Goal: Information Seeking & Learning: Learn about a topic

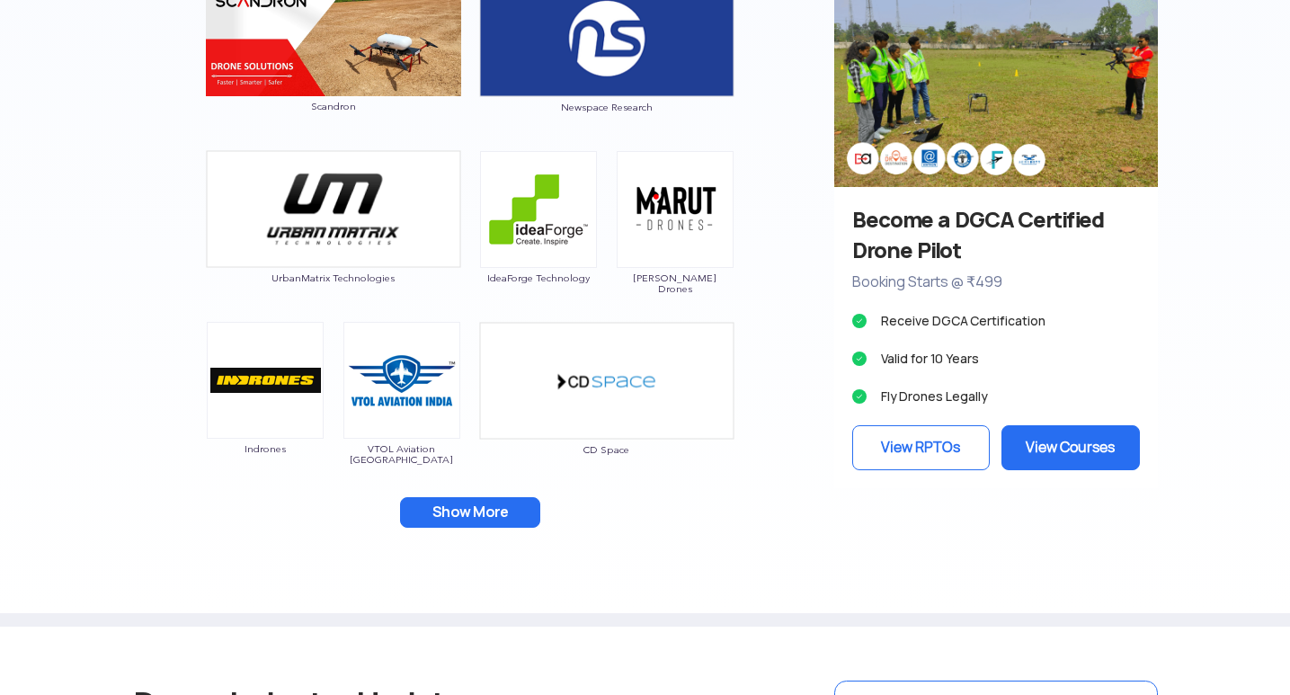
scroll to position [1708, 0]
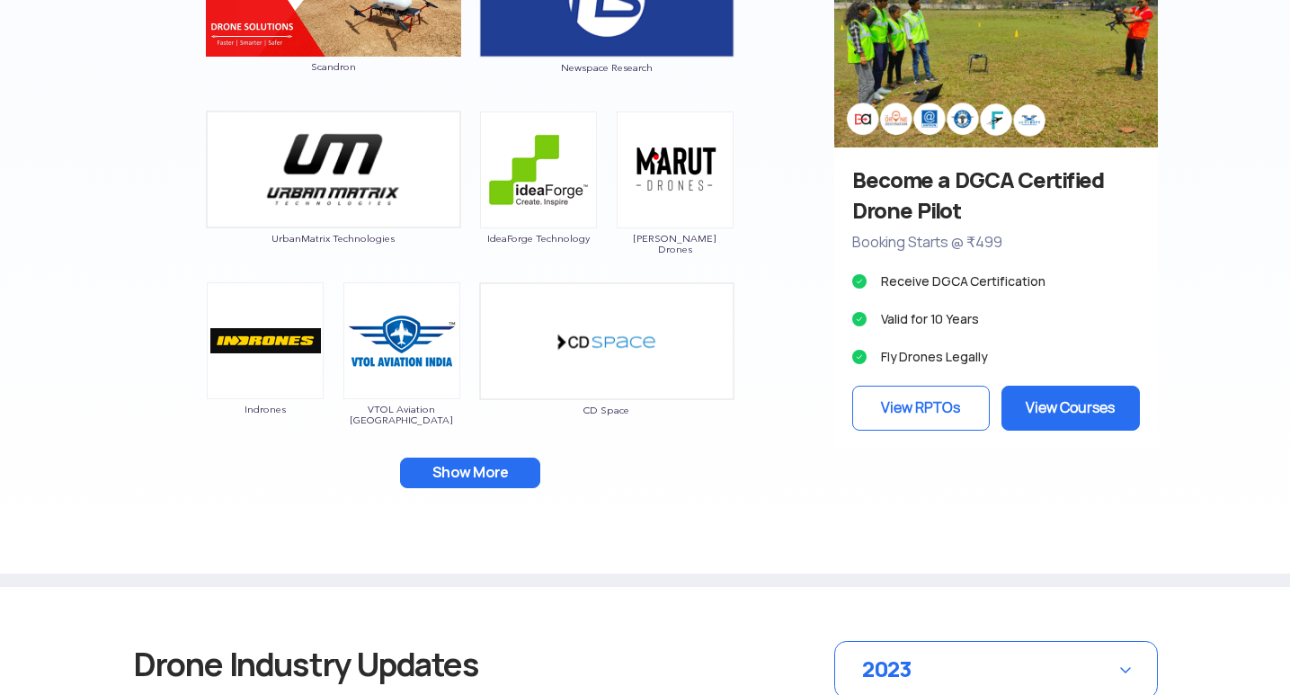
click at [485, 468] on button "Show More" at bounding box center [470, 473] width 140 height 31
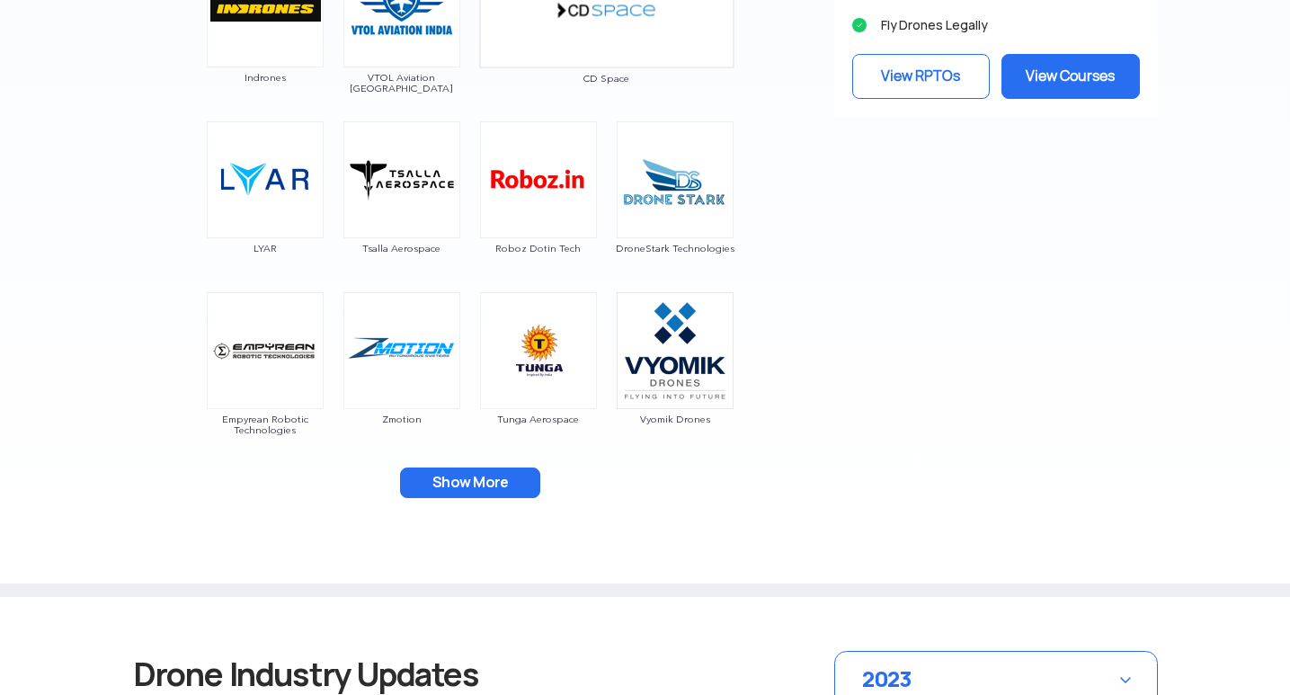
scroll to position [2067, 0]
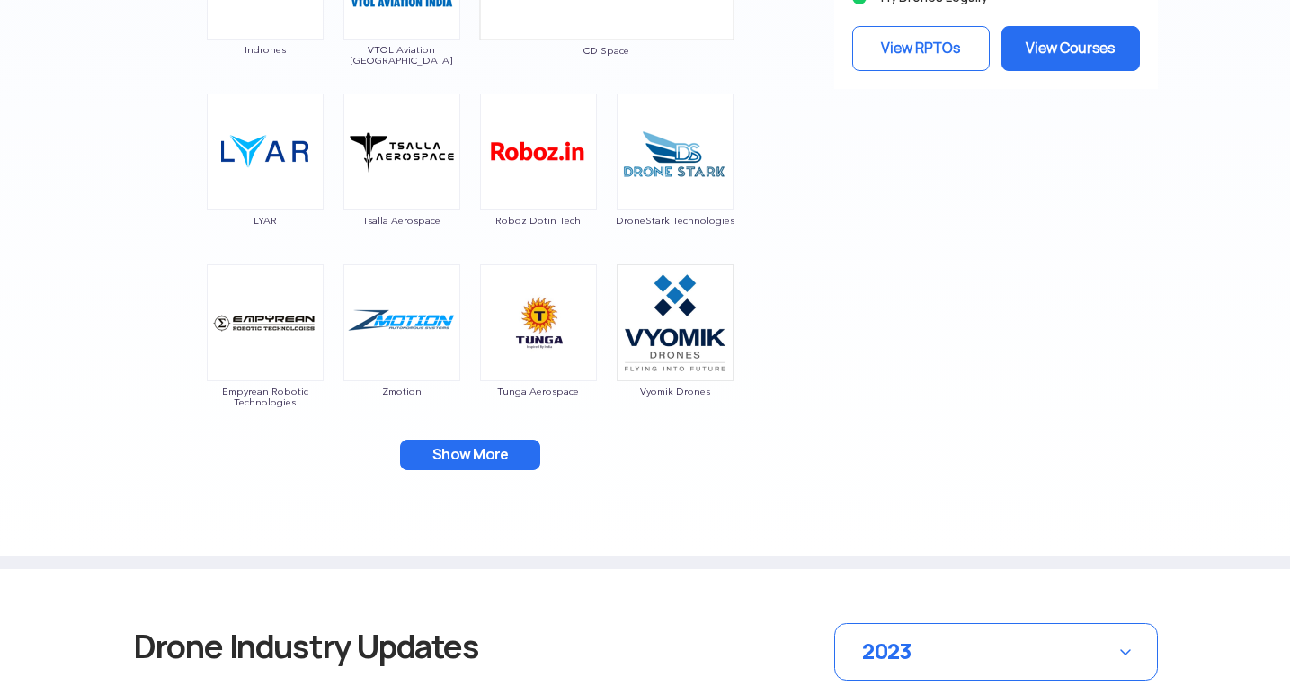
click at [461, 462] on button "Show More" at bounding box center [470, 455] width 140 height 31
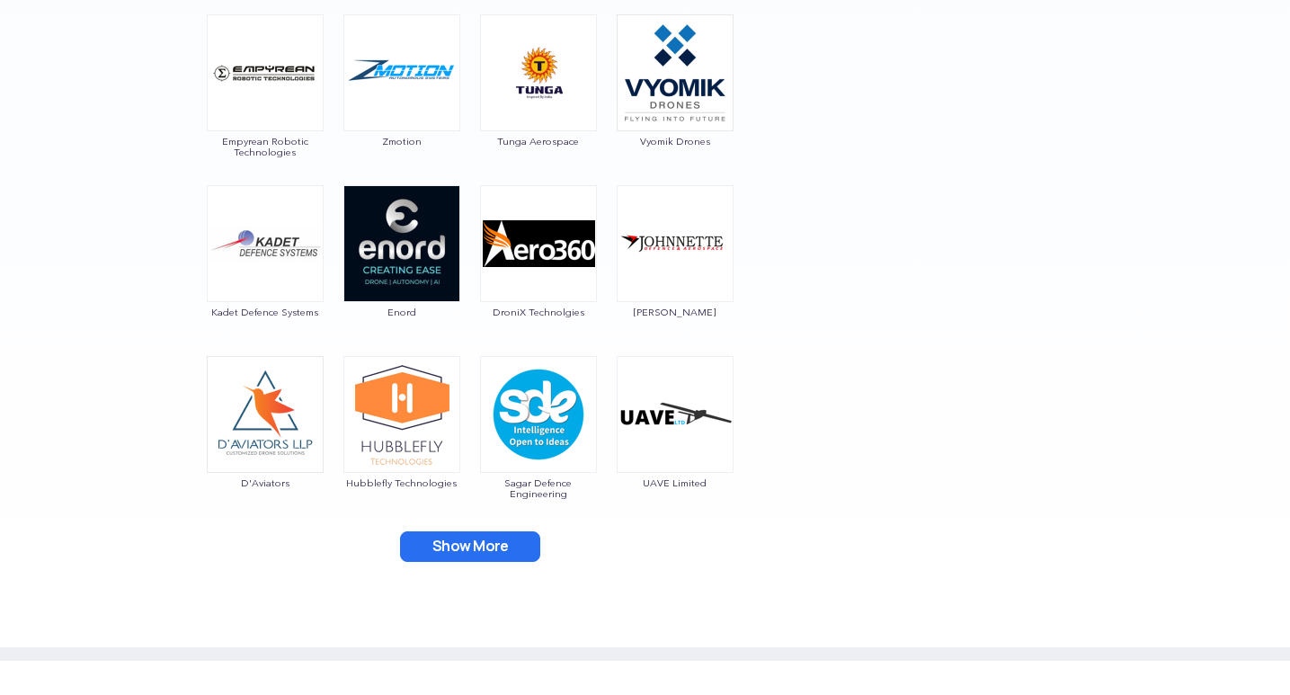
scroll to position [2427, 0]
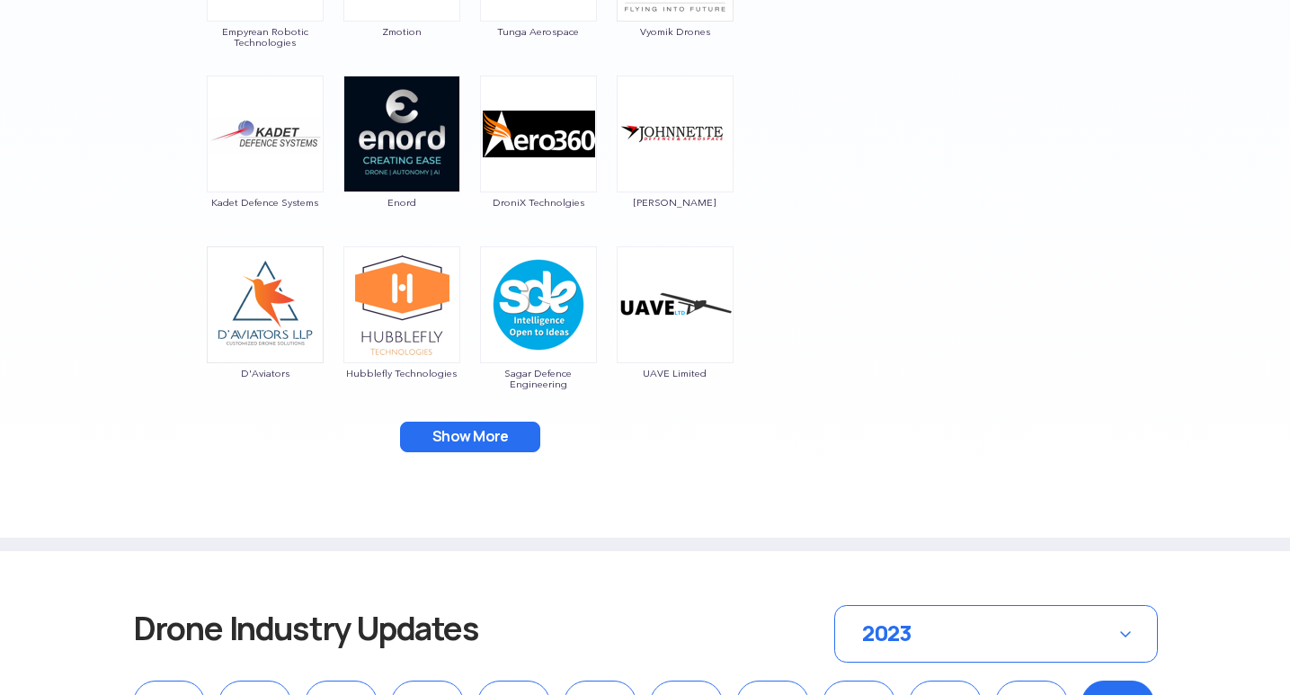
click at [507, 431] on button "Show More" at bounding box center [470, 437] width 140 height 31
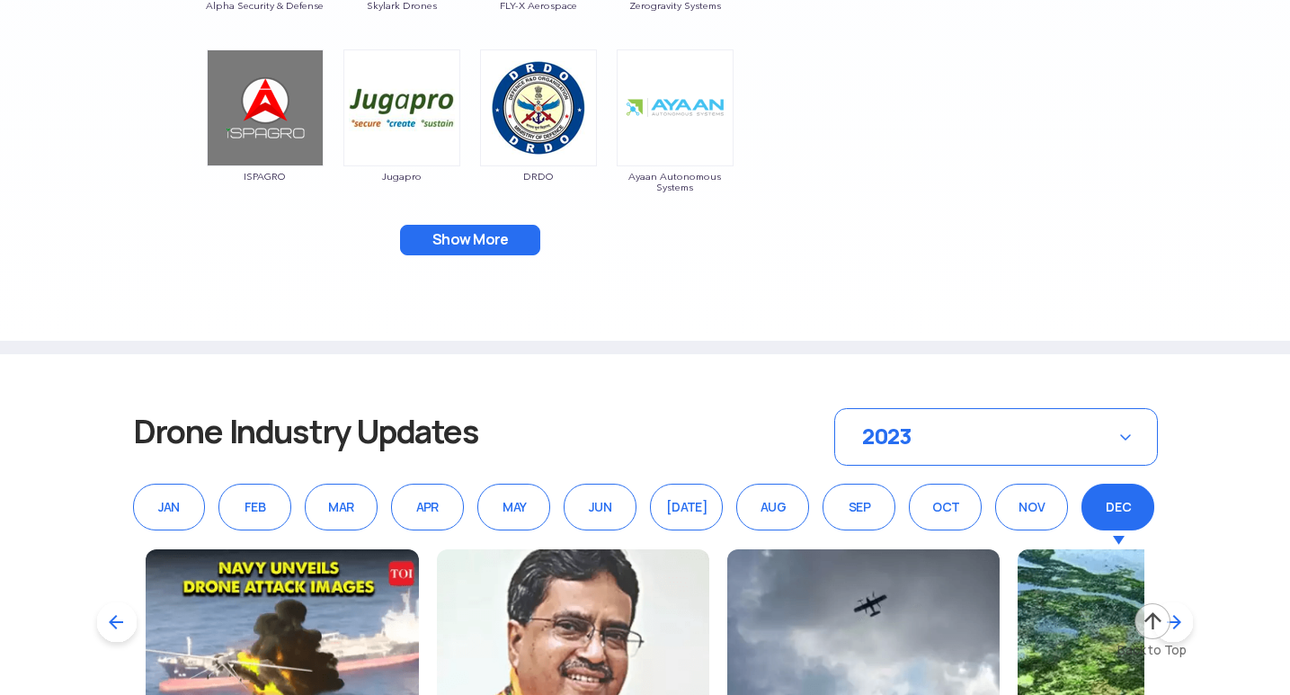
scroll to position [2966, 0]
click at [443, 232] on button "Show More" at bounding box center [470, 239] width 140 height 31
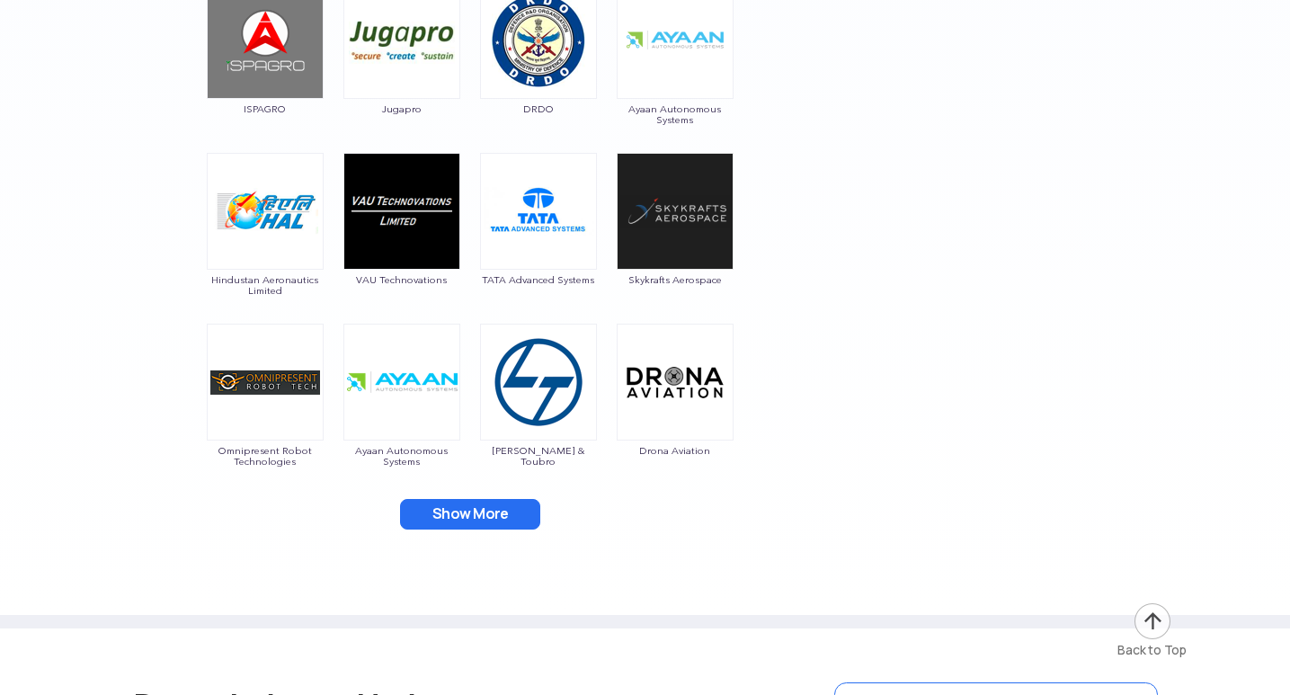
scroll to position [3236, 0]
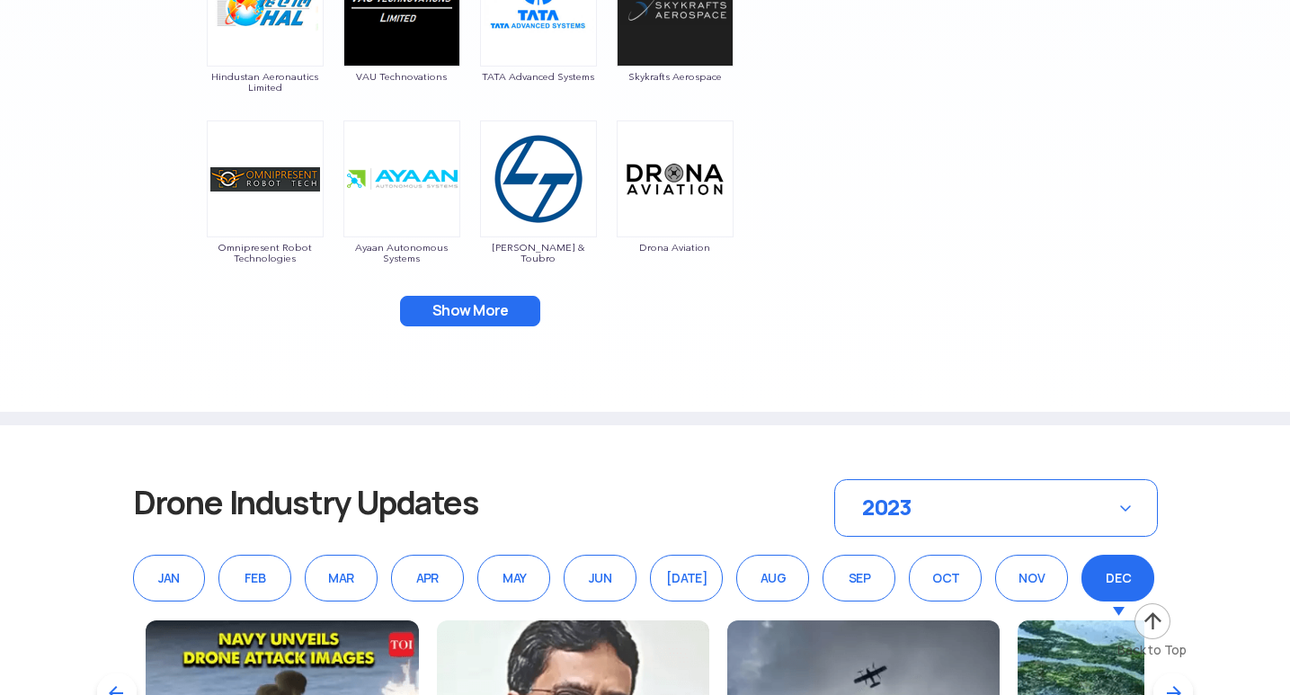
click at [503, 298] on button "Show More" at bounding box center [470, 311] width 140 height 31
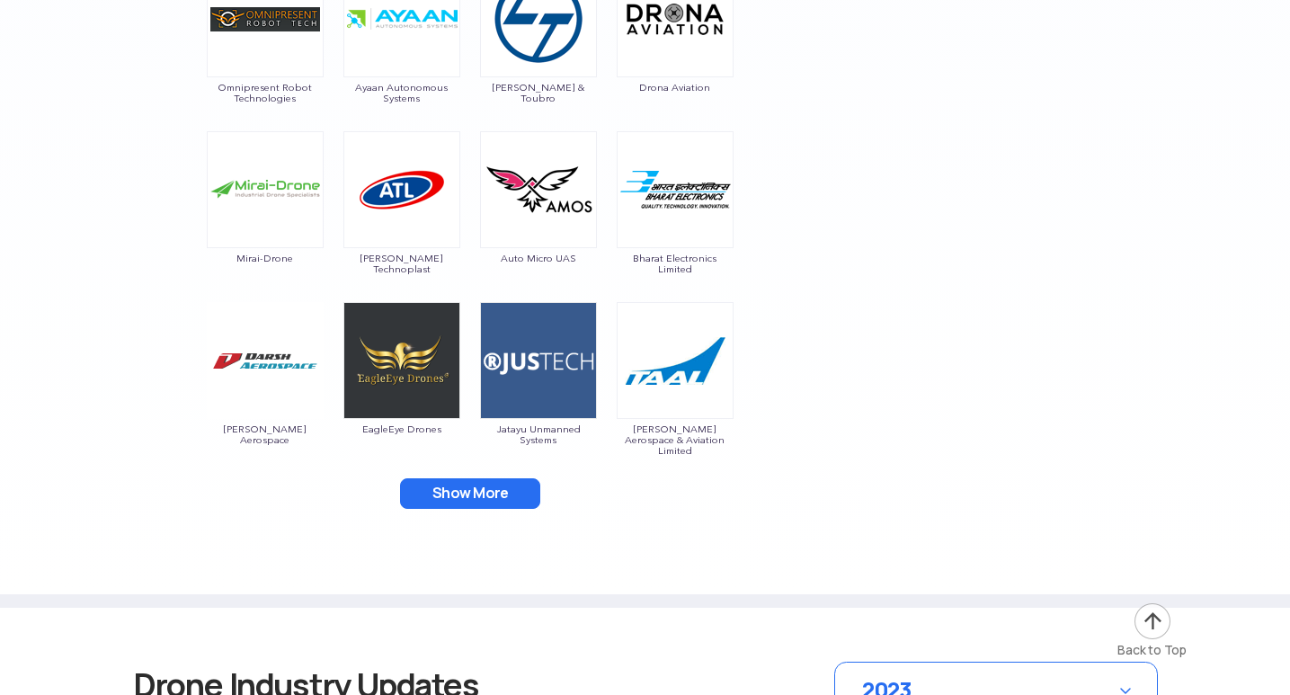
scroll to position [3506, 0]
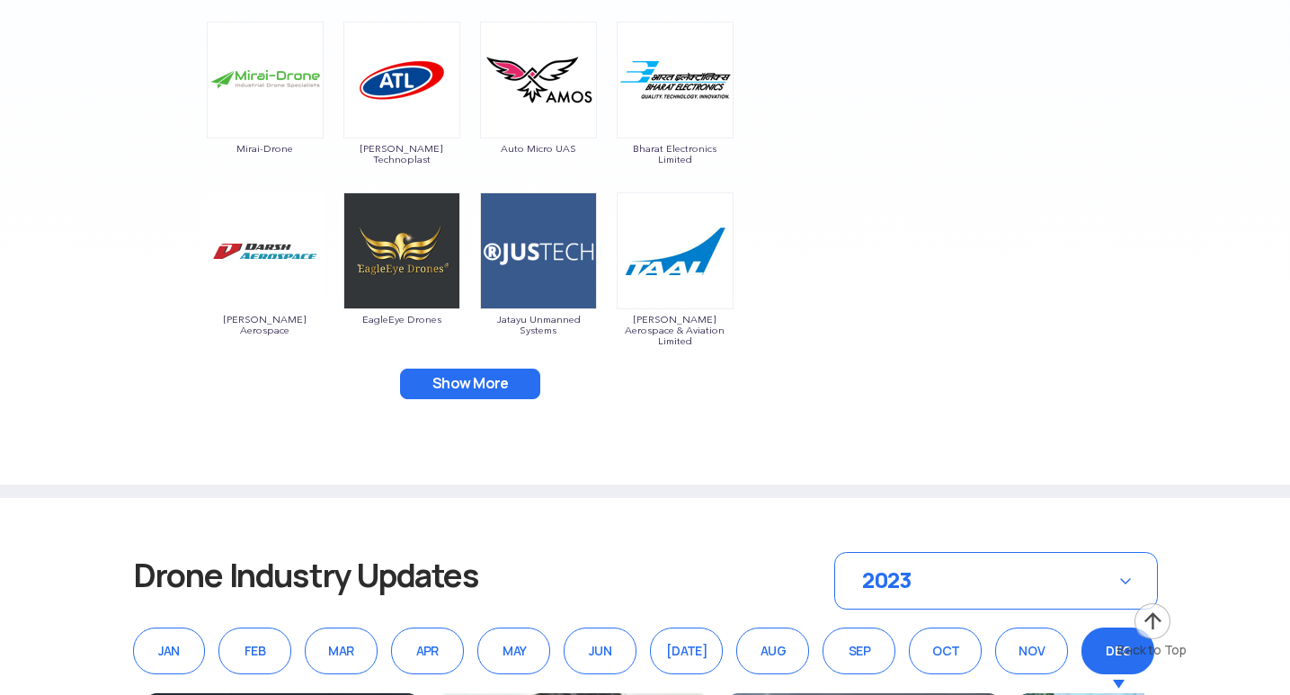
click at [492, 382] on button "Show More" at bounding box center [470, 384] width 140 height 31
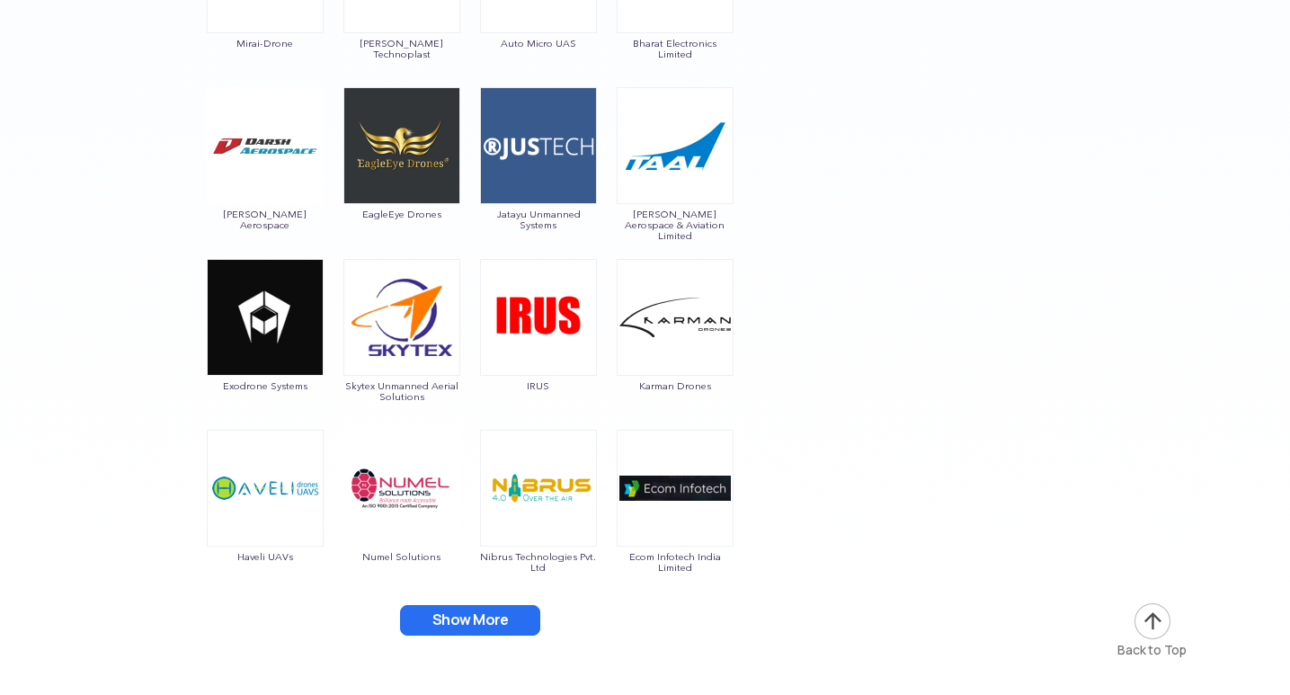
scroll to position [3865, 0]
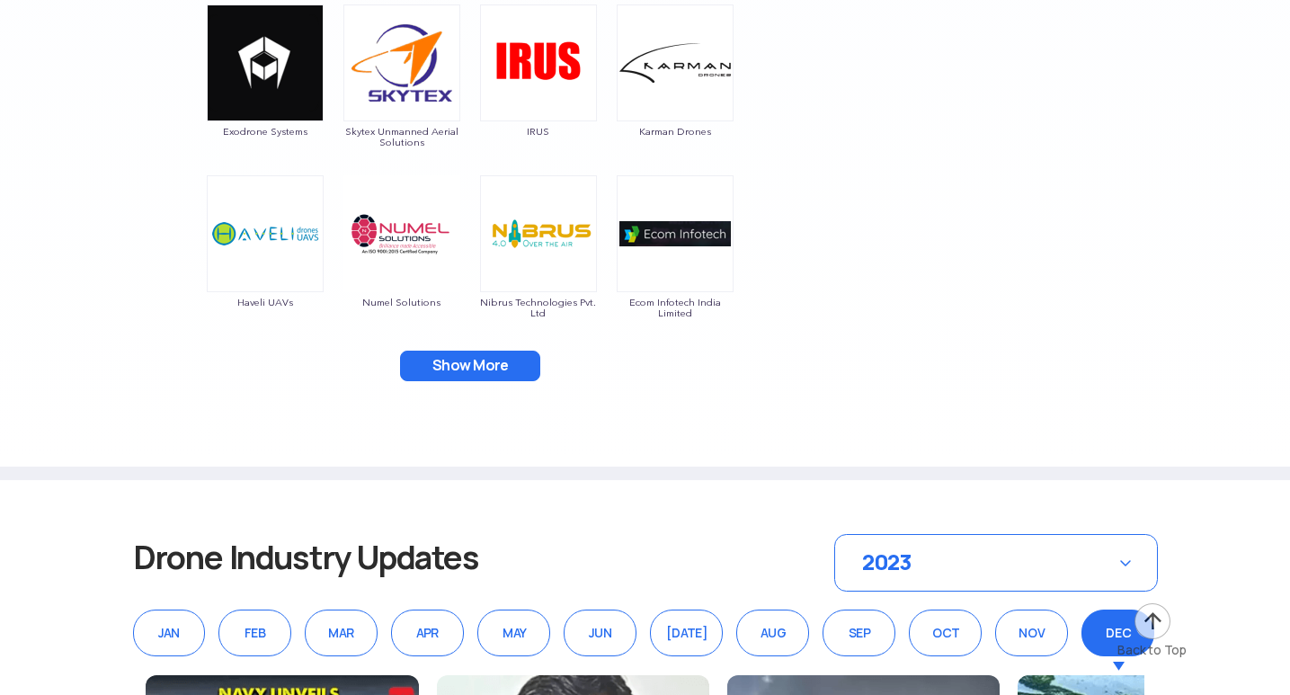
click at [478, 351] on button "Show More" at bounding box center [470, 366] width 140 height 31
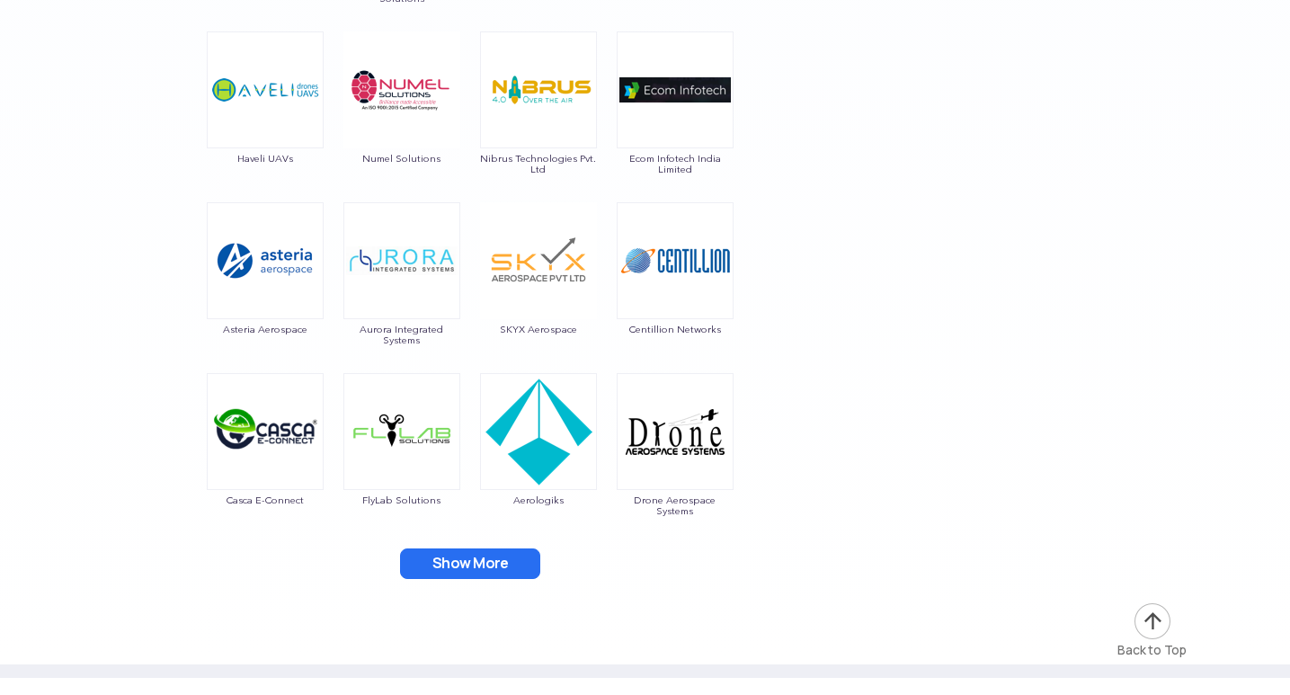
scroll to position [4225, 0]
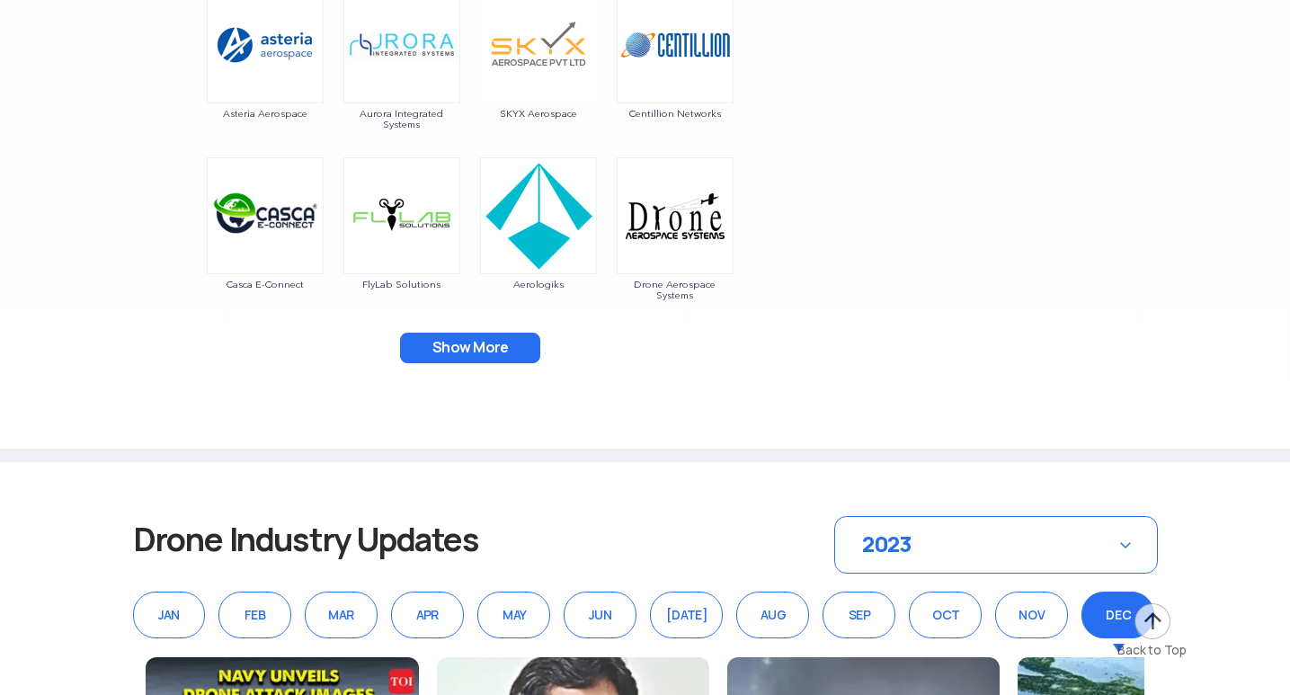
click at [503, 350] on button "Show More" at bounding box center [470, 348] width 140 height 31
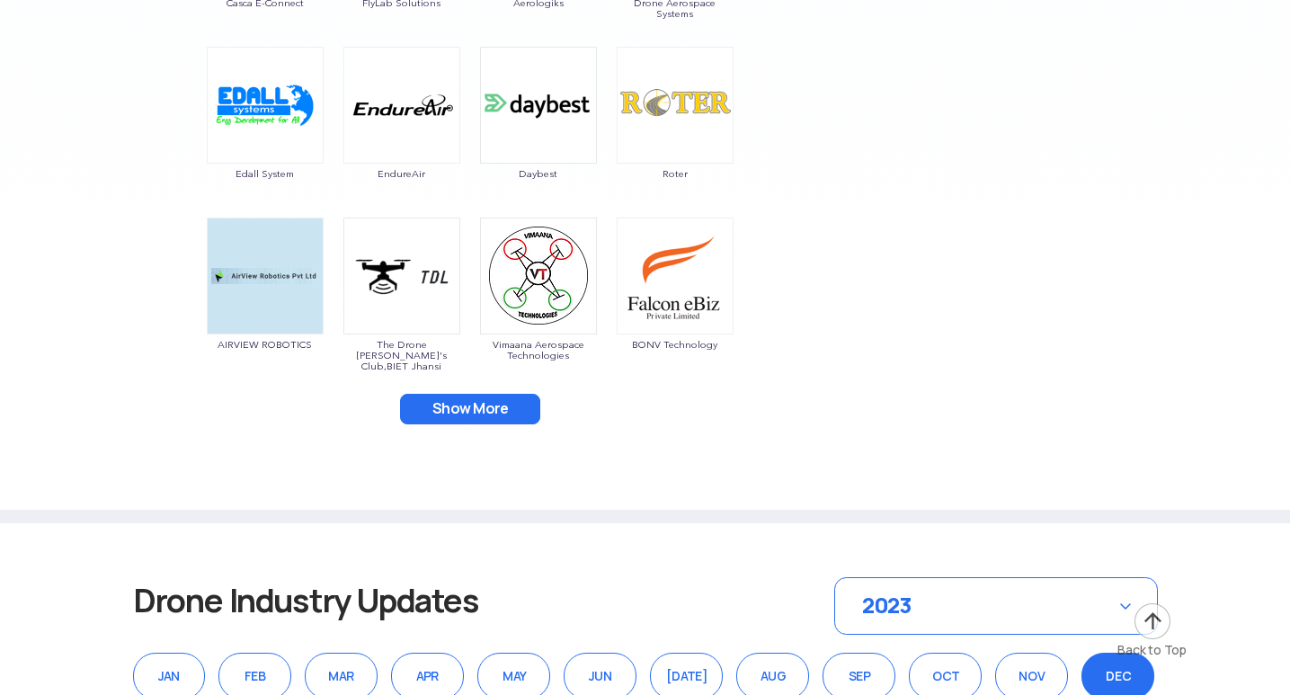
scroll to position [4584, 0]
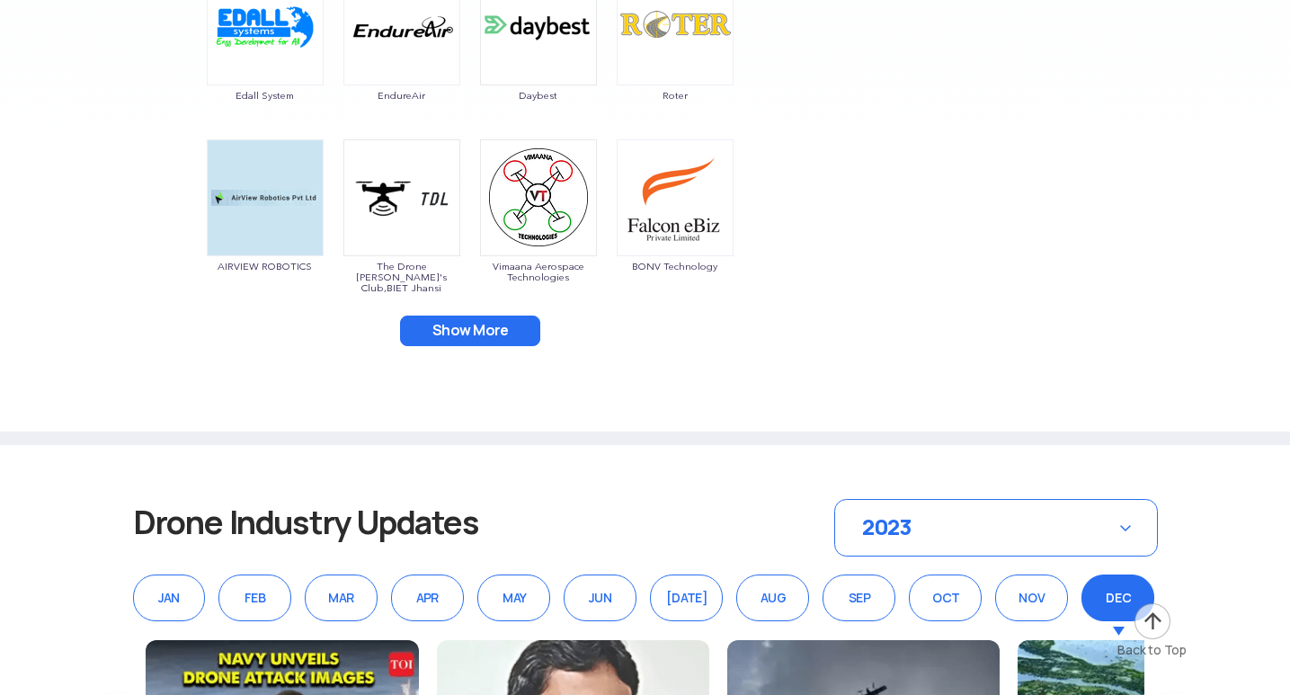
click at [475, 327] on button "Show More" at bounding box center [470, 330] width 140 height 31
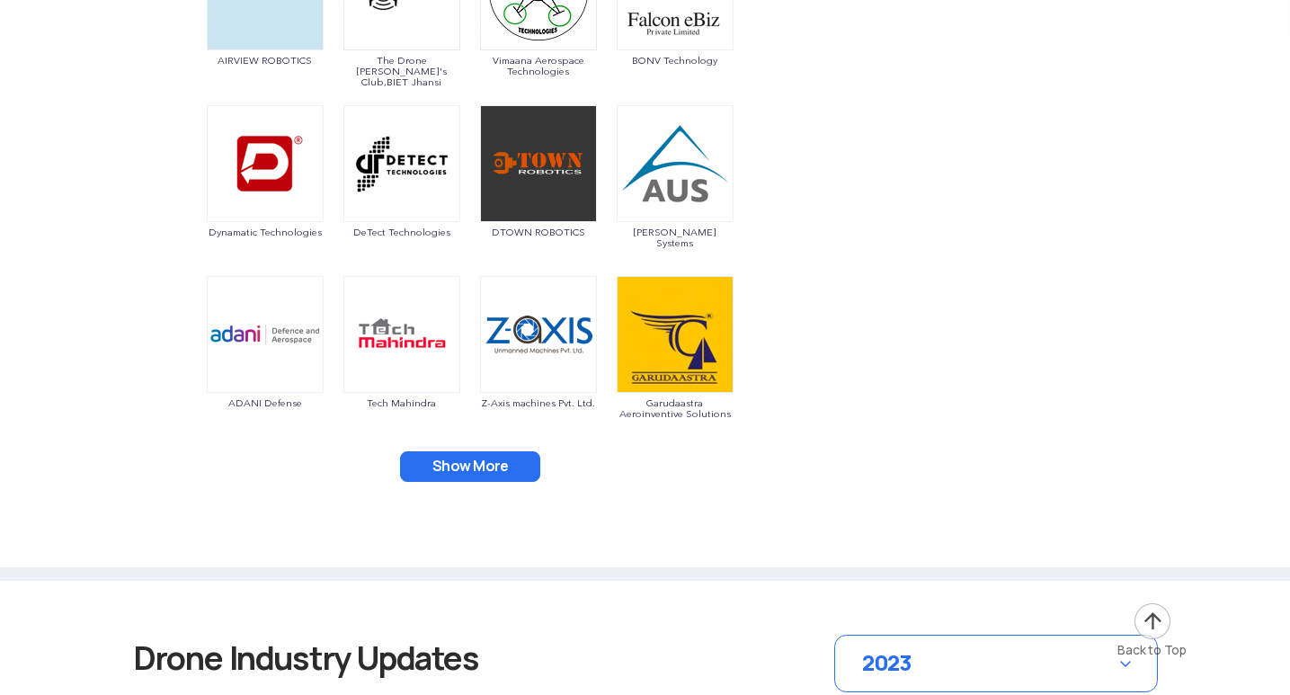
scroll to position [4854, 0]
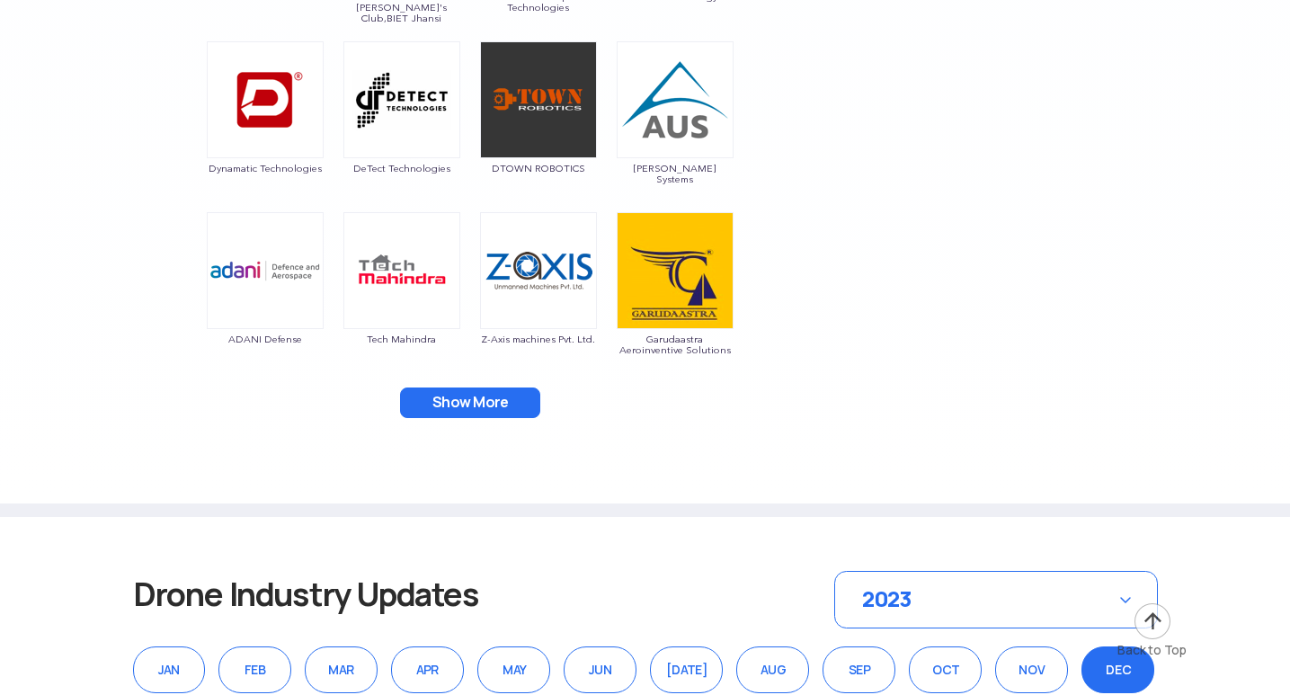
click at [495, 391] on button "Show More" at bounding box center [470, 402] width 140 height 31
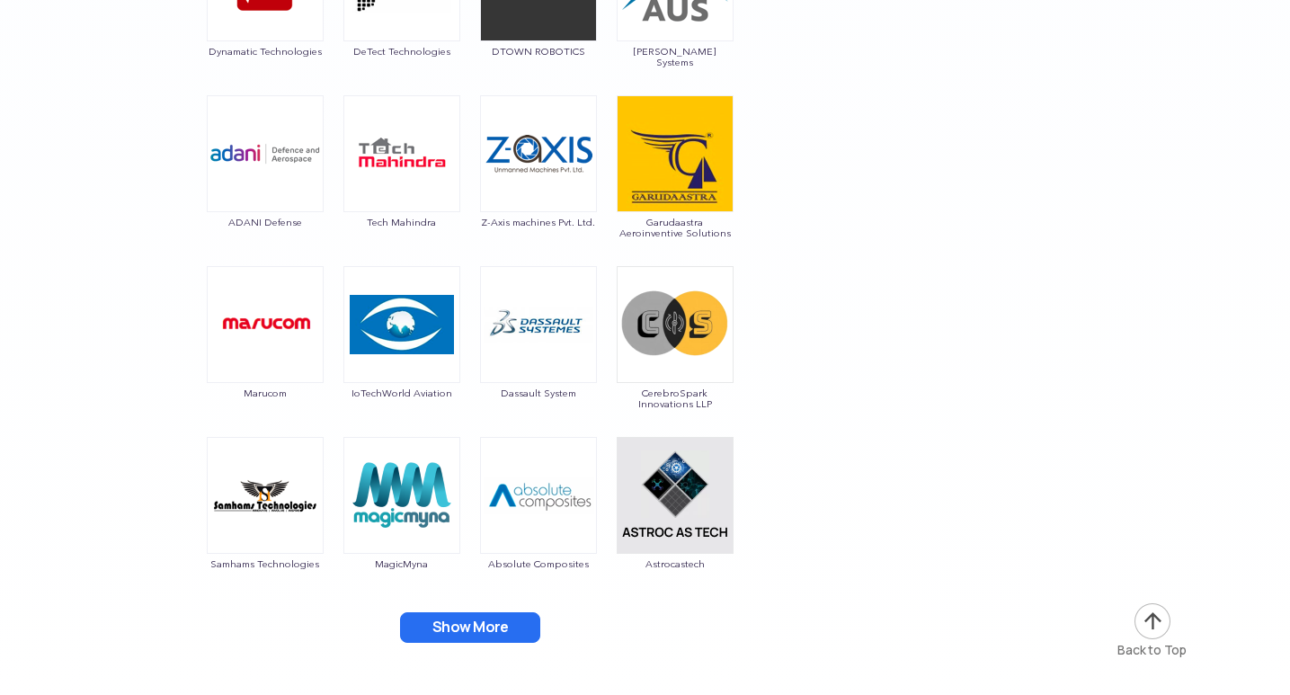
scroll to position [5123, 0]
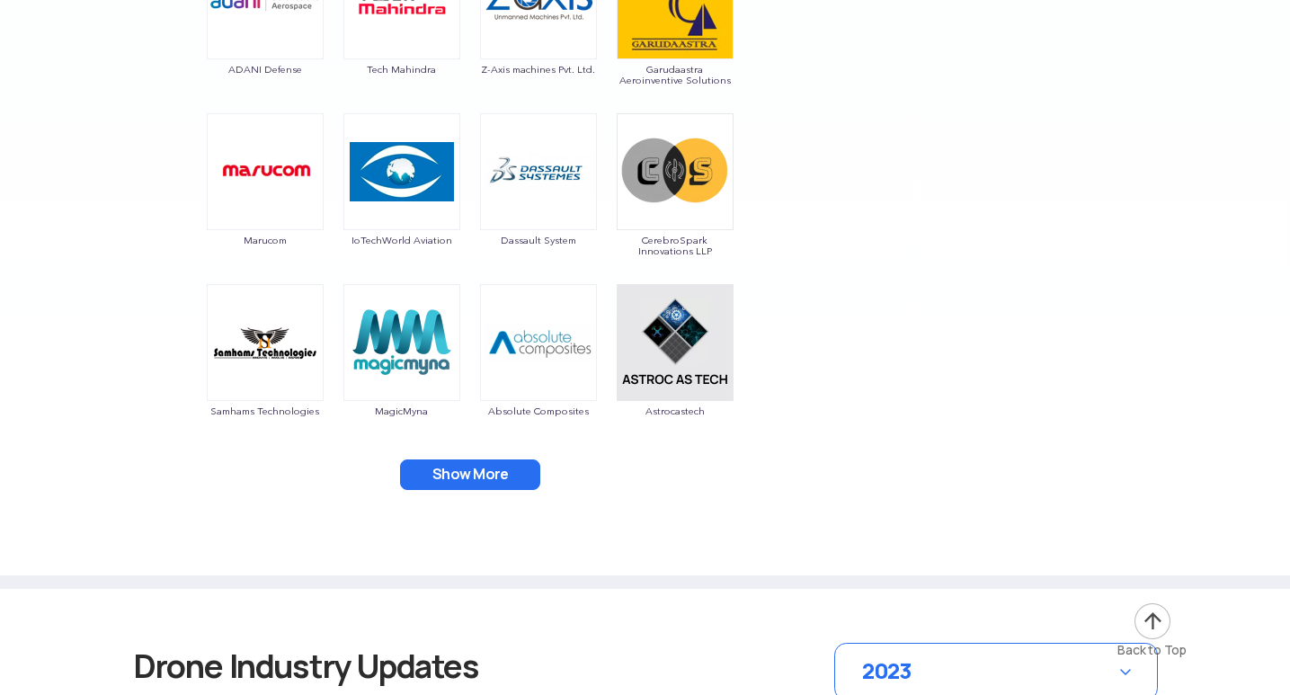
click at [501, 478] on button "Show More" at bounding box center [470, 474] width 140 height 31
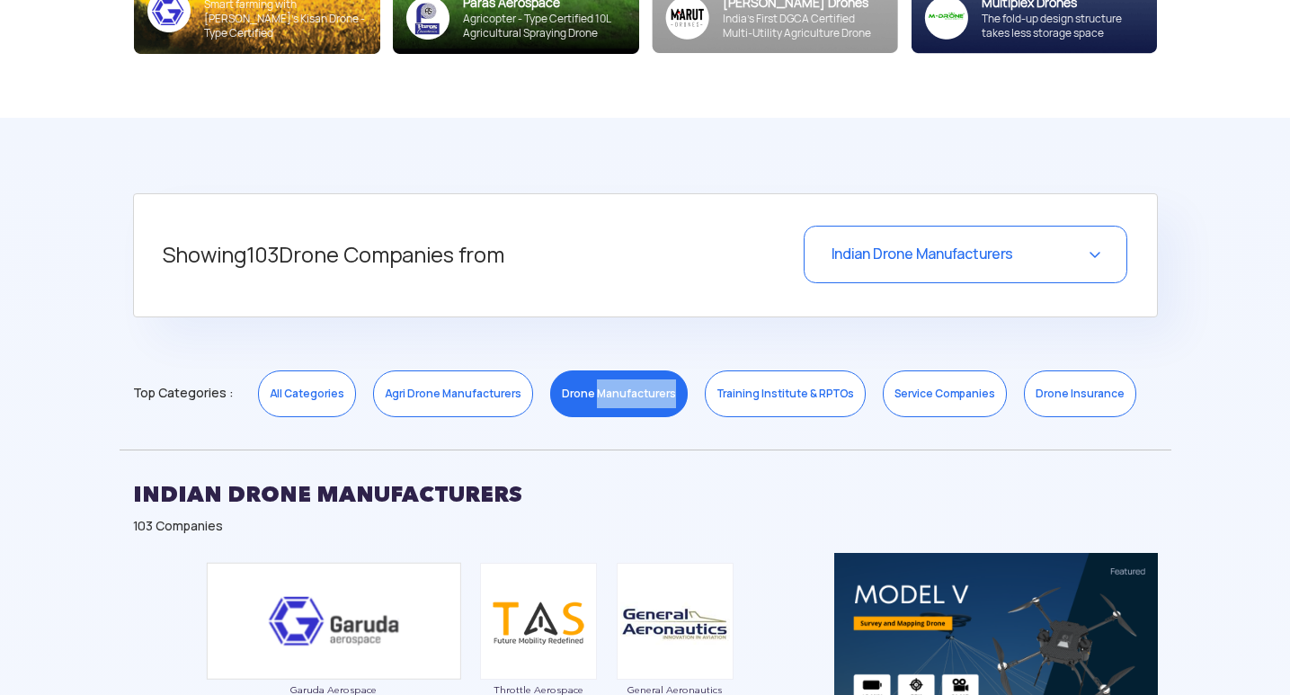
scroll to position [539, 0]
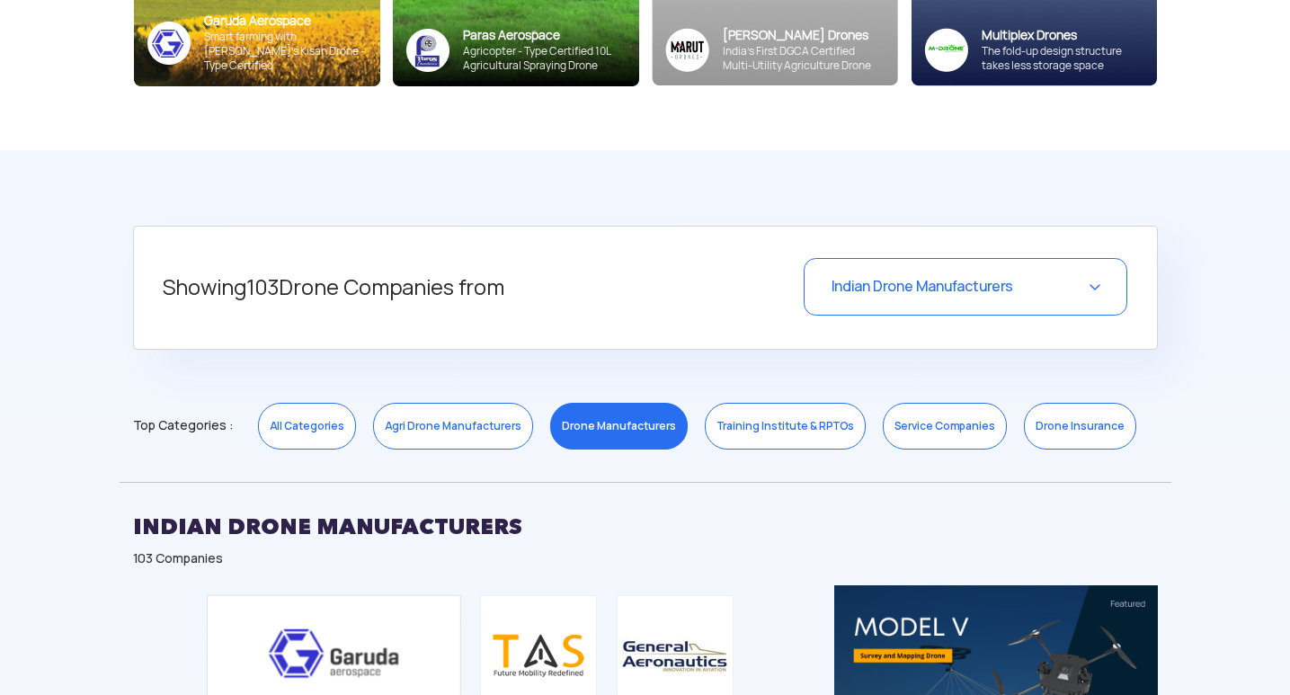
click at [902, 426] on link "Service Companies" at bounding box center [945, 426] width 124 height 47
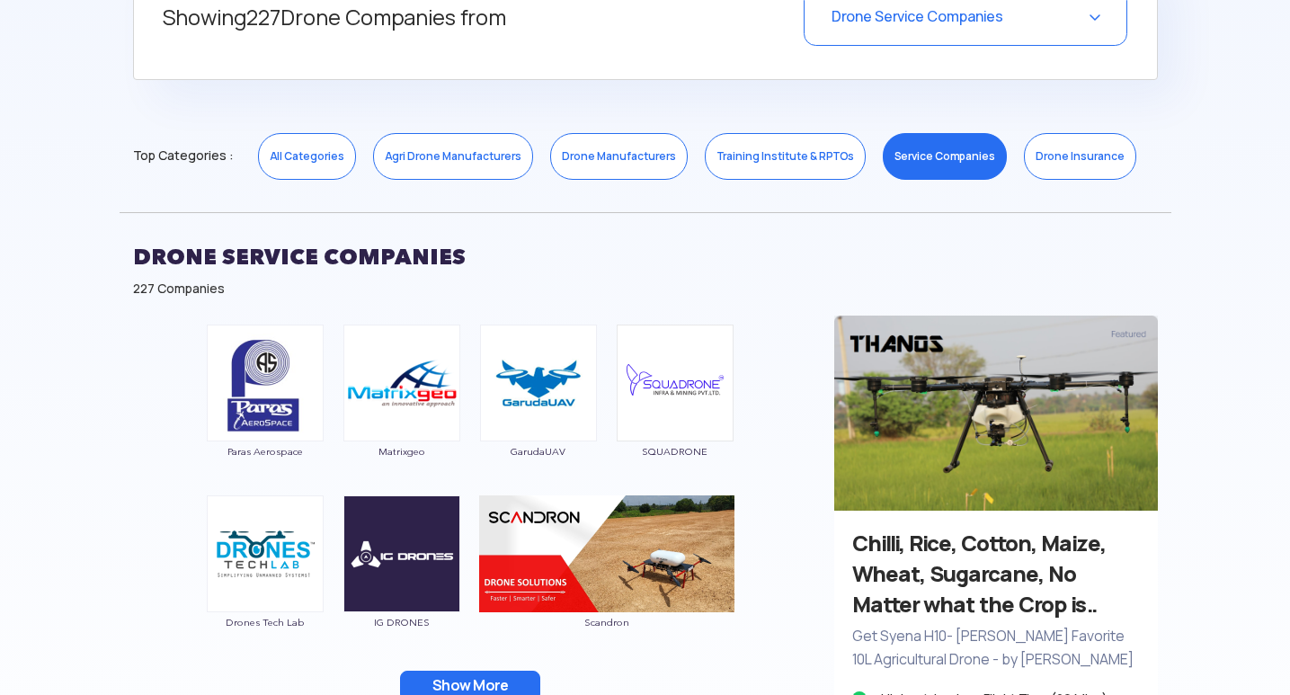
scroll to position [899, 0]
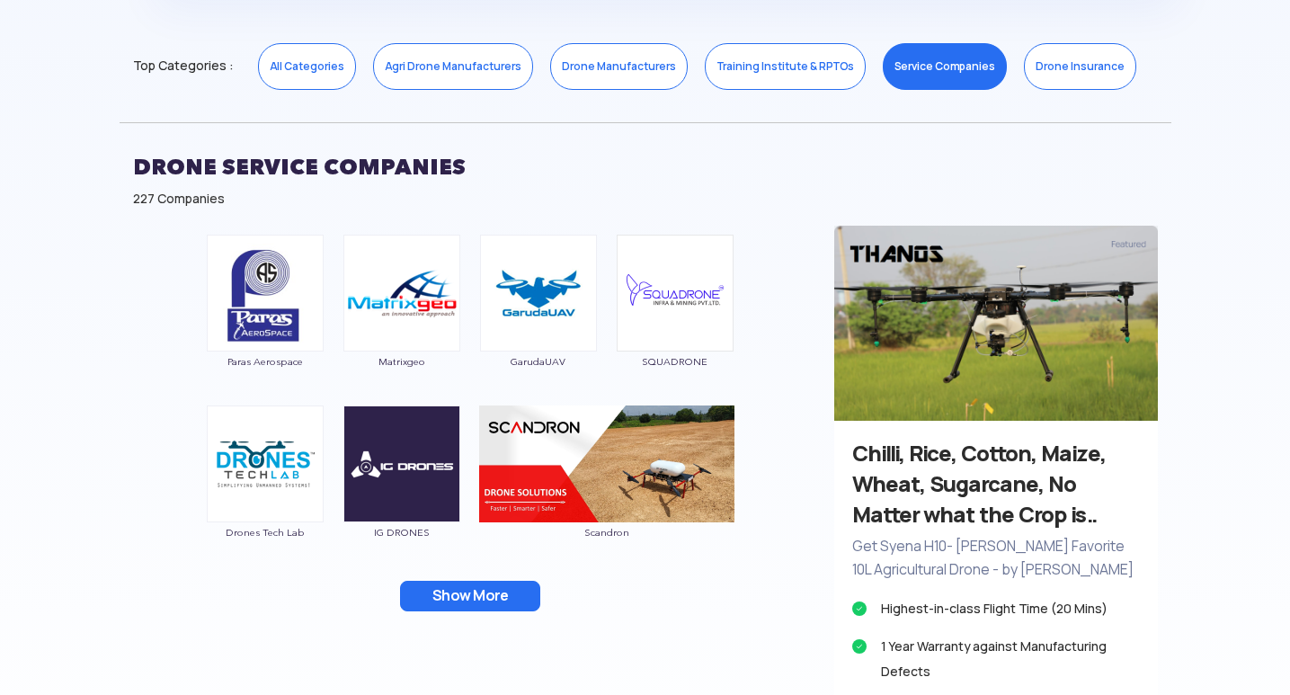
click at [488, 599] on button "Show More" at bounding box center [470, 596] width 140 height 31
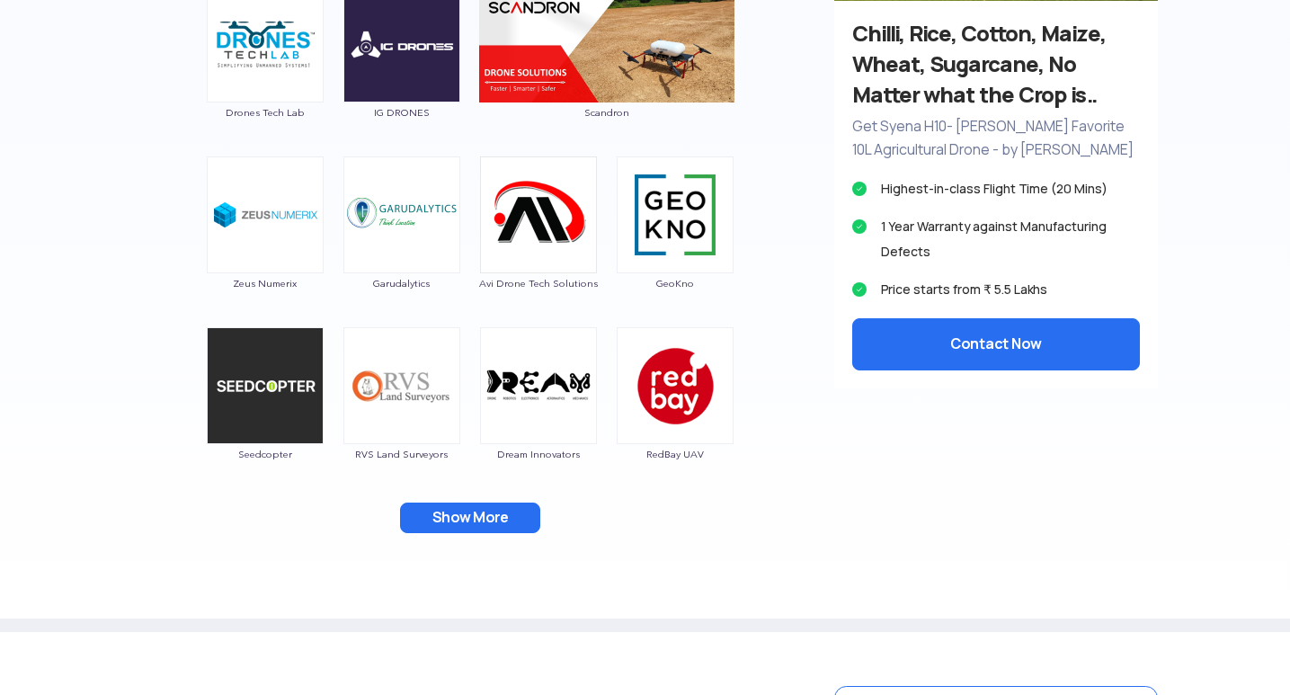
scroll to position [1348, 0]
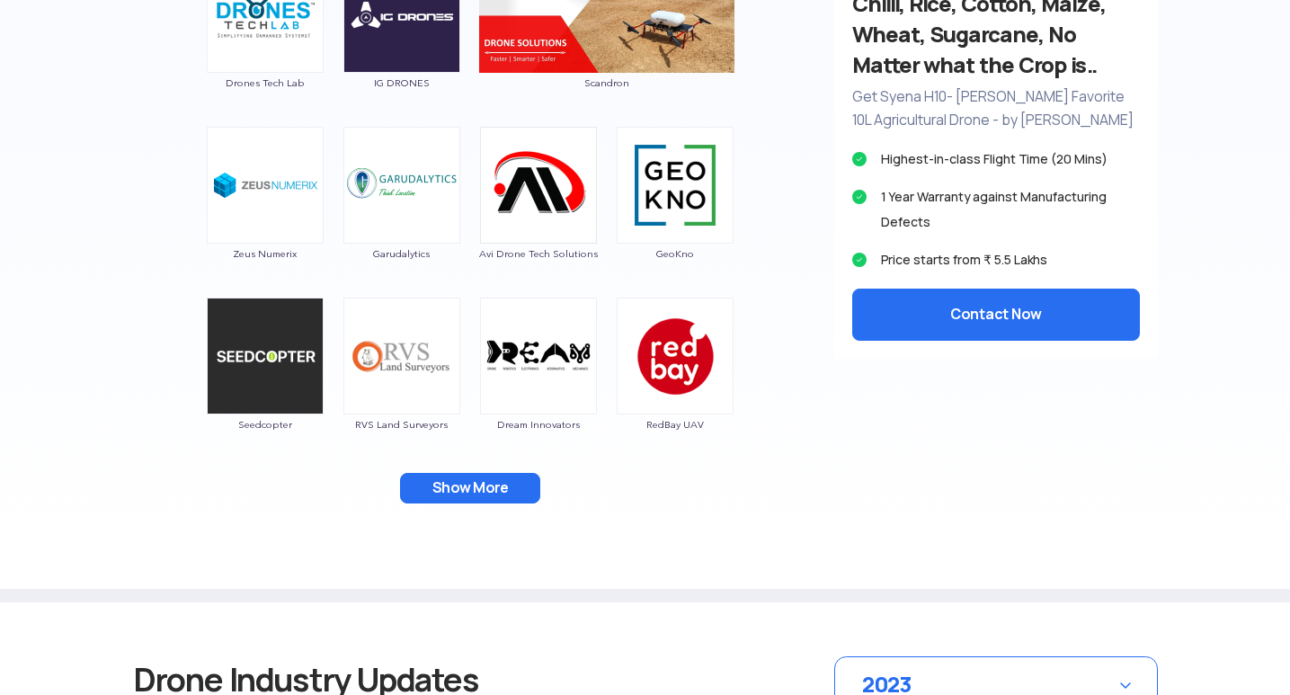
click at [460, 484] on button "Show More" at bounding box center [470, 488] width 140 height 31
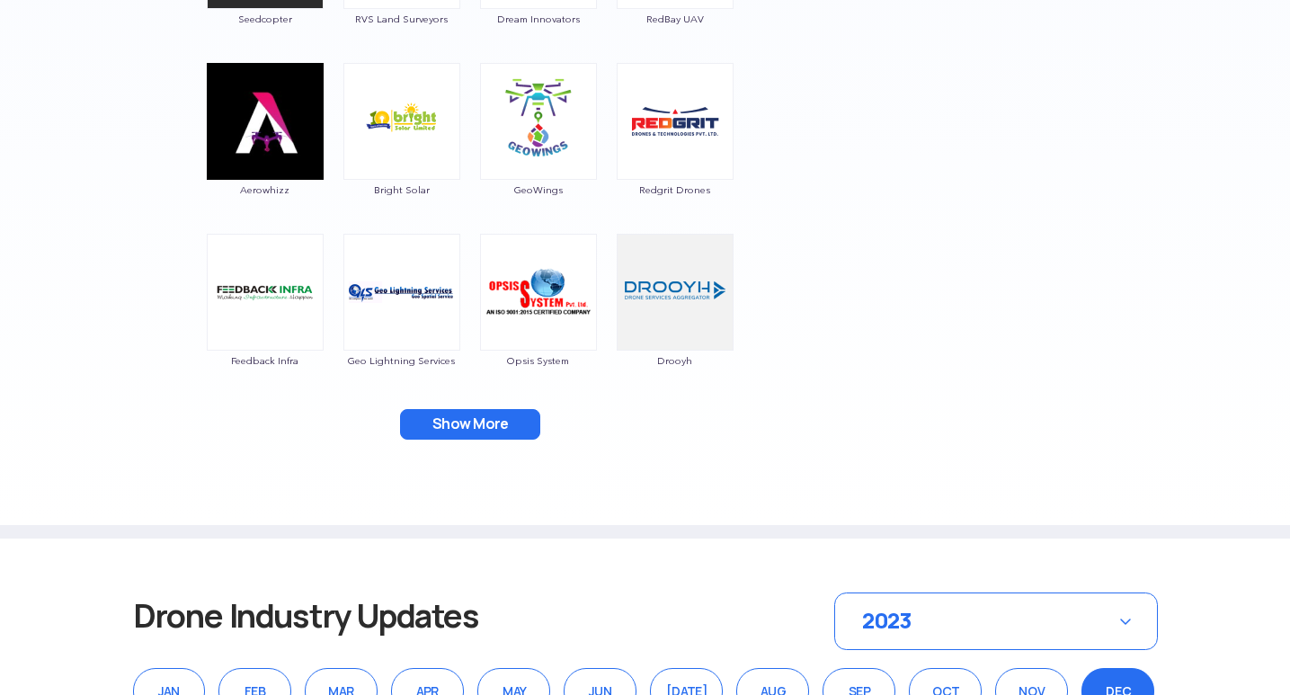
scroll to position [1977, 0]
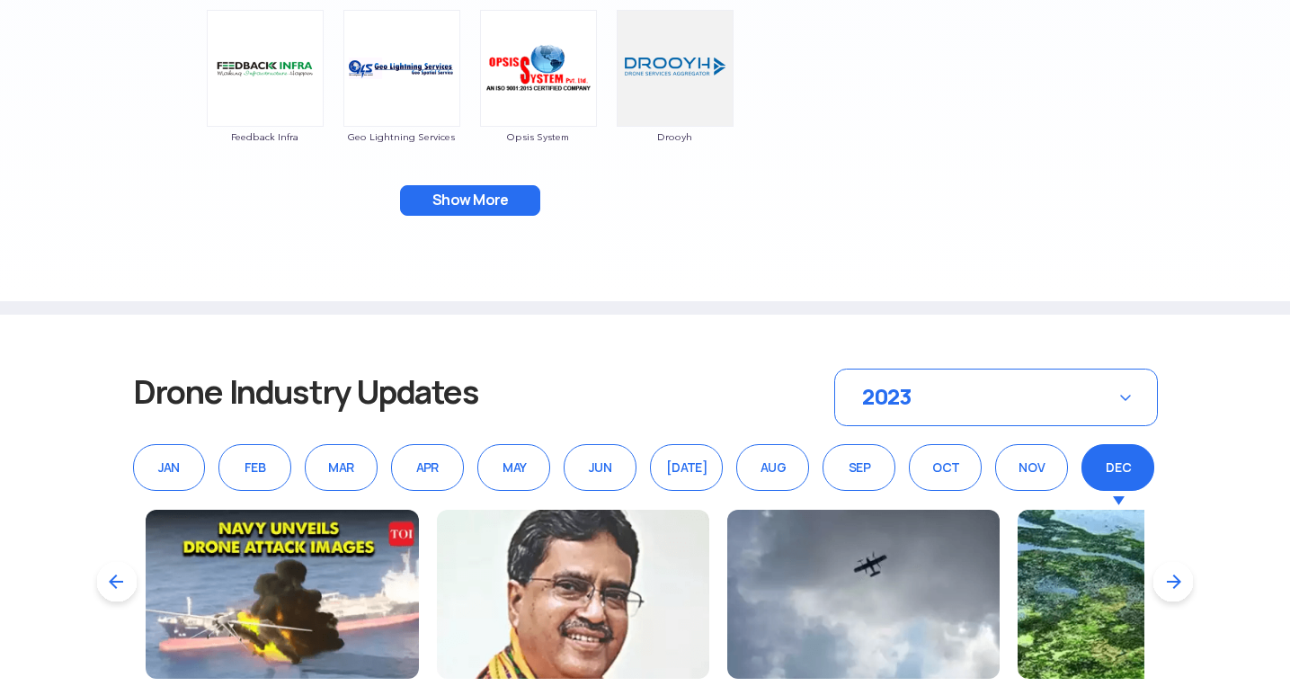
click at [511, 200] on button "Show More" at bounding box center [470, 200] width 140 height 31
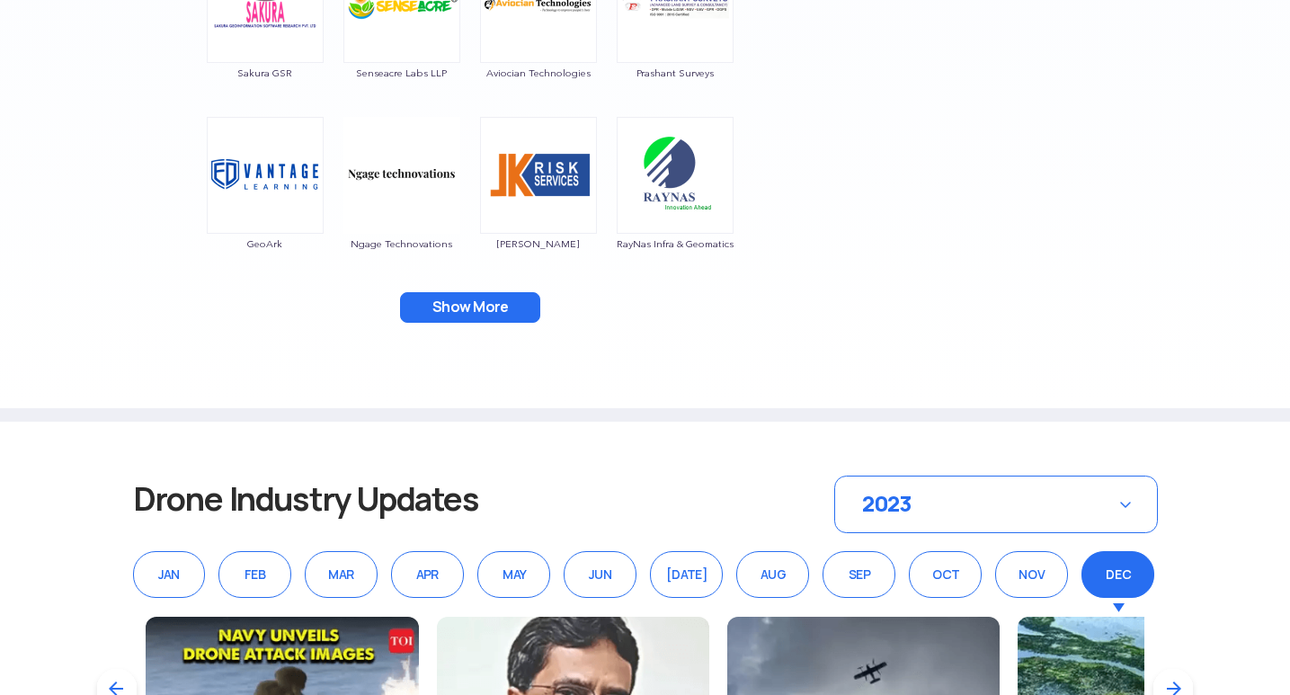
scroll to position [2247, 0]
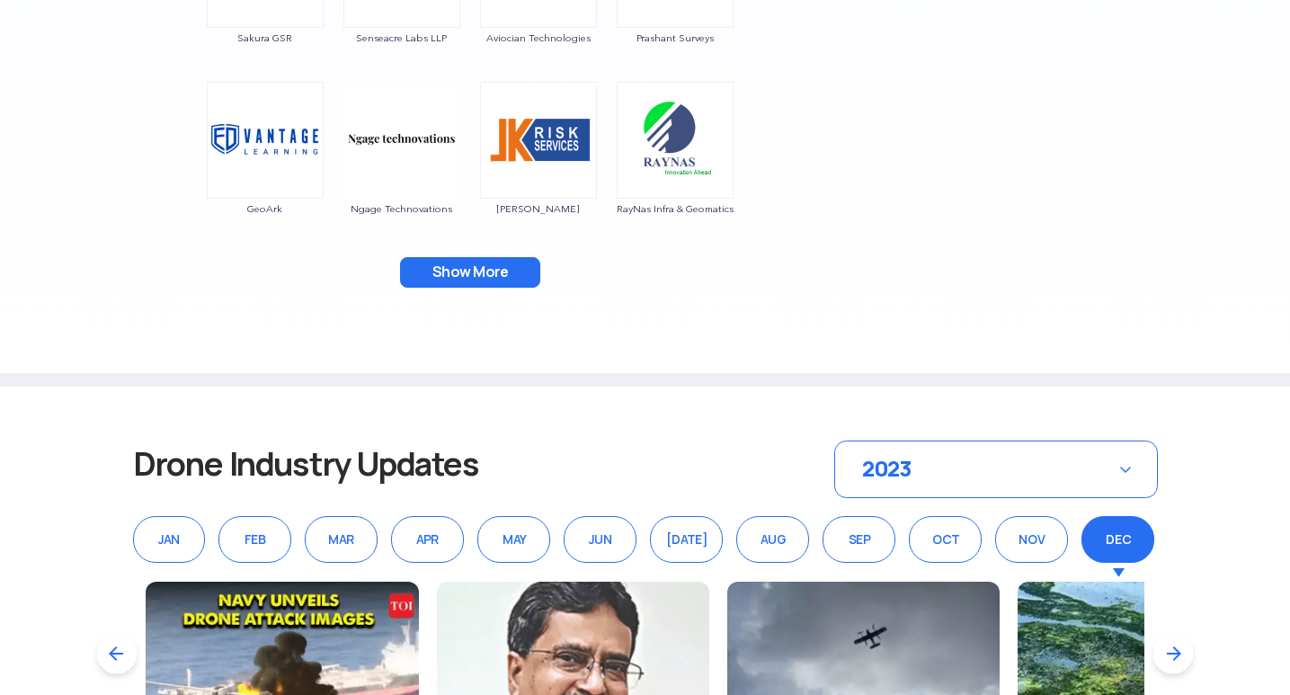
click at [479, 271] on button "Show More" at bounding box center [470, 272] width 140 height 31
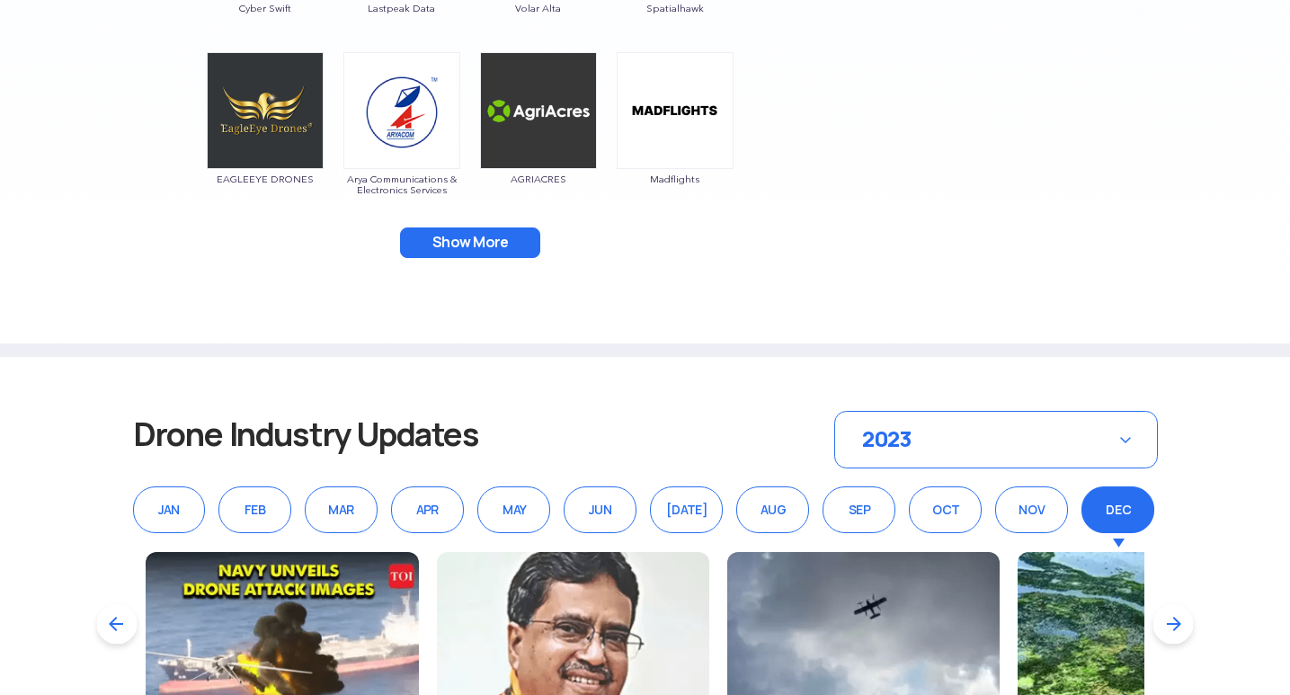
scroll to position [2697, 0]
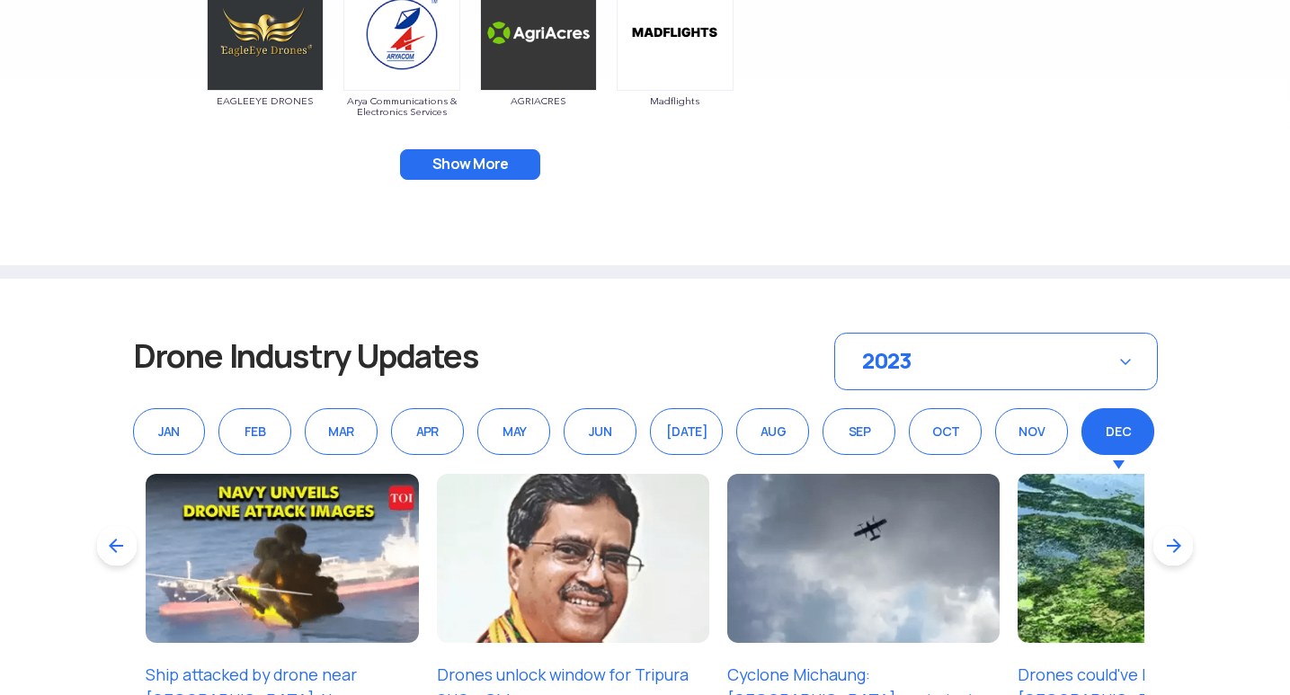
click at [511, 163] on button "Show More" at bounding box center [470, 164] width 140 height 31
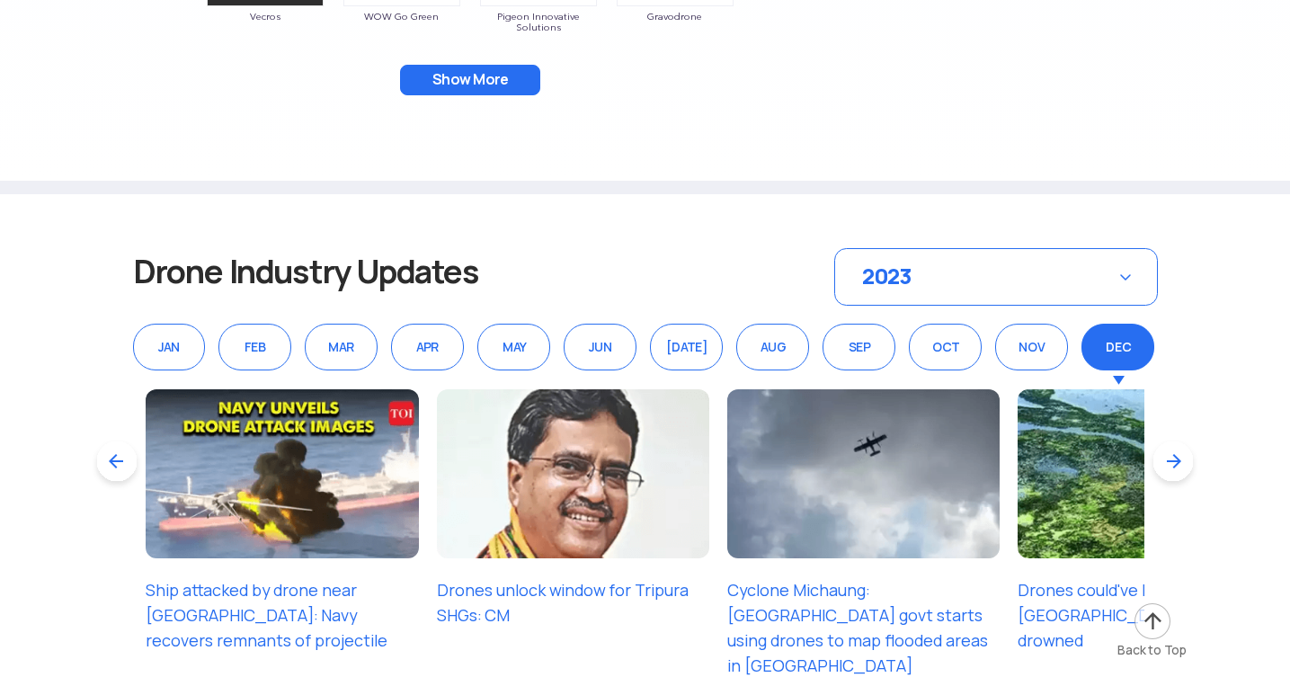
scroll to position [3146, 0]
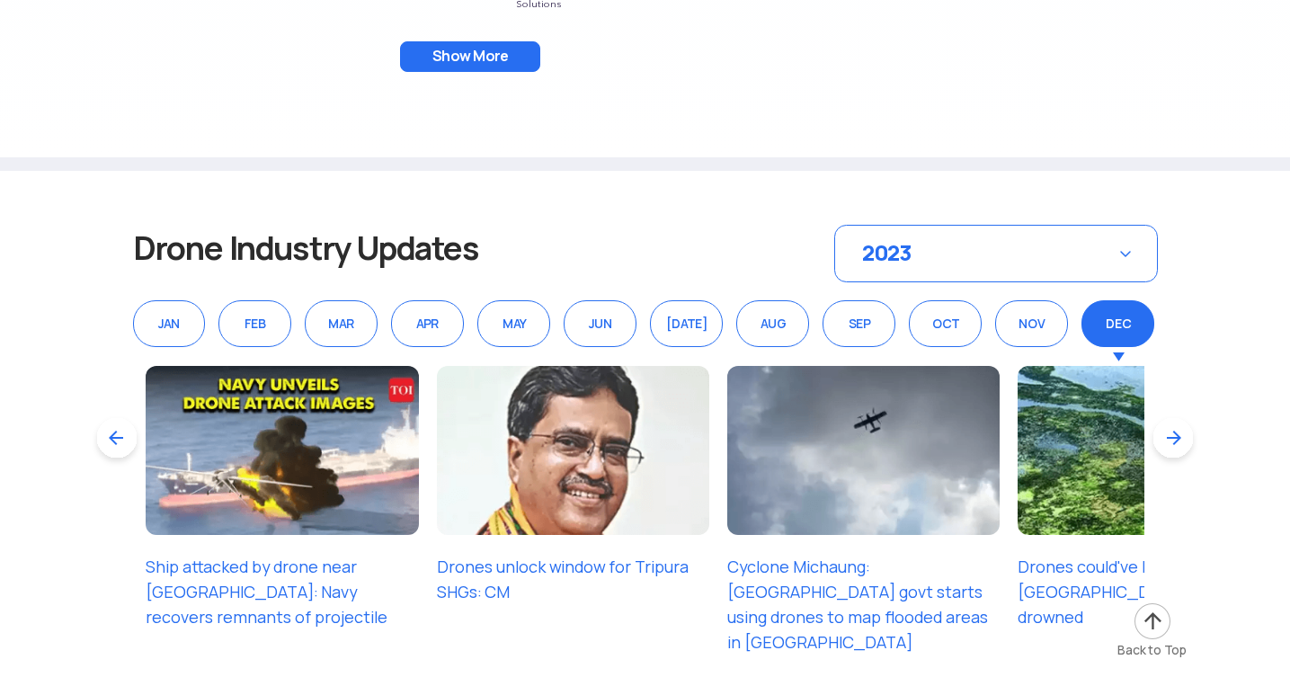
click at [502, 59] on button "Show More" at bounding box center [470, 56] width 140 height 31
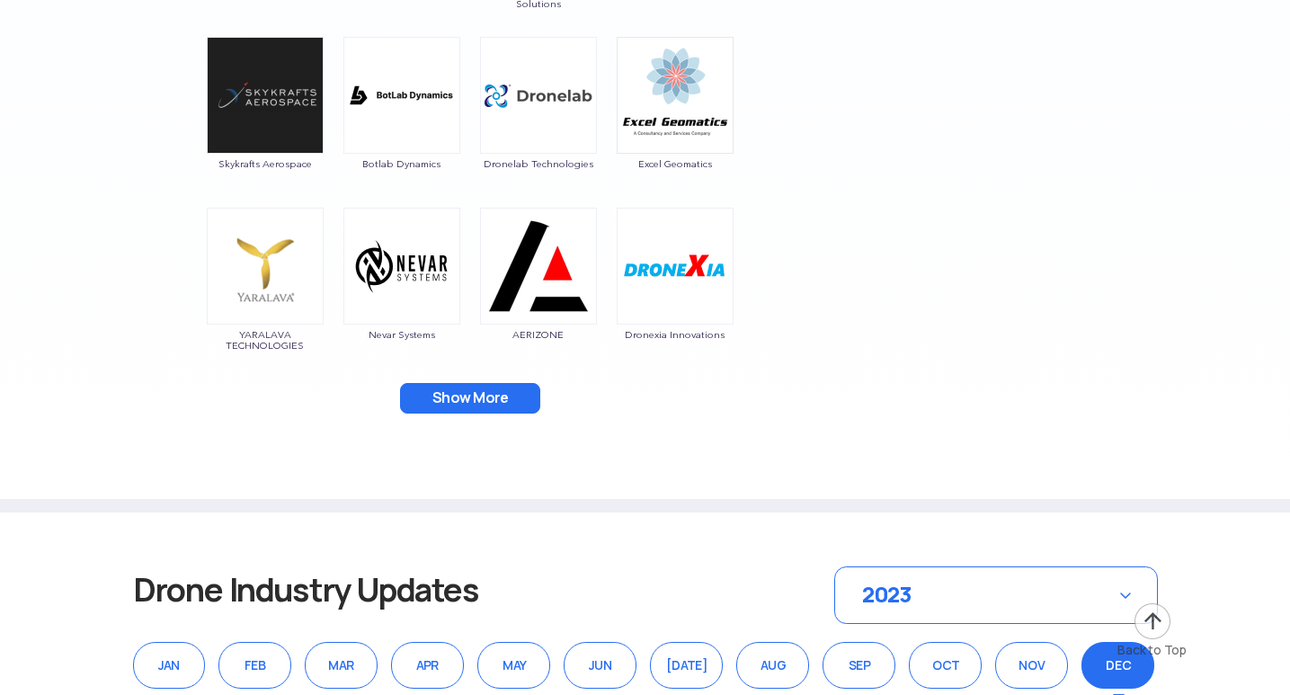
click at [467, 392] on button "Show More" at bounding box center [470, 398] width 140 height 31
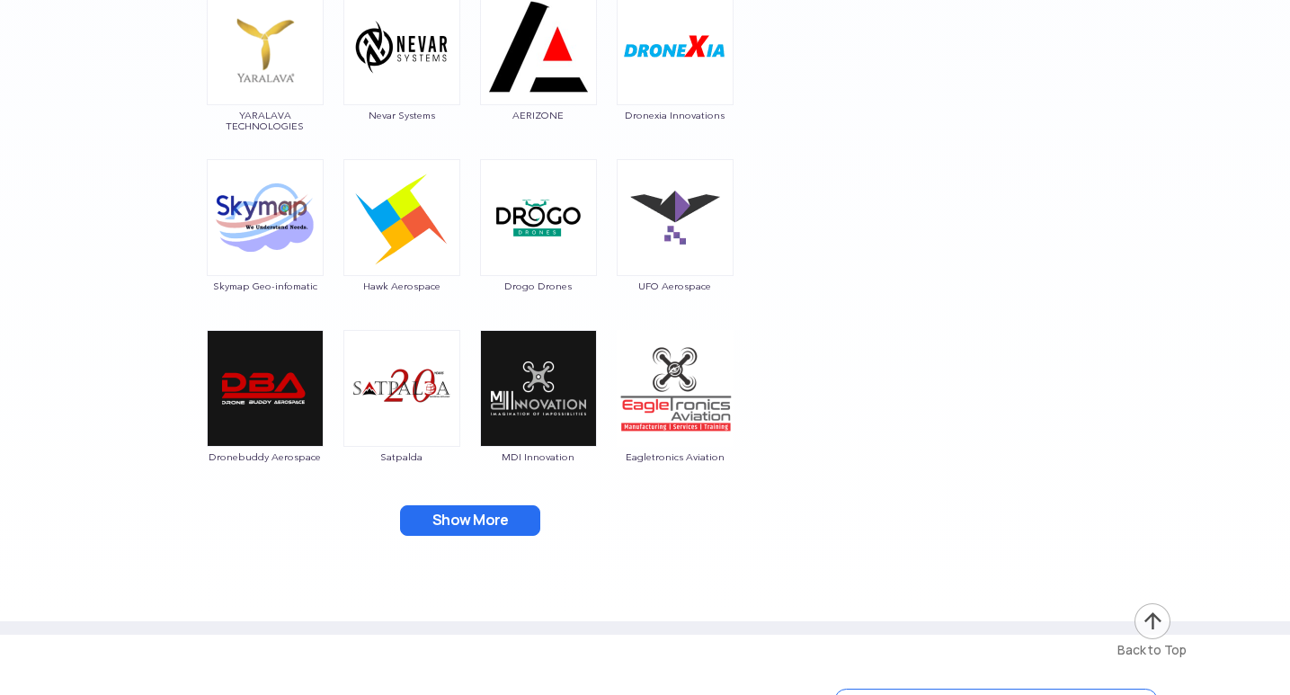
scroll to position [3416, 0]
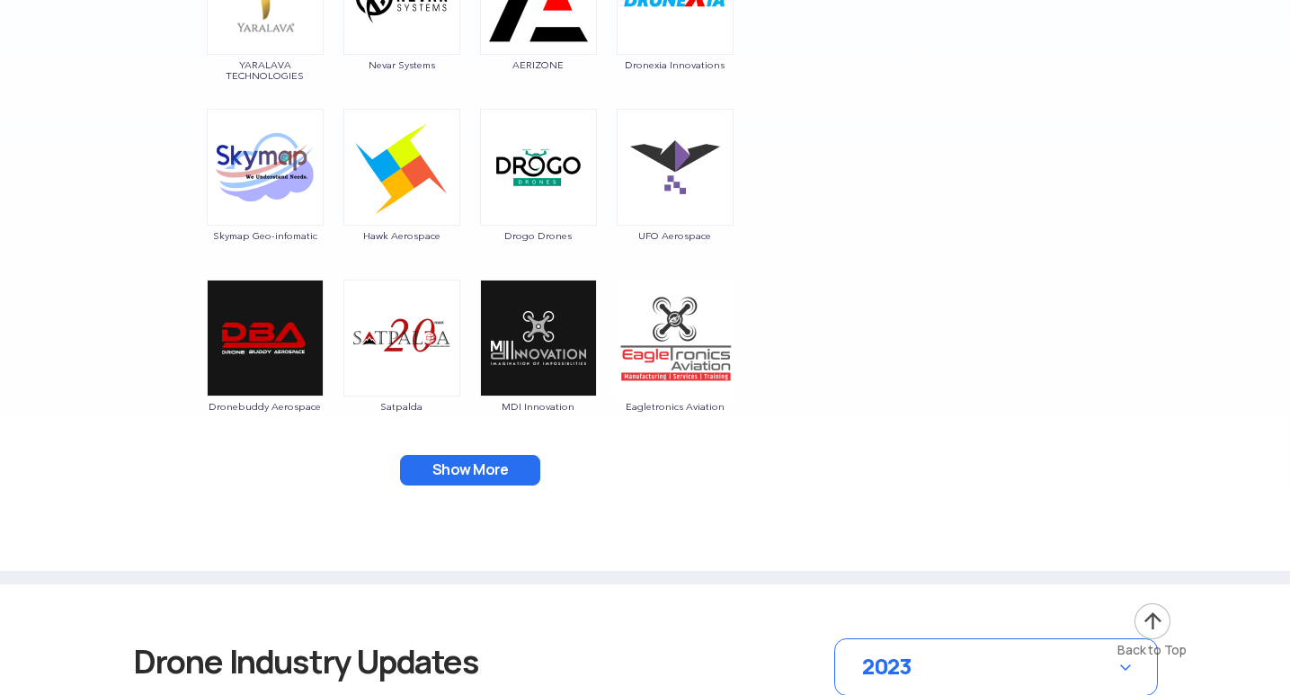
click at [467, 458] on button "Show More" at bounding box center [470, 470] width 140 height 31
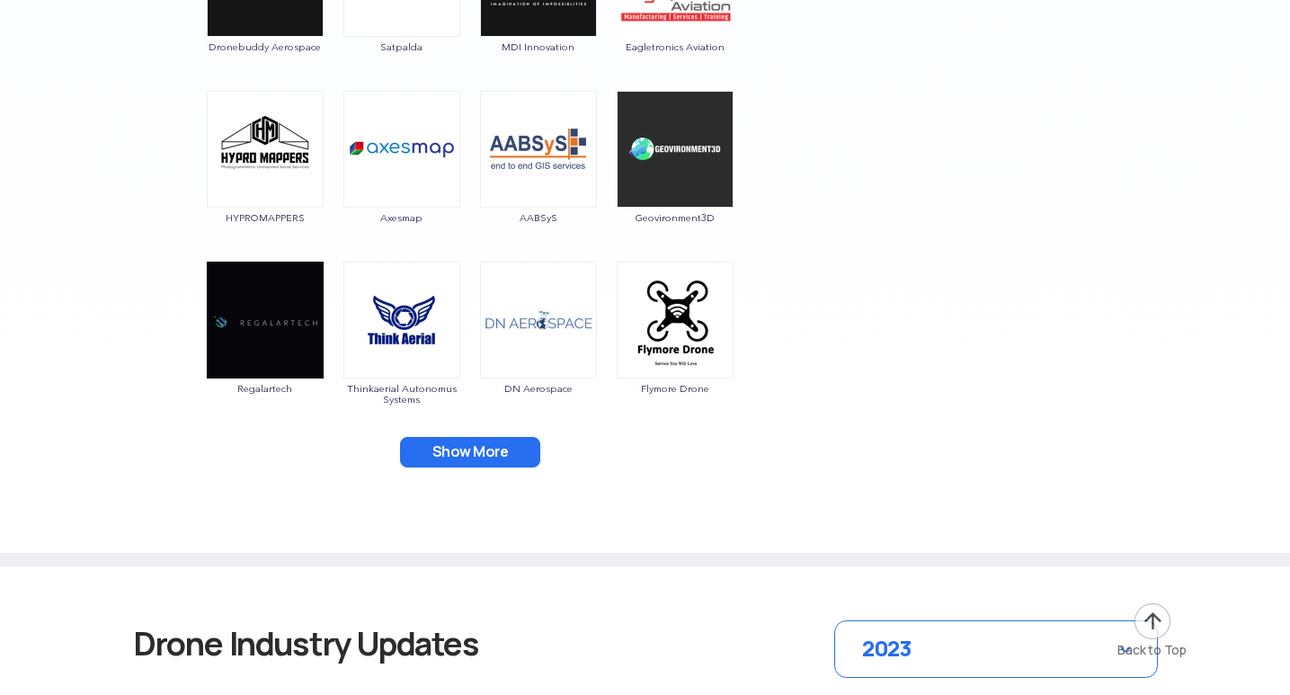
click at [467, 450] on button "Show More" at bounding box center [470, 452] width 140 height 31
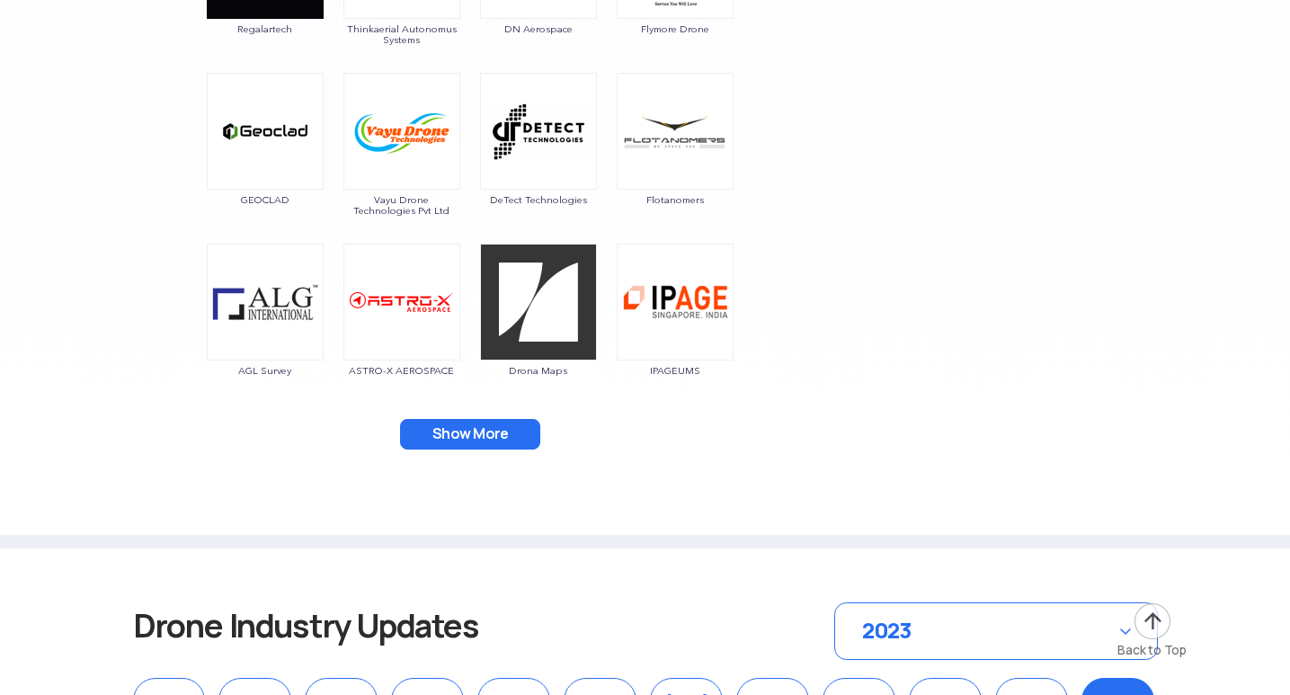
click at [460, 431] on button "Show More" at bounding box center [470, 434] width 140 height 31
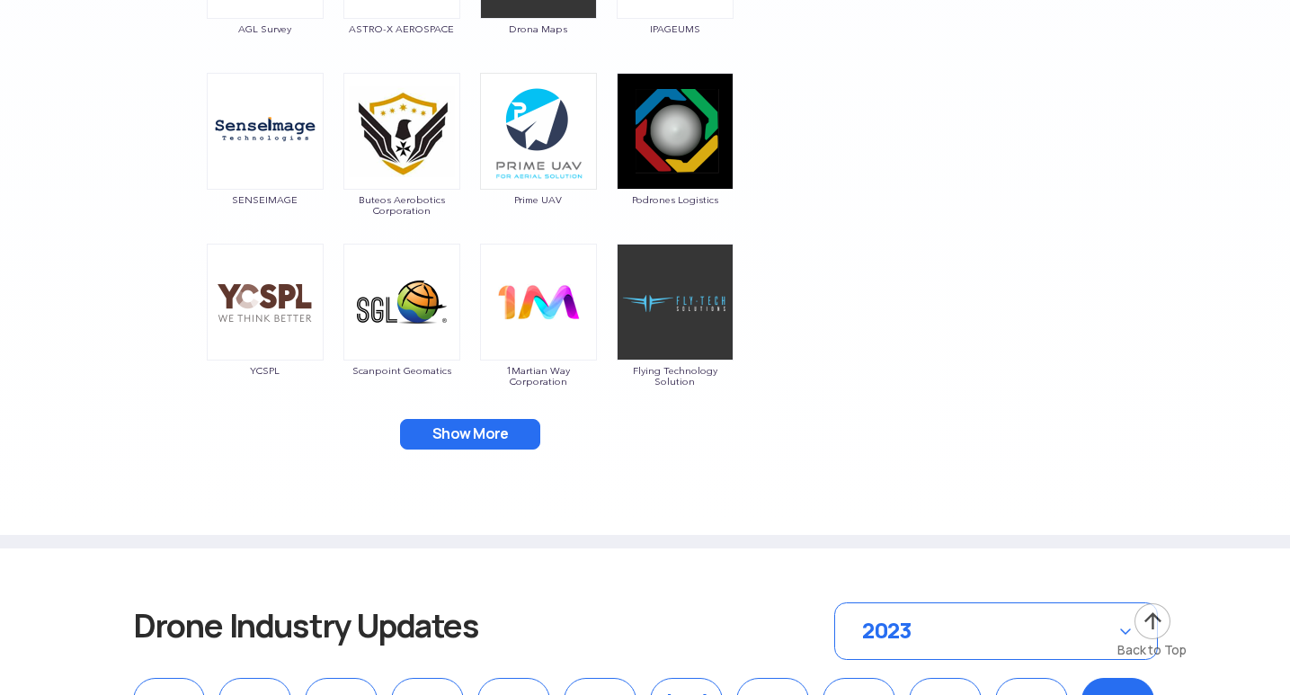
scroll to position [4584, 0]
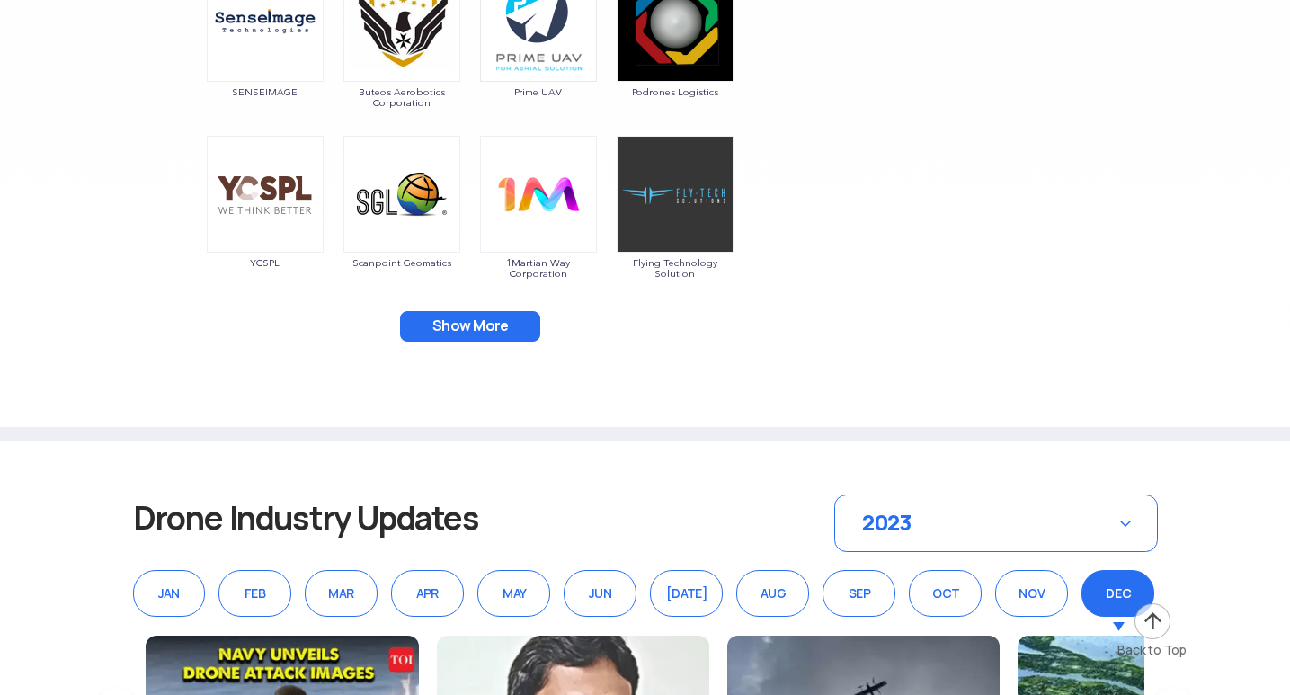
click at [449, 324] on button "Show More" at bounding box center [470, 326] width 140 height 31
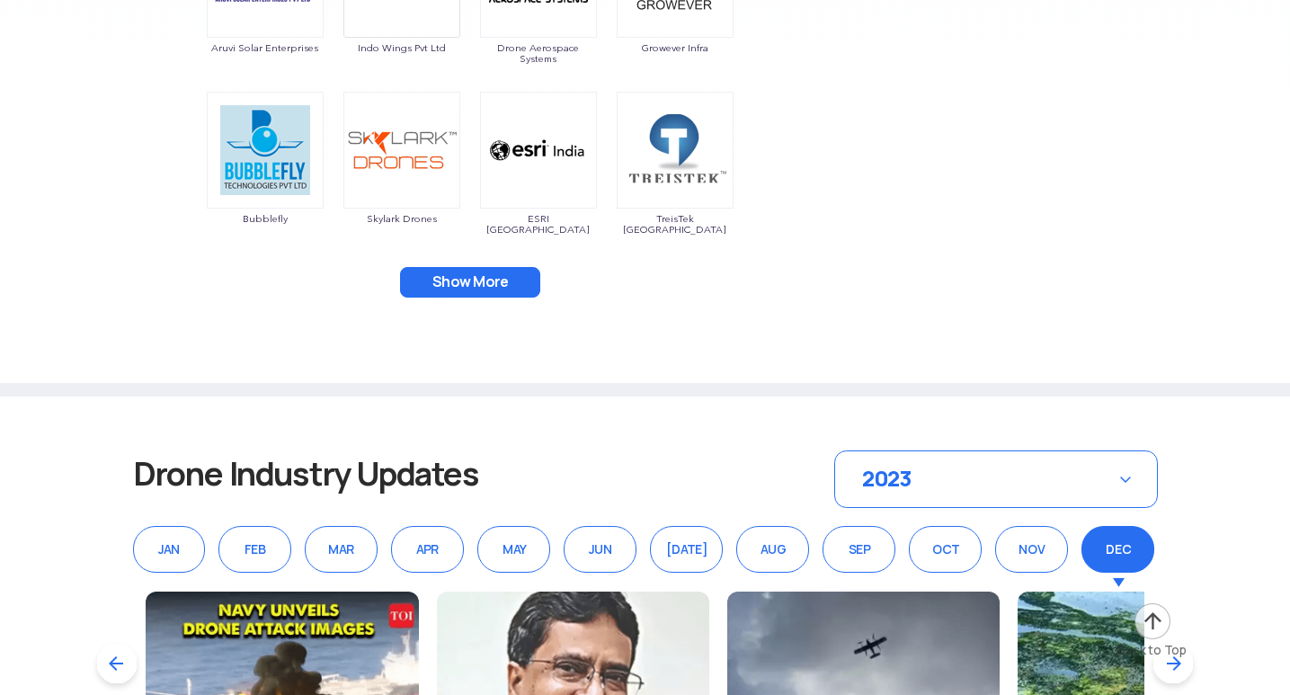
scroll to position [5034, 0]
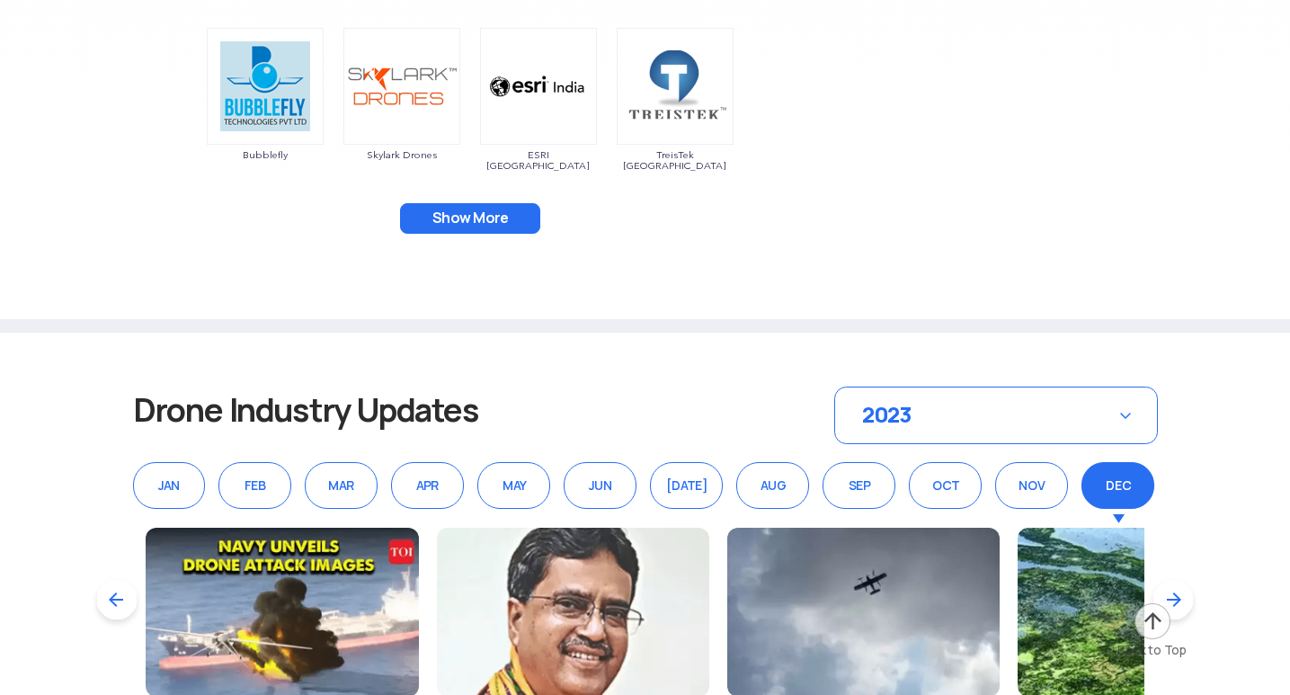
click at [458, 216] on button "Show More" at bounding box center [470, 218] width 140 height 31
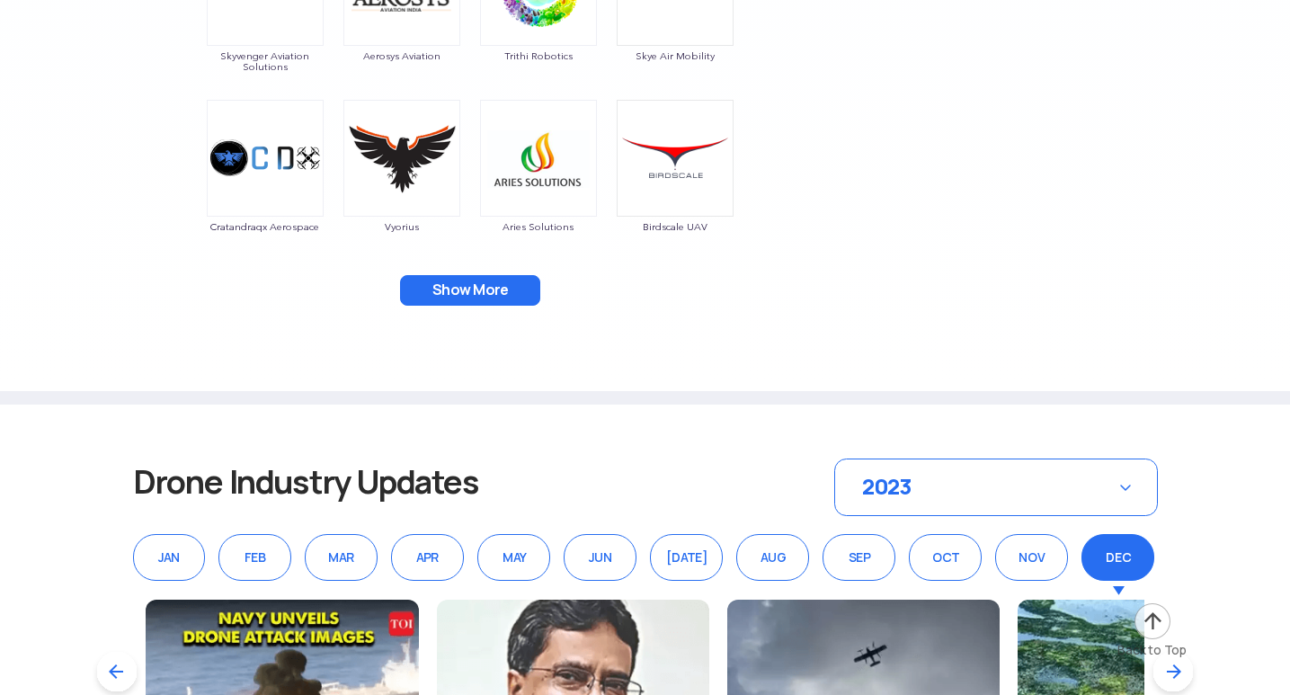
click at [447, 279] on button "Show More" at bounding box center [470, 290] width 140 height 31
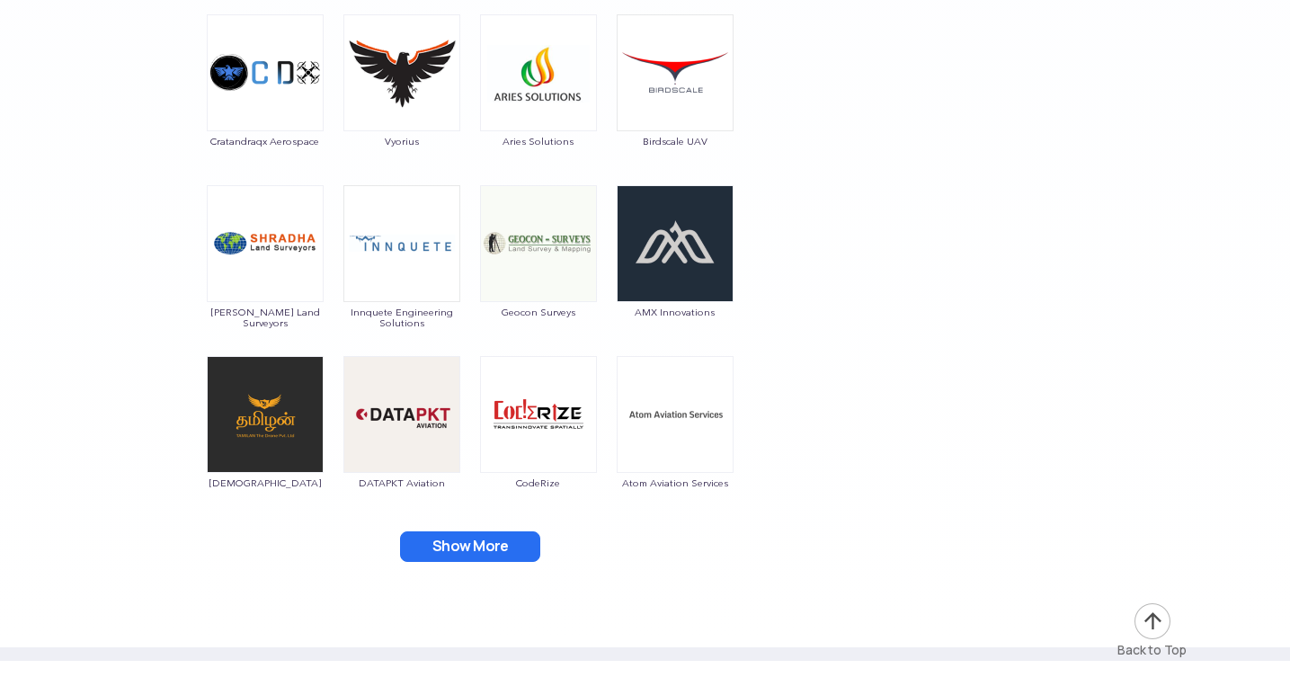
scroll to position [5663, 0]
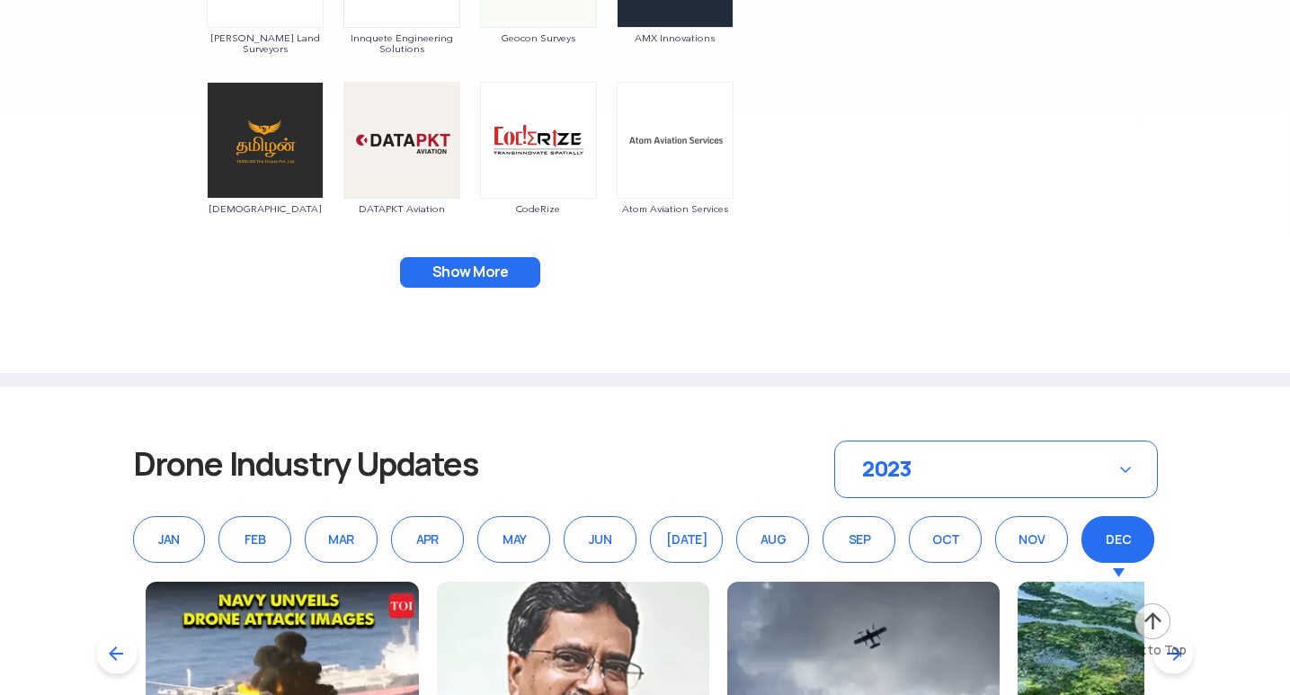
click at [450, 268] on button "Show More" at bounding box center [470, 272] width 140 height 31
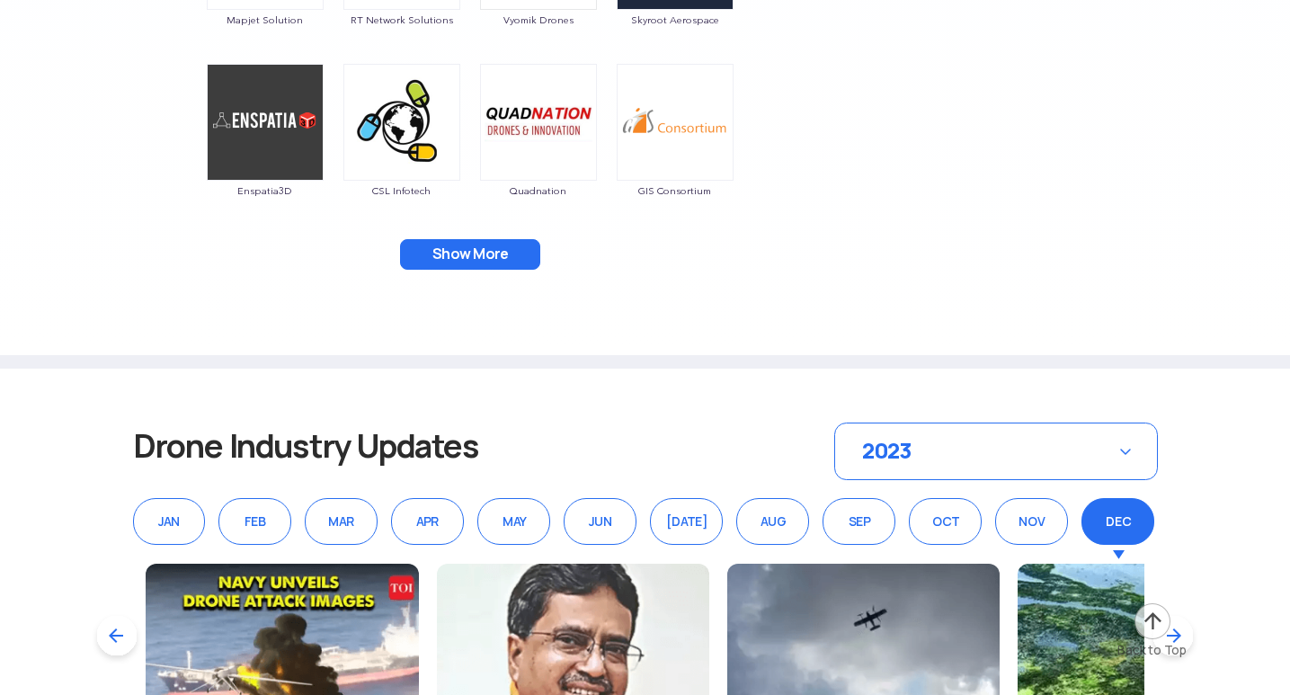
click at [467, 246] on button "Show More" at bounding box center [470, 254] width 140 height 31
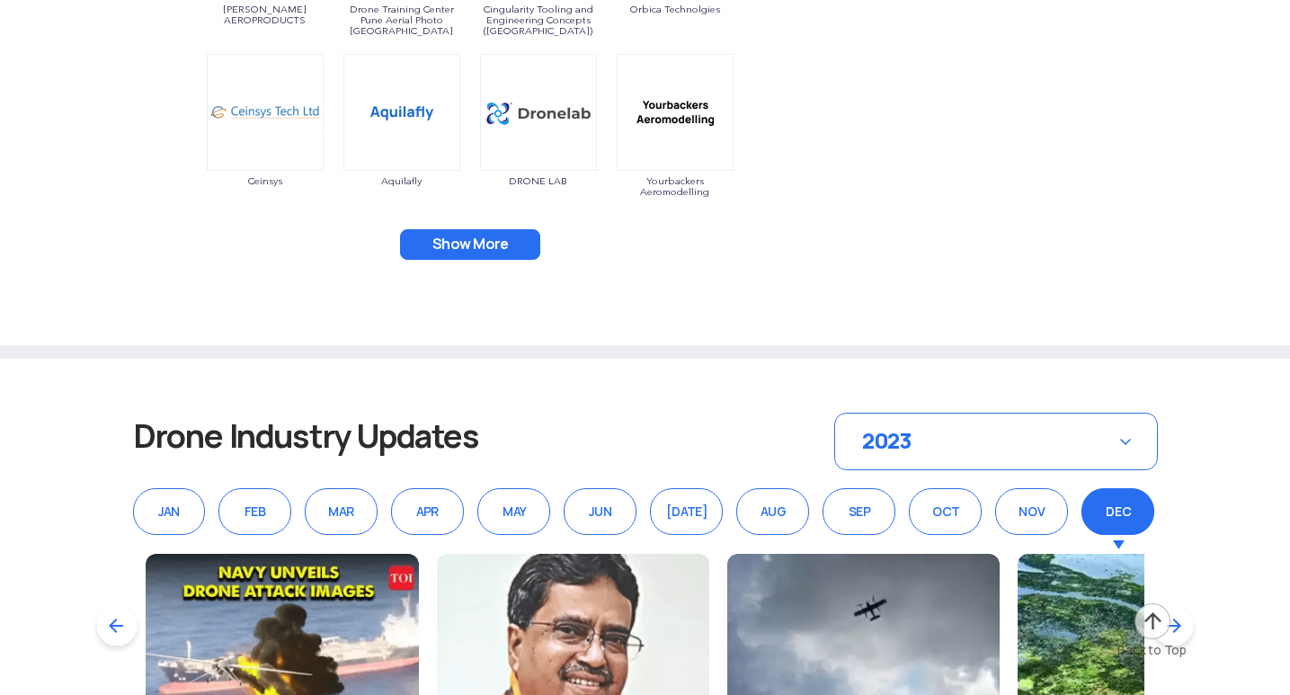
scroll to position [6382, 0]
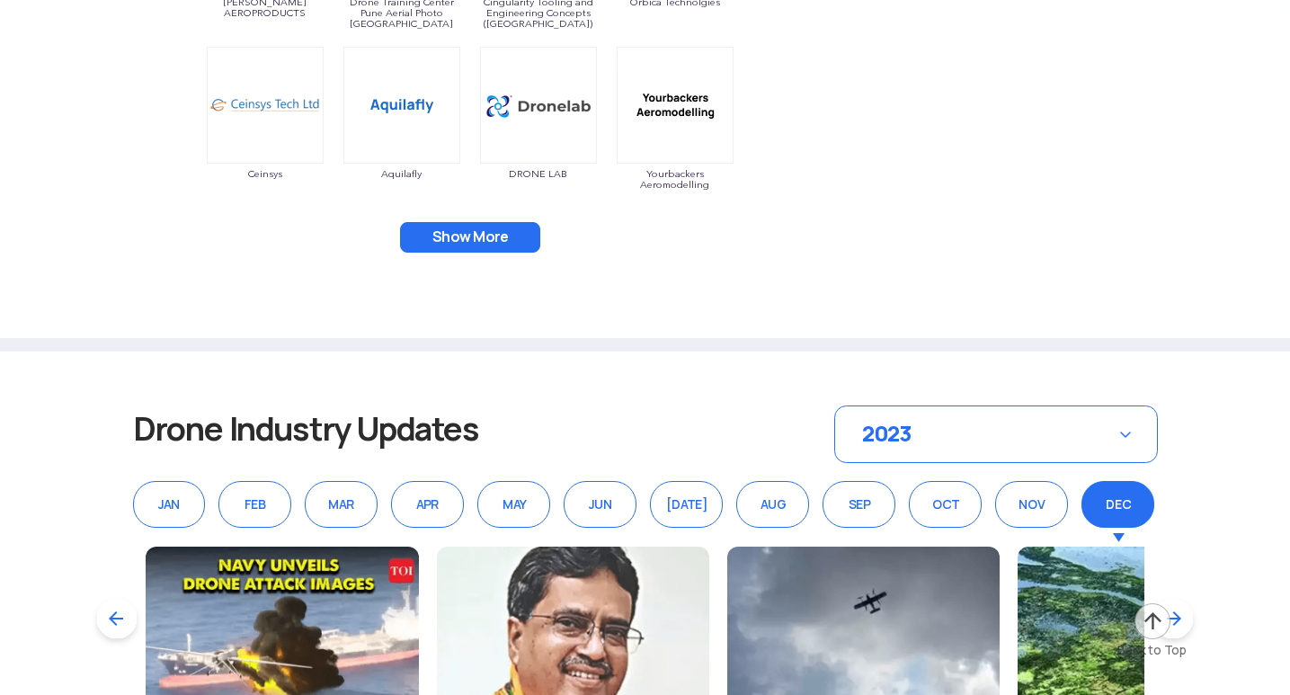
click at [471, 240] on button "Show More" at bounding box center [470, 237] width 140 height 31
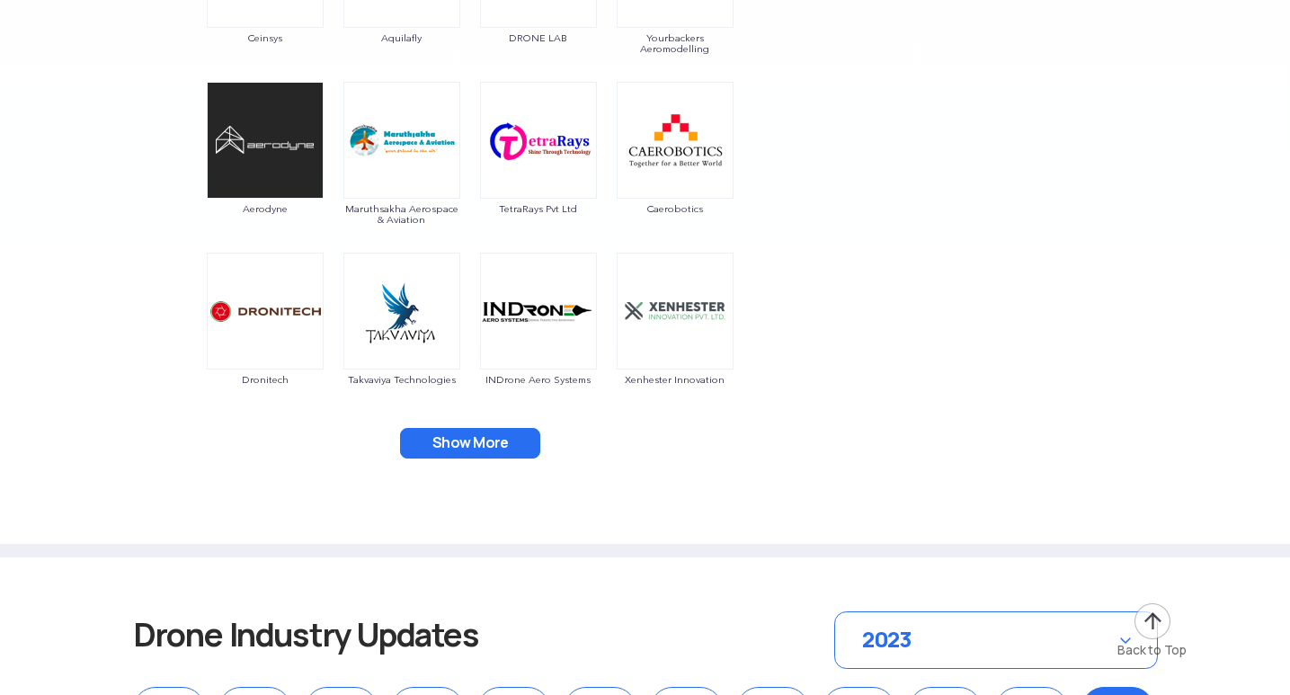
scroll to position [6651, 0]
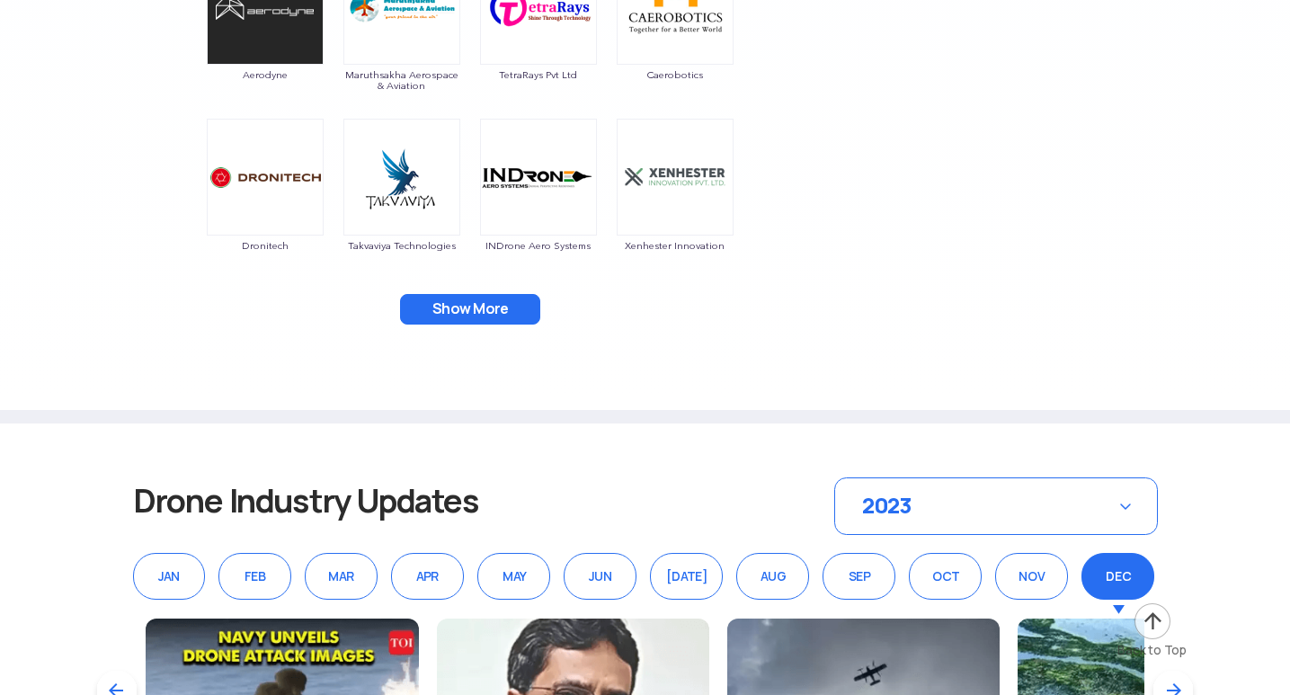
click at [471, 296] on button "Show More" at bounding box center [470, 309] width 140 height 31
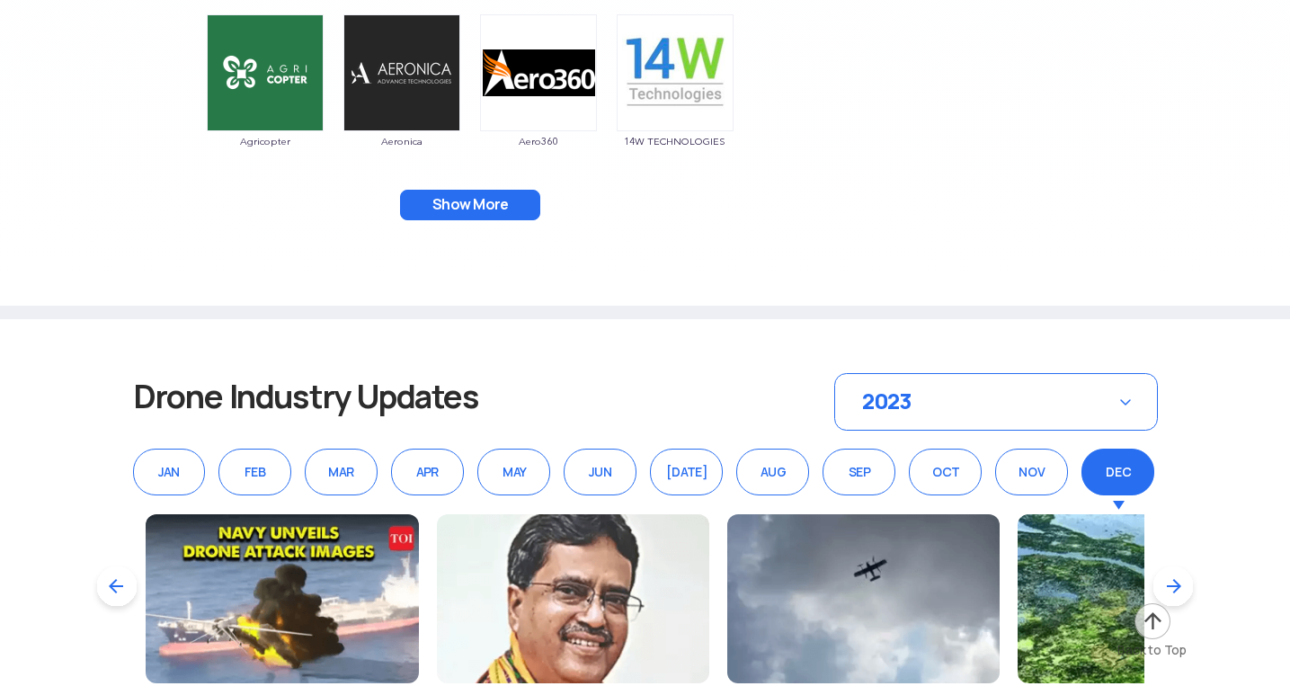
scroll to position [7101, 0]
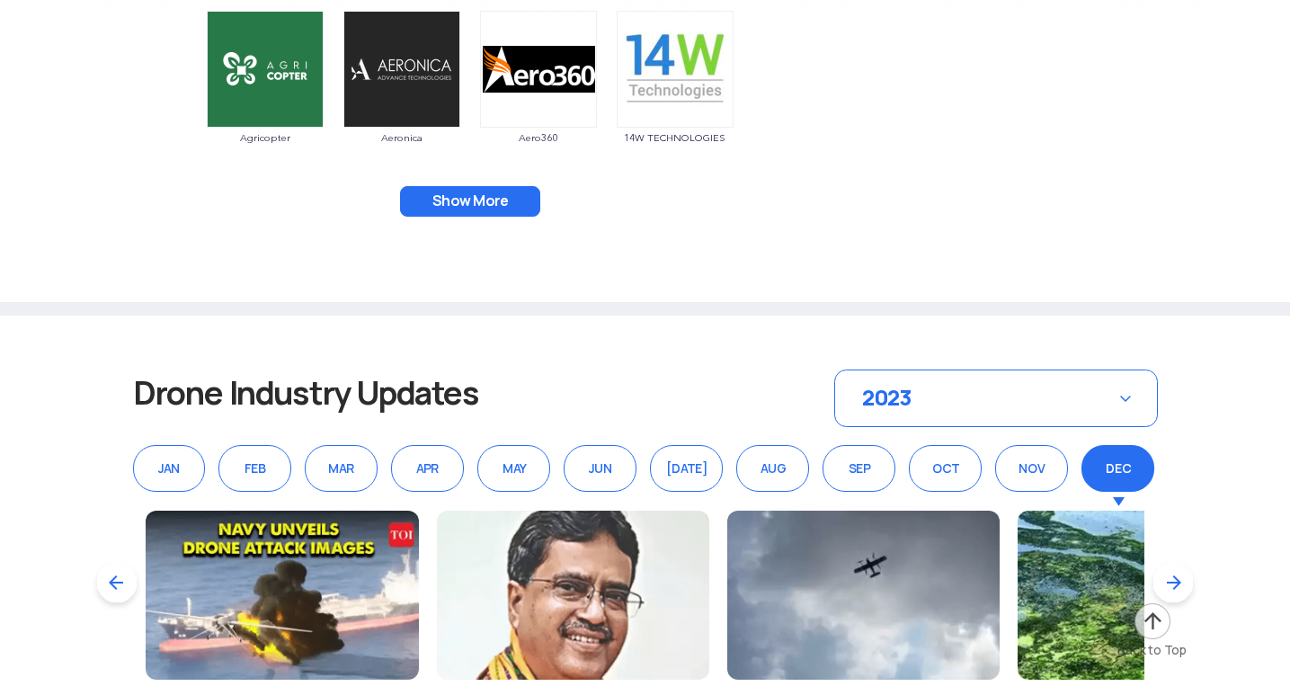
click at [499, 194] on button "Show More" at bounding box center [470, 201] width 140 height 31
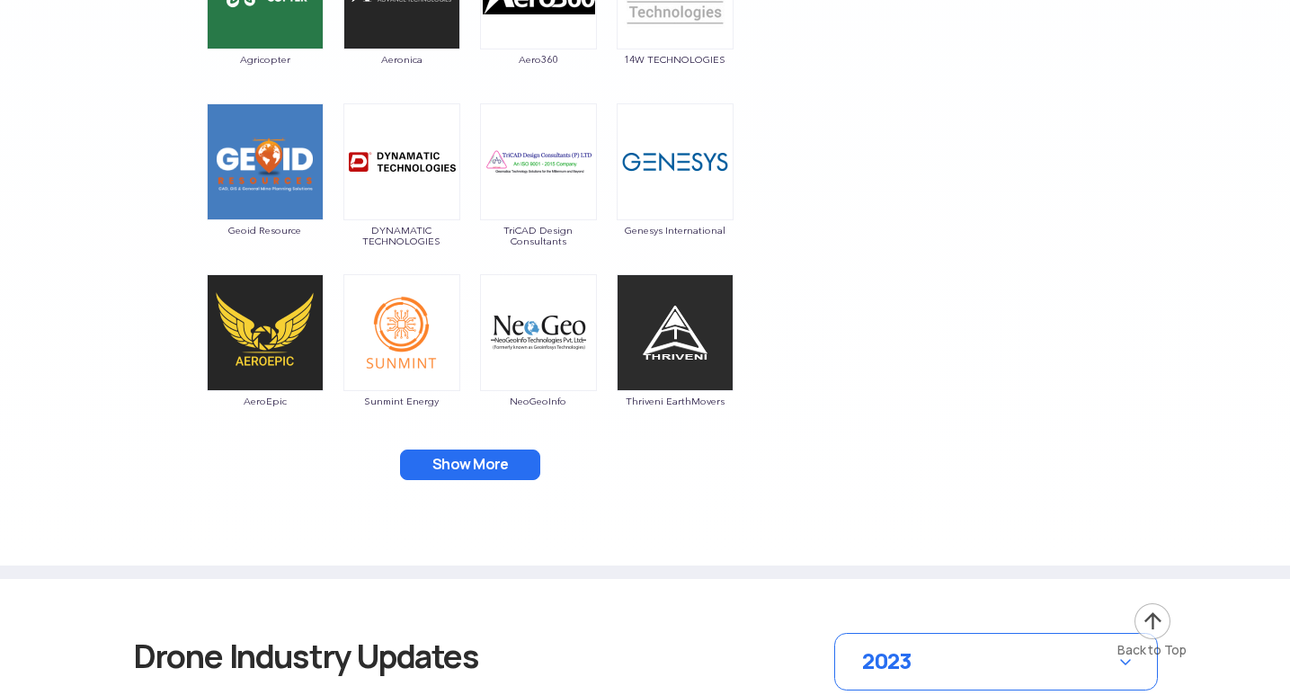
scroll to position [7371, 0]
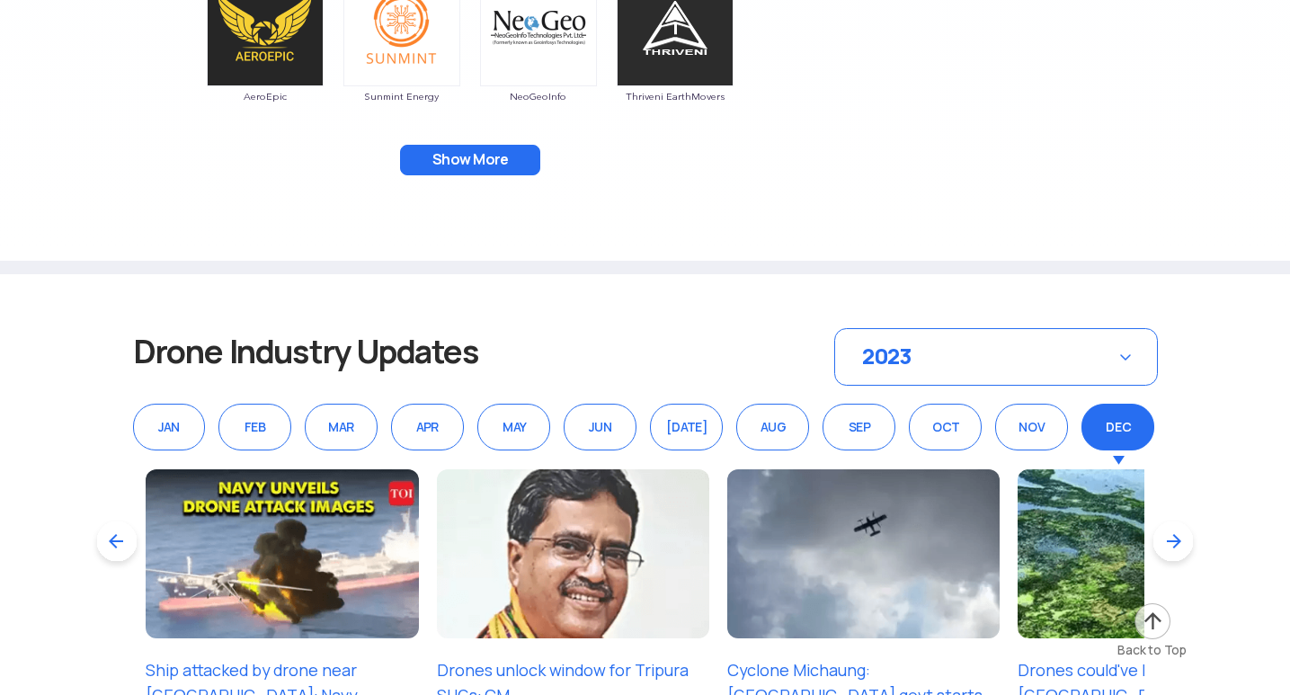
scroll to position [7550, 0]
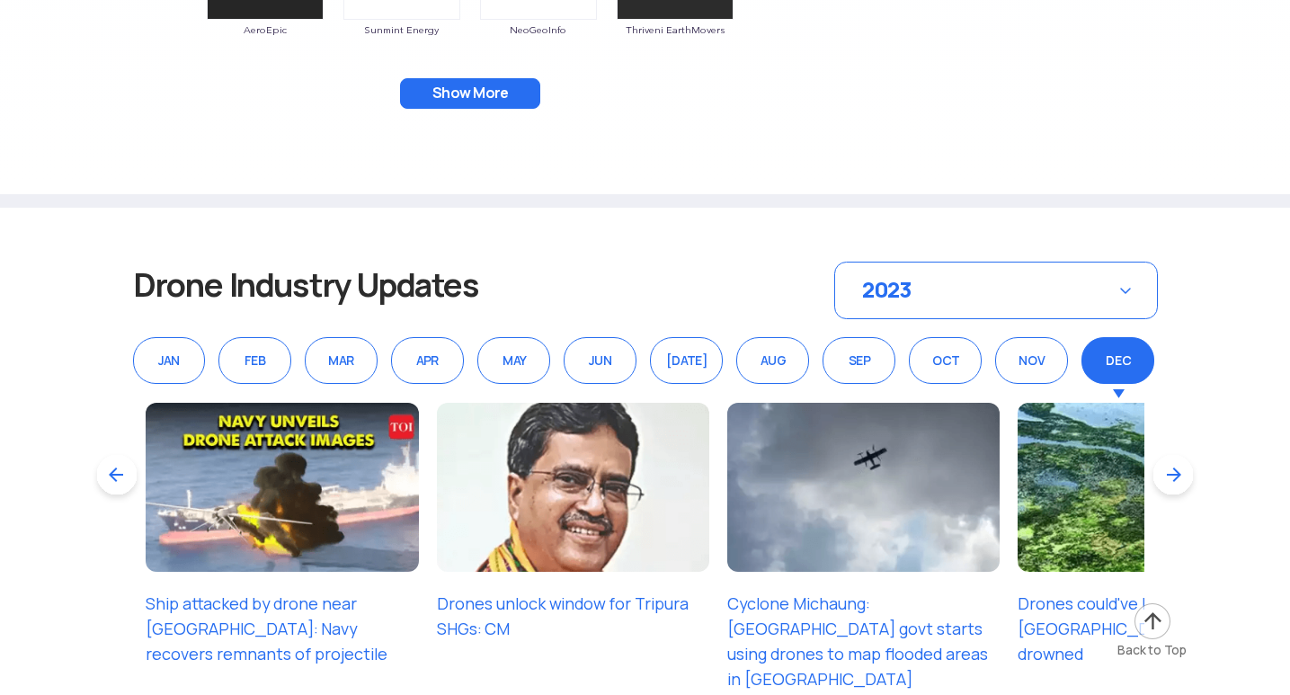
click at [513, 92] on button "Show More" at bounding box center [470, 93] width 140 height 31
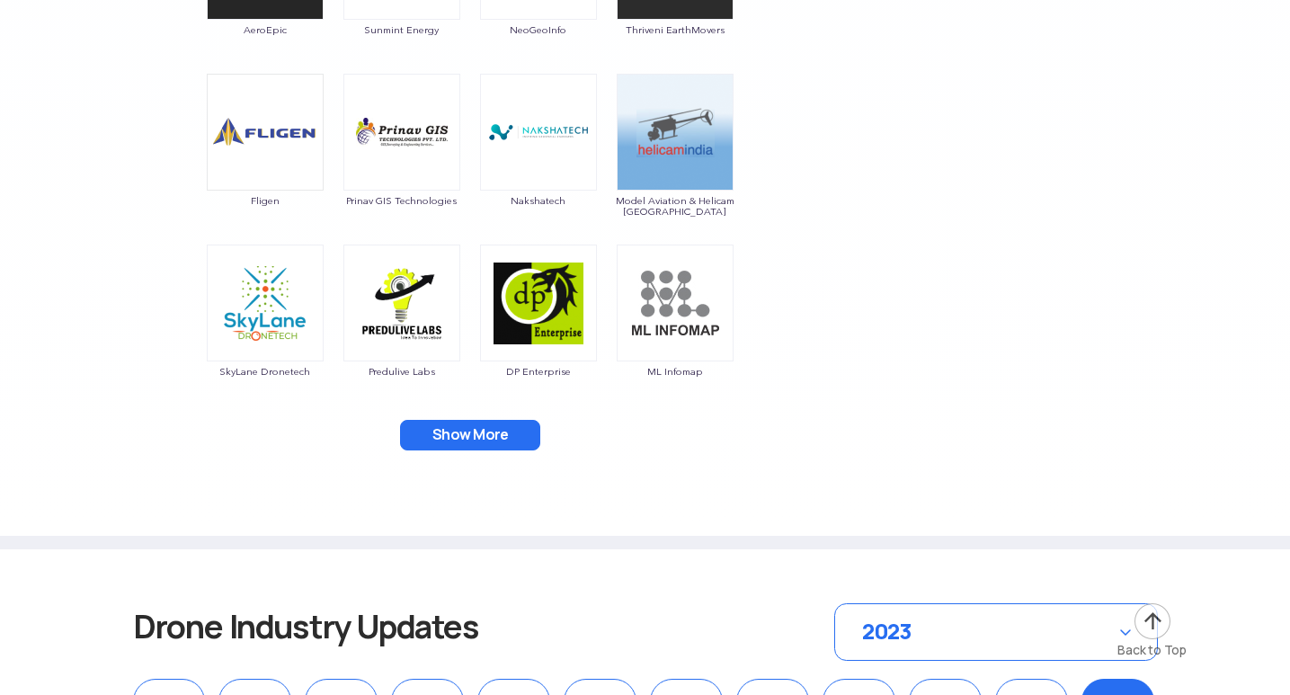
click at [452, 422] on button "Show More" at bounding box center [470, 435] width 140 height 31
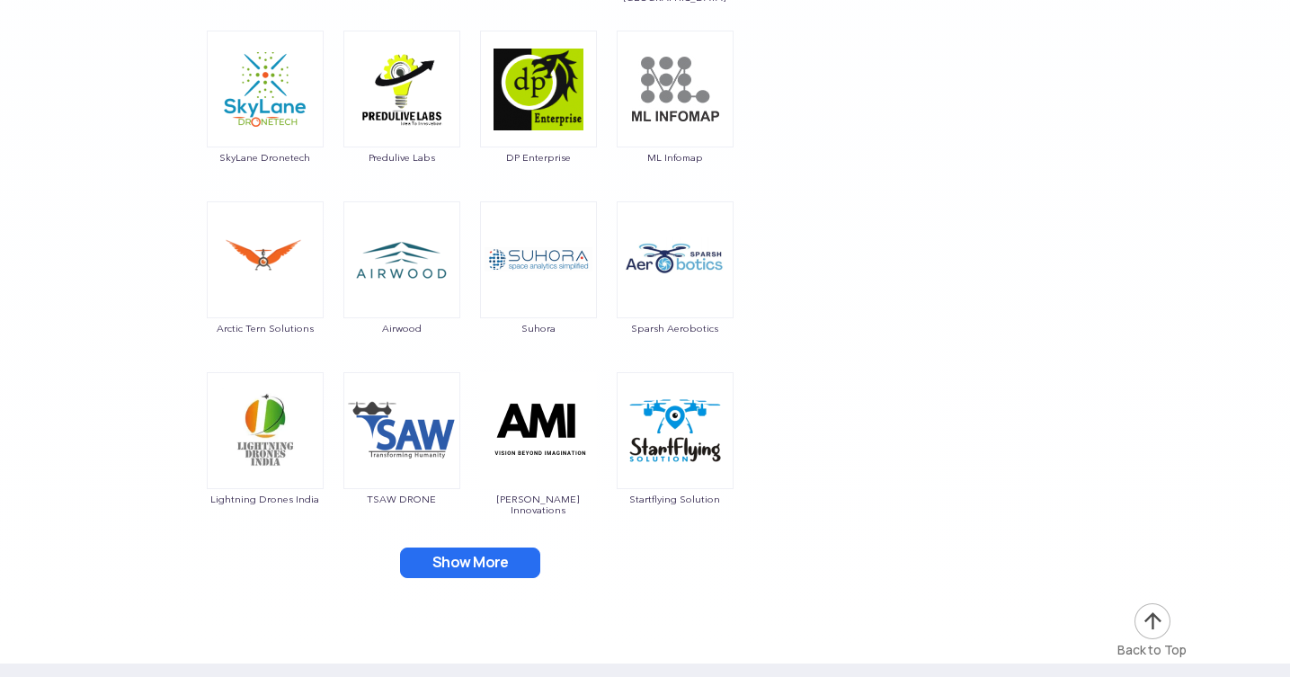
scroll to position [7910, 0]
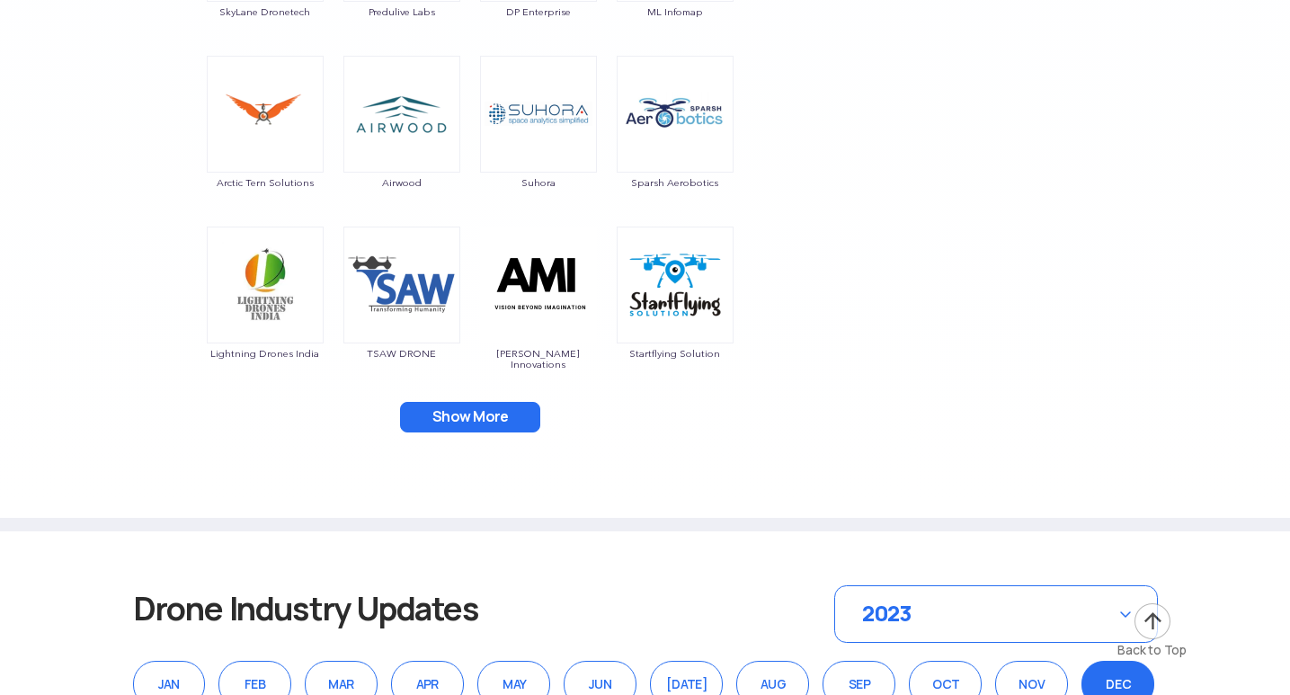
click at [455, 402] on button "Show More" at bounding box center [470, 417] width 140 height 31
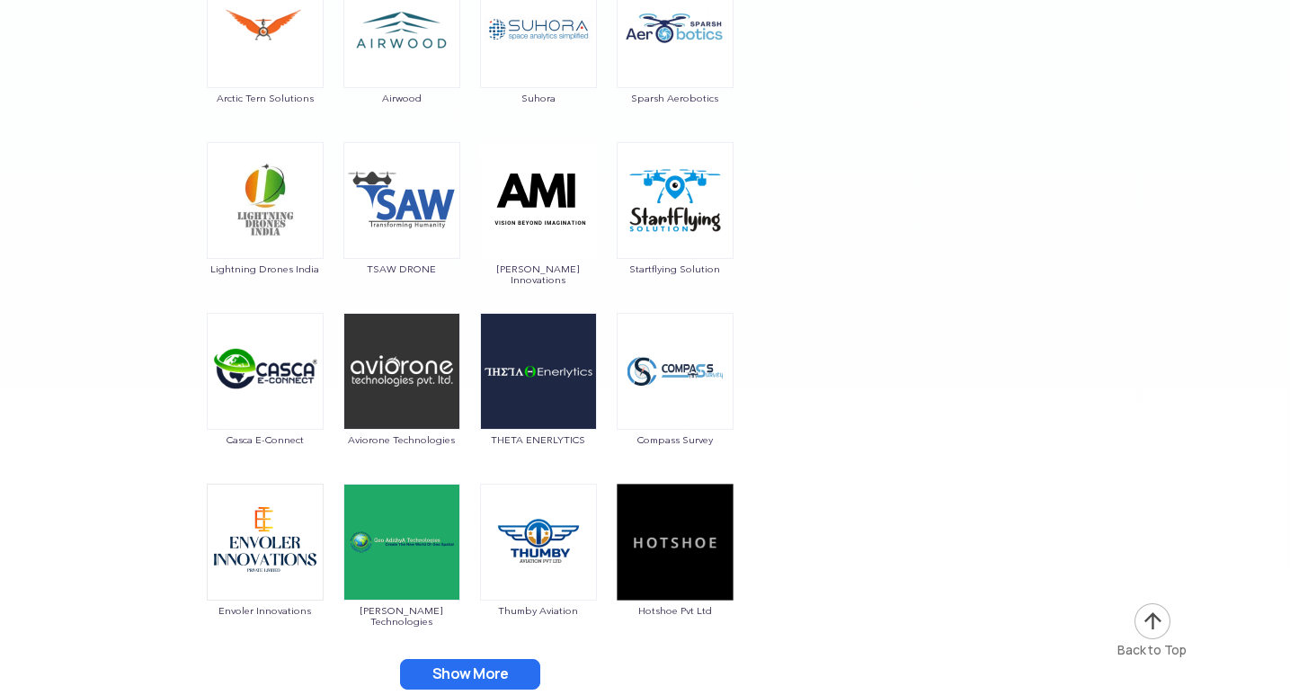
scroll to position [8359, 0]
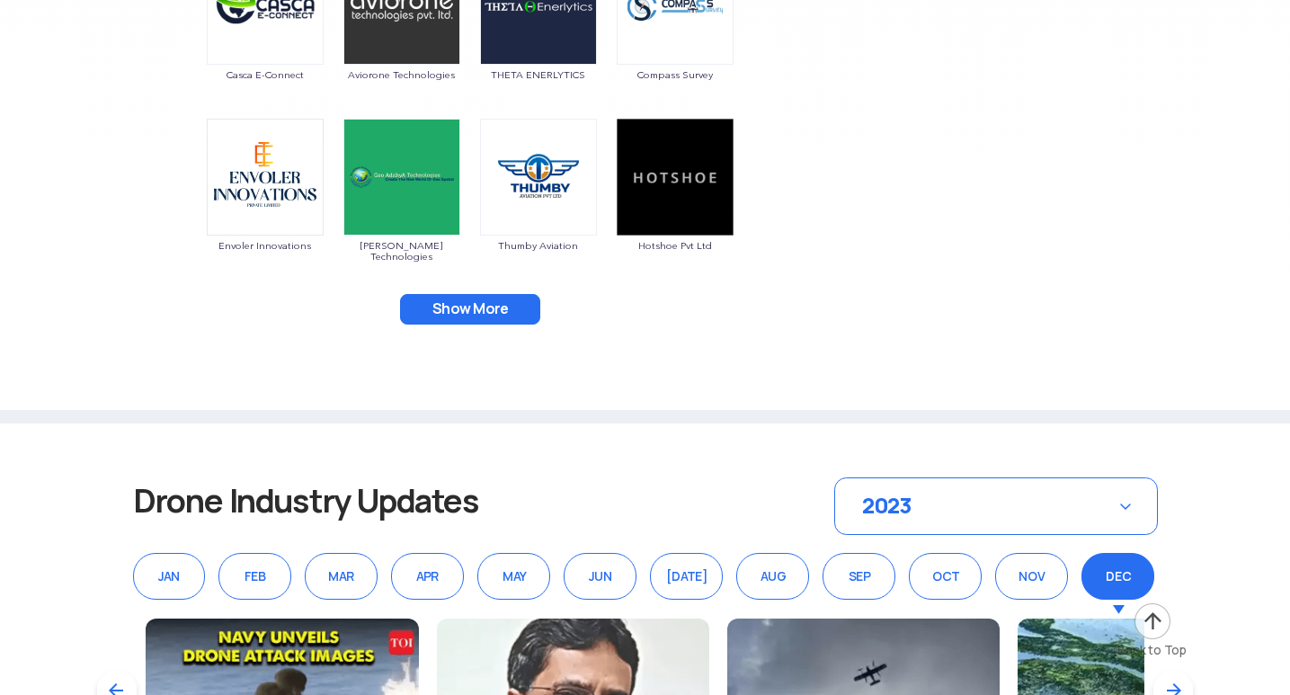
click at [458, 308] on button "Show More" at bounding box center [470, 309] width 140 height 31
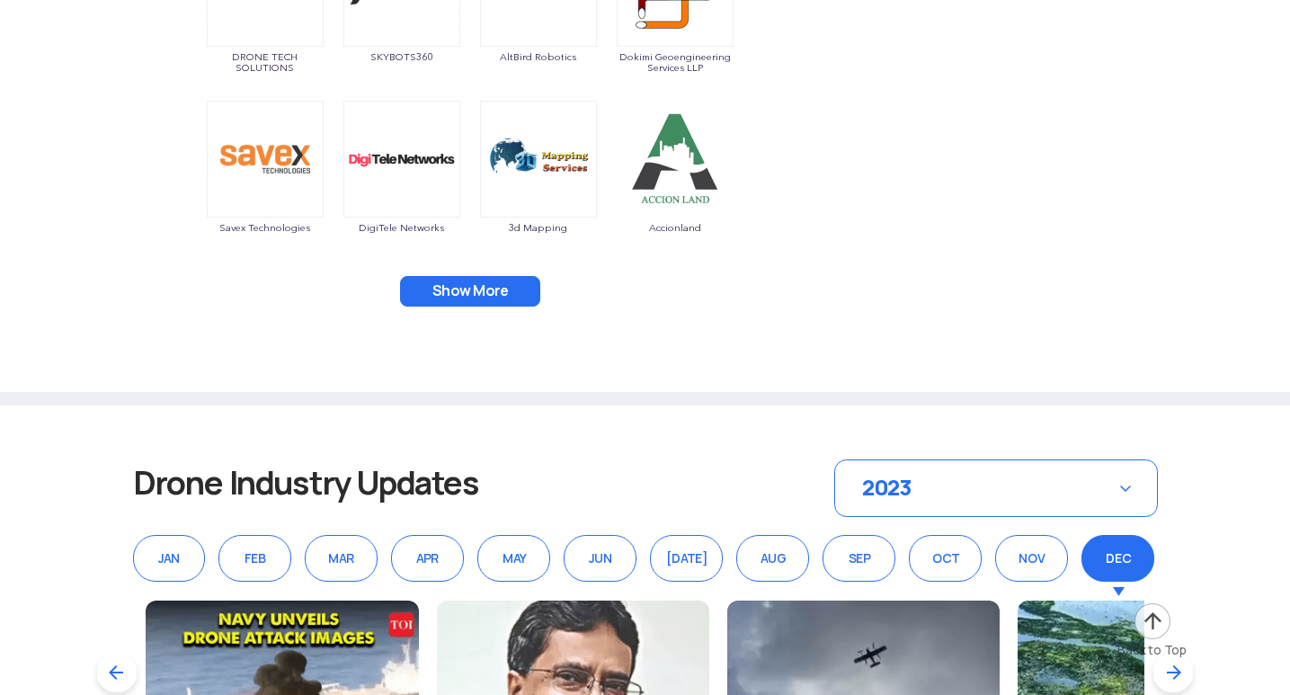
click at [460, 289] on button "Show More" at bounding box center [470, 291] width 140 height 31
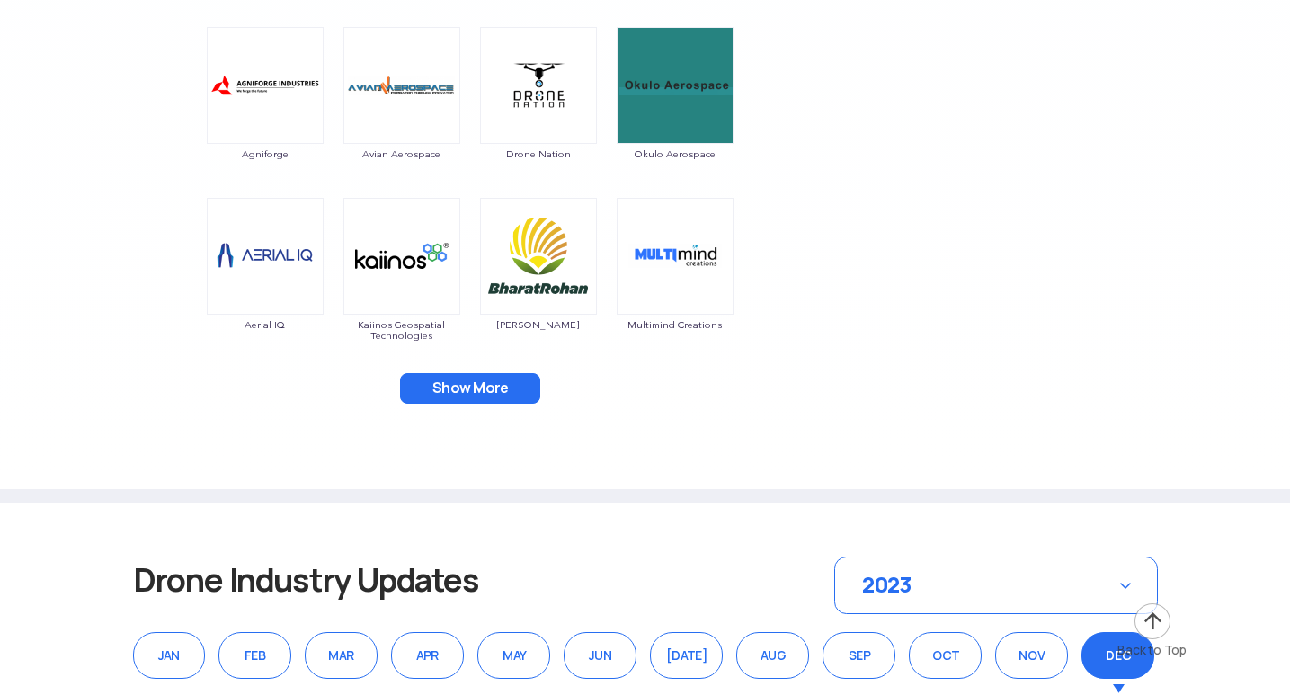
scroll to position [9078, 0]
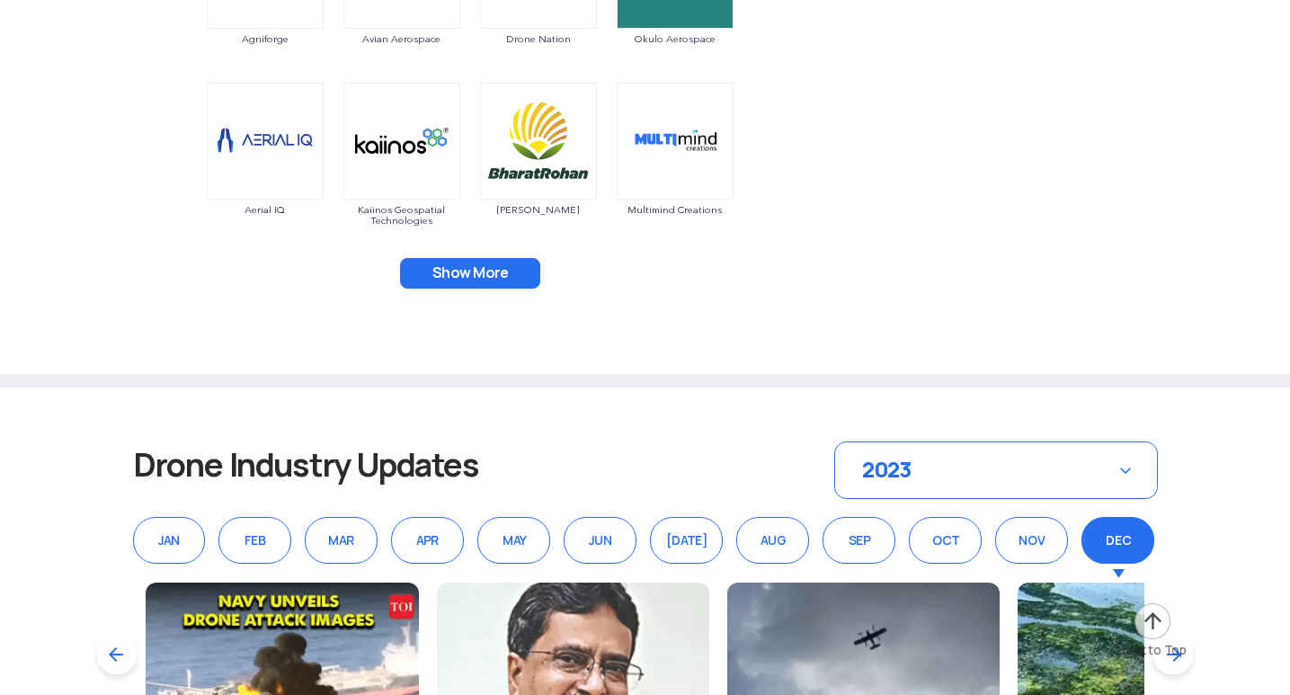
click at [469, 278] on button "Show More" at bounding box center [470, 273] width 140 height 31
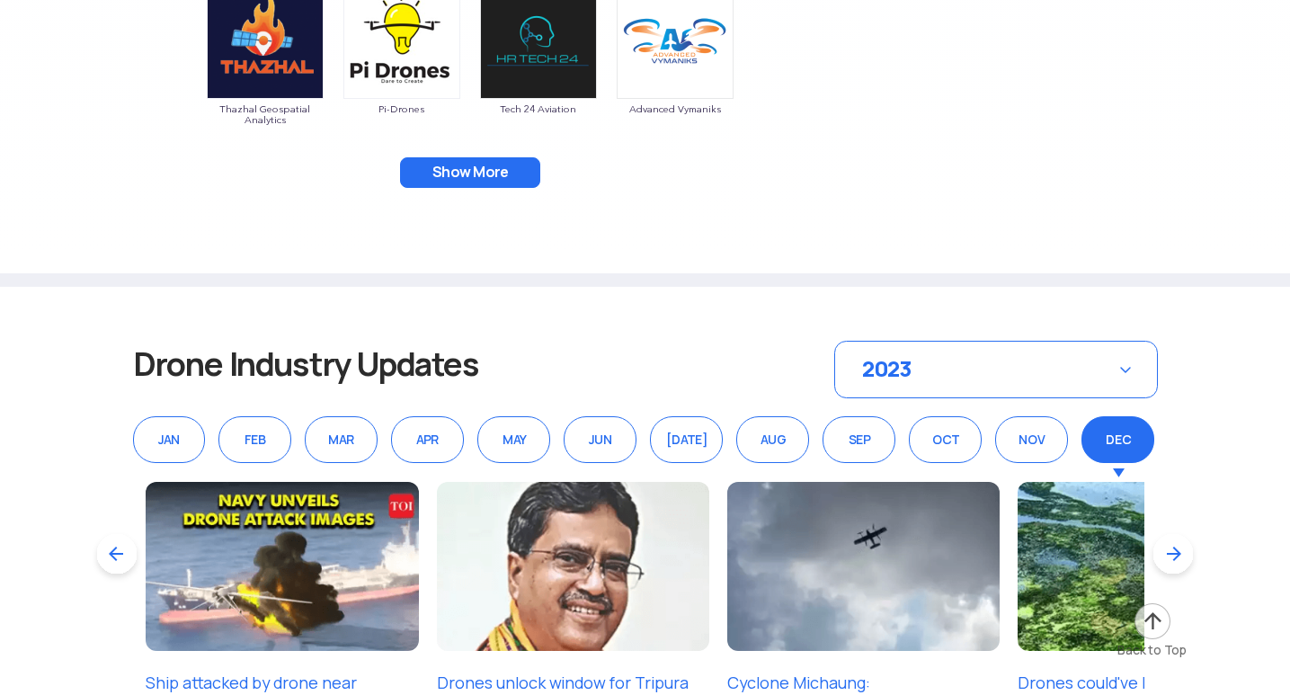
scroll to position [9528, 0]
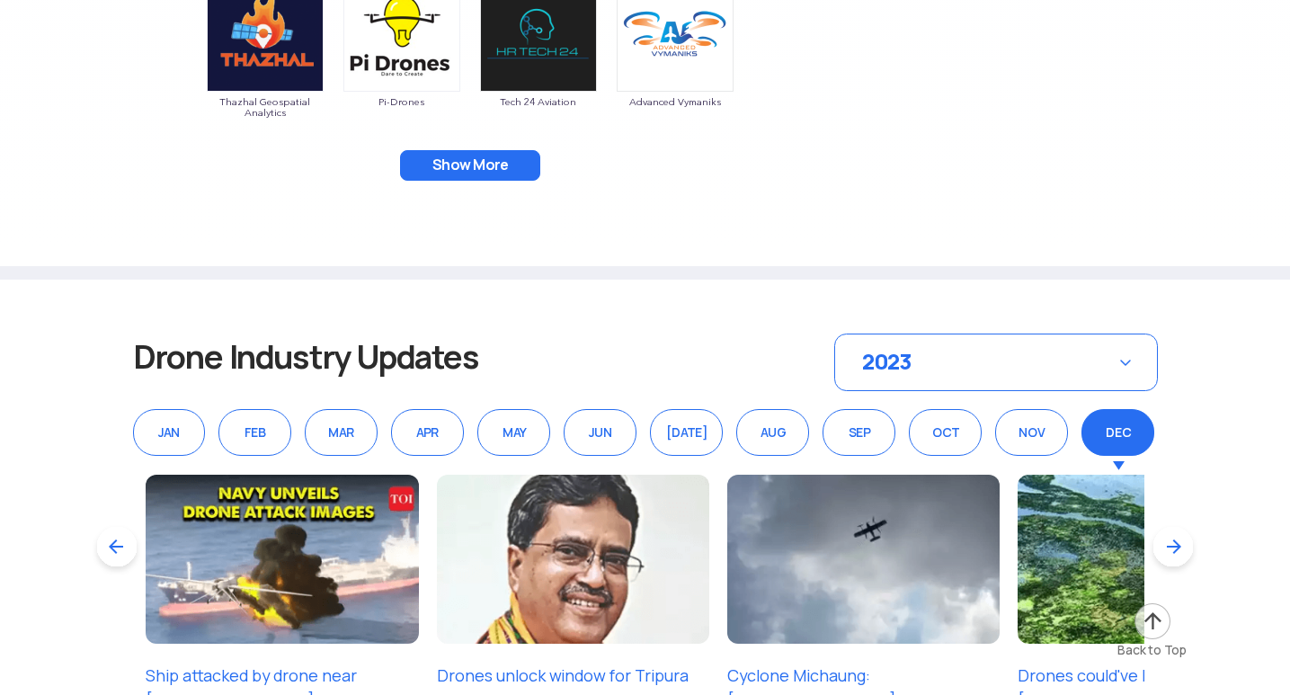
click at [502, 170] on button "Show More" at bounding box center [470, 165] width 140 height 31
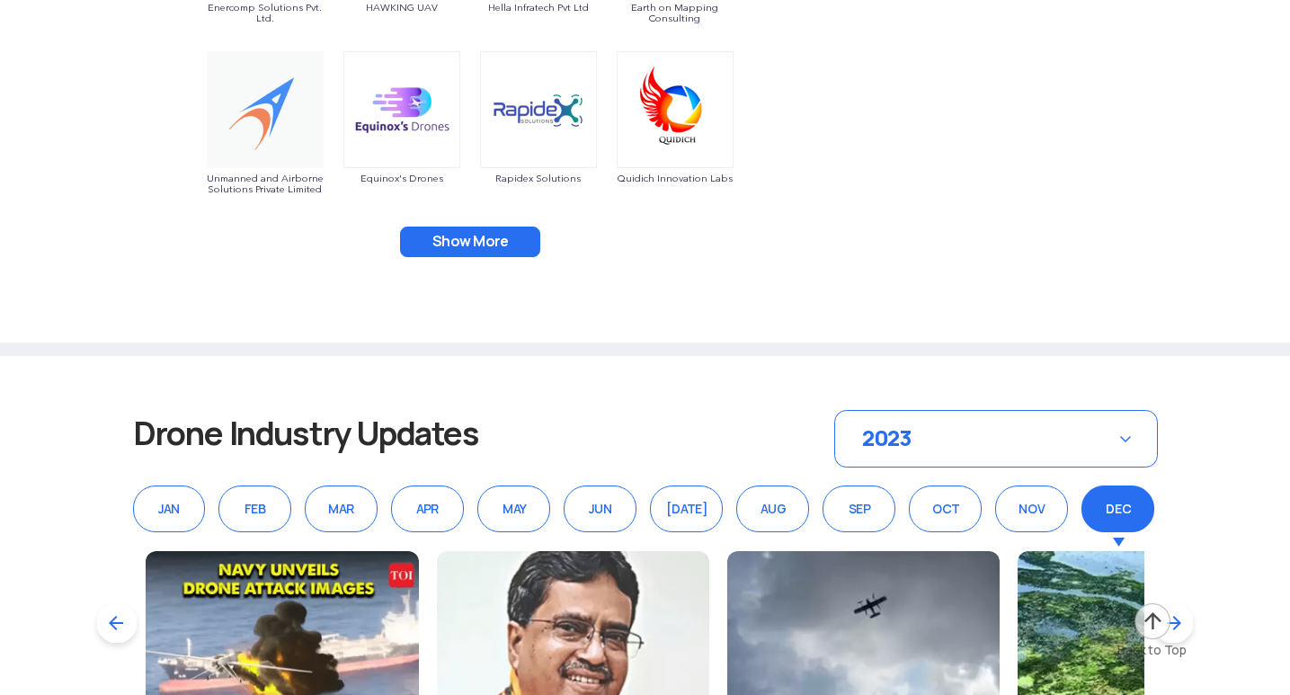
scroll to position [9797, 0]
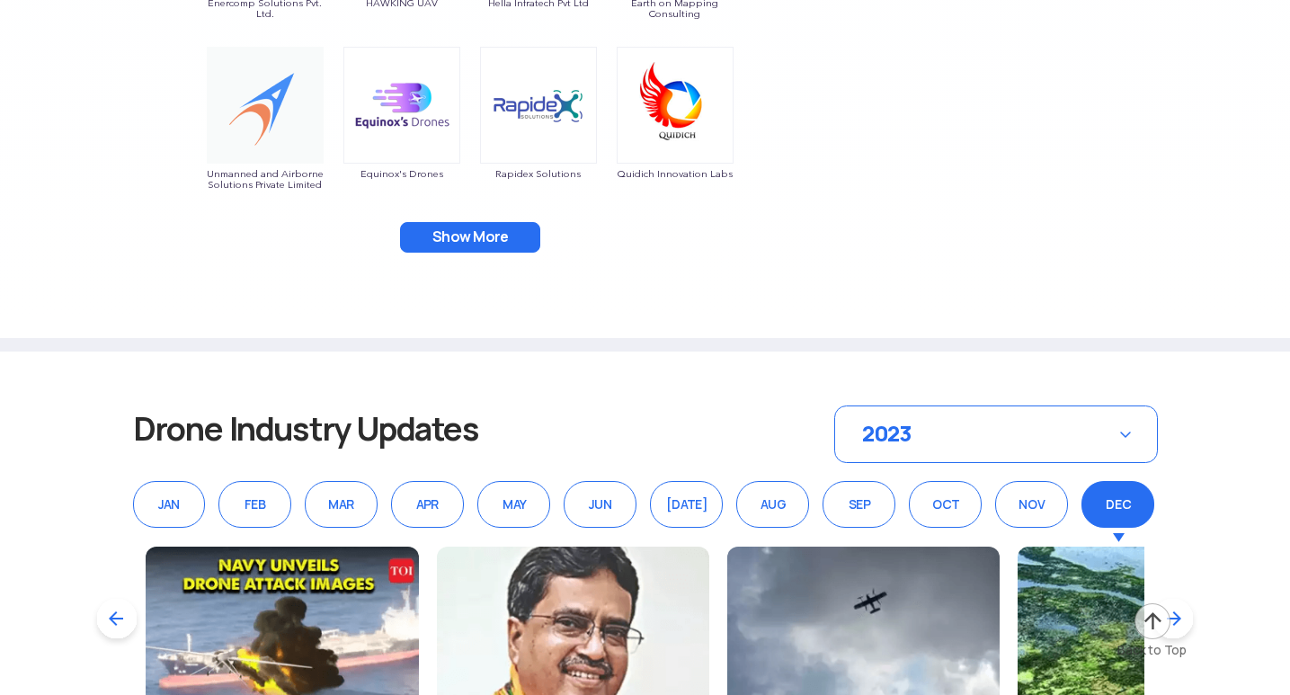
click at [455, 232] on button "Show More" at bounding box center [470, 237] width 140 height 31
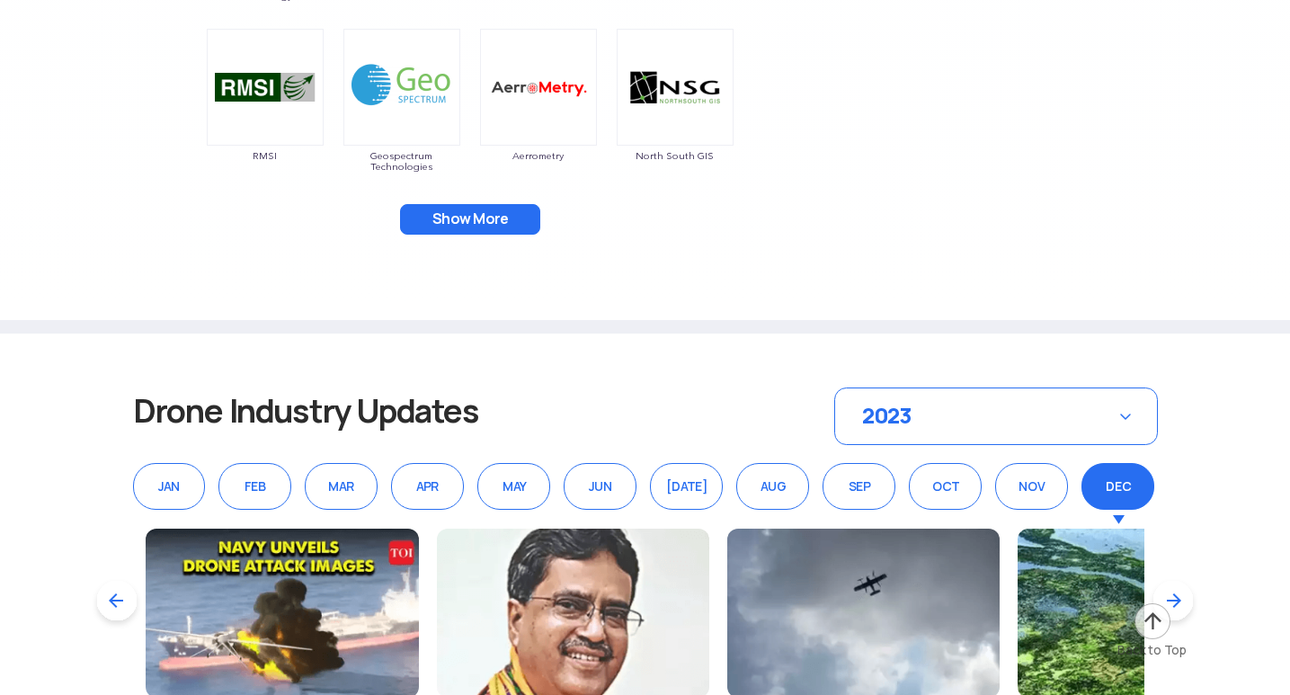
click at [466, 204] on button "Show More" at bounding box center [470, 219] width 140 height 31
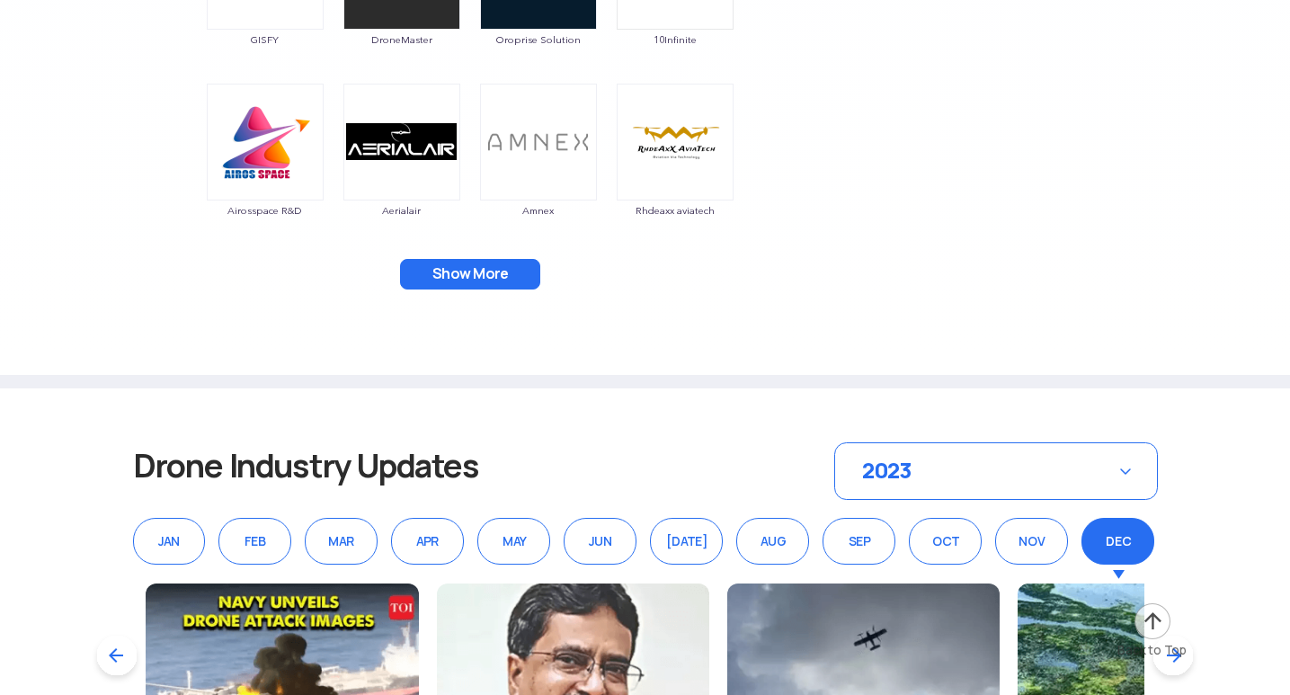
scroll to position [10517, 0]
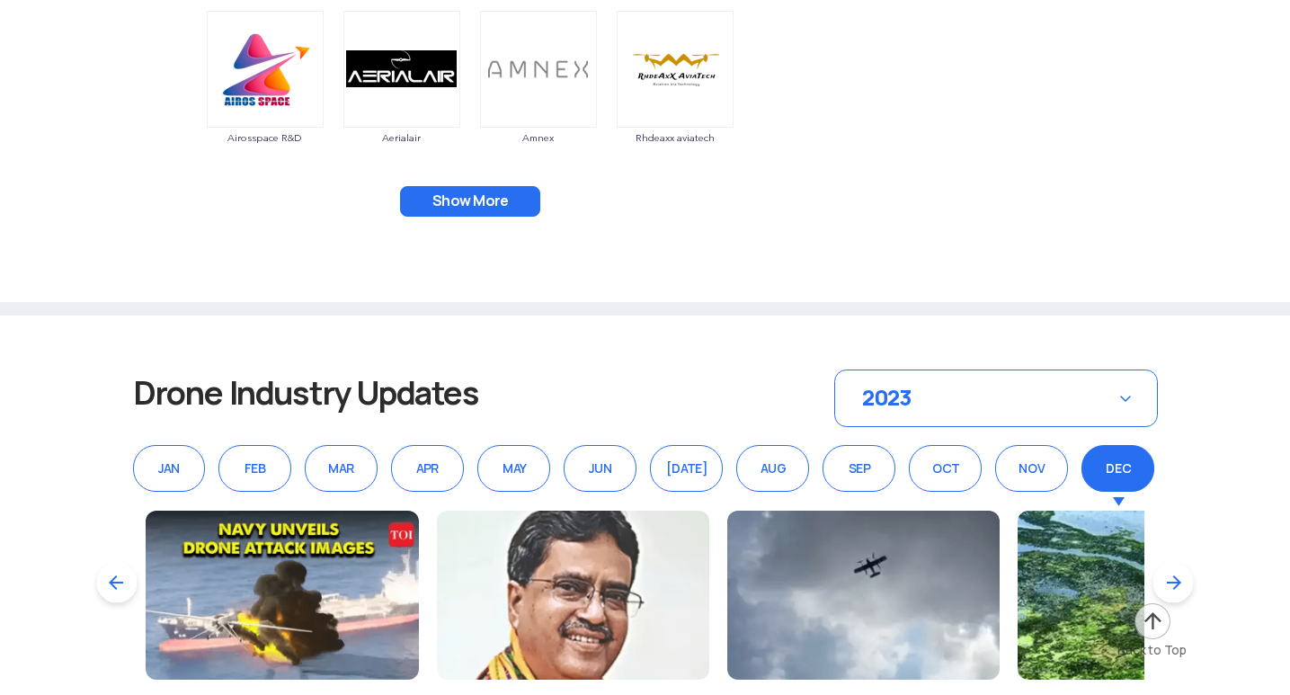
click at [484, 199] on button "Show More" at bounding box center [470, 201] width 140 height 31
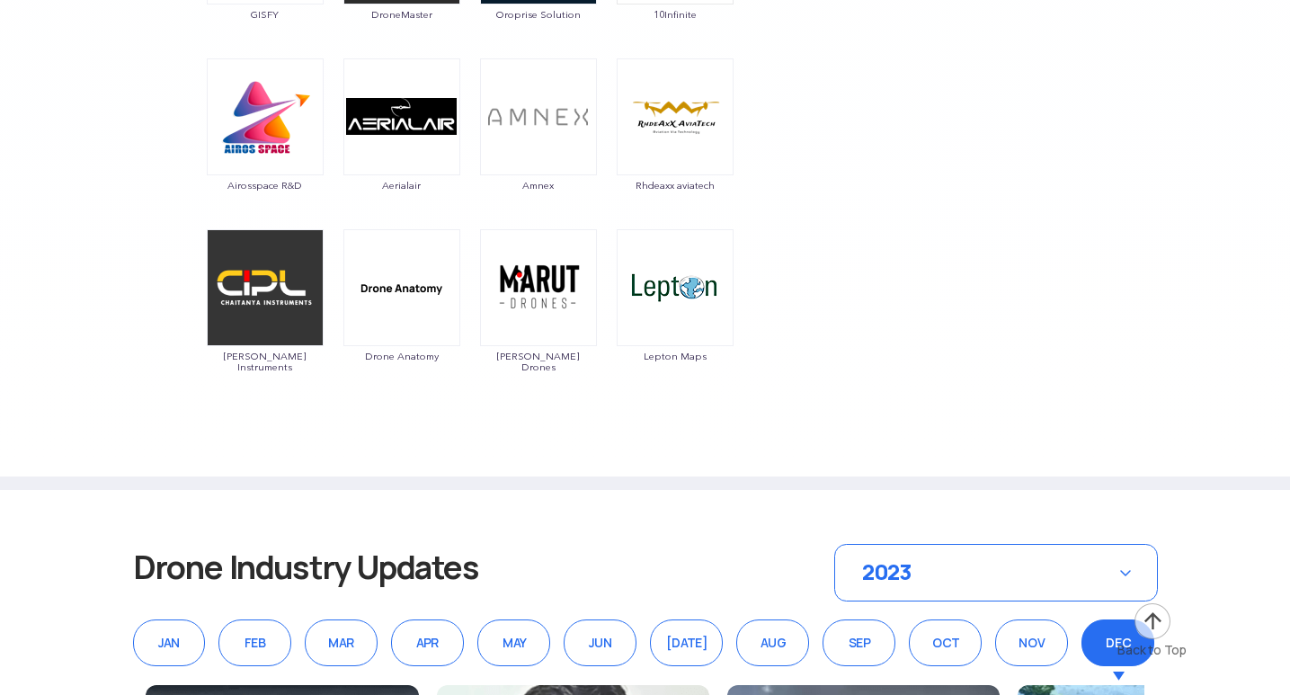
scroll to position [10427, 0]
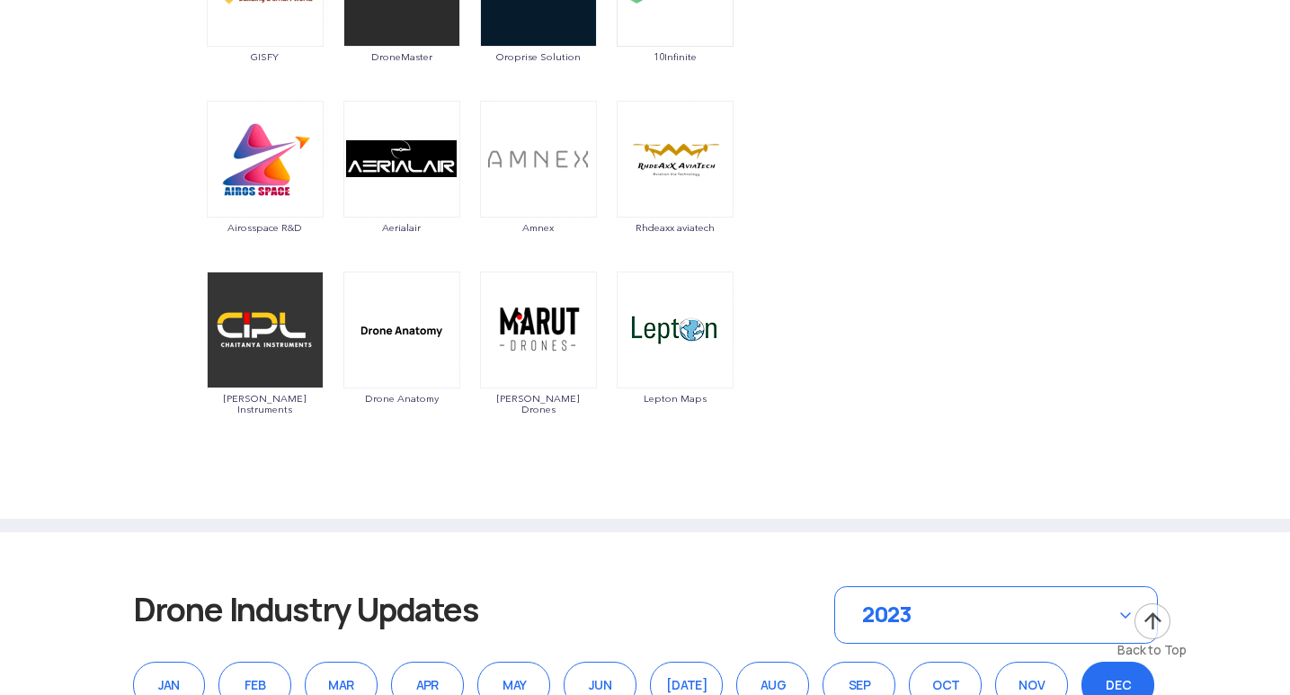
drag, startPoint x: 296, startPoint y: 354, endPoint x: 318, endPoint y: 440, distance: 88.3
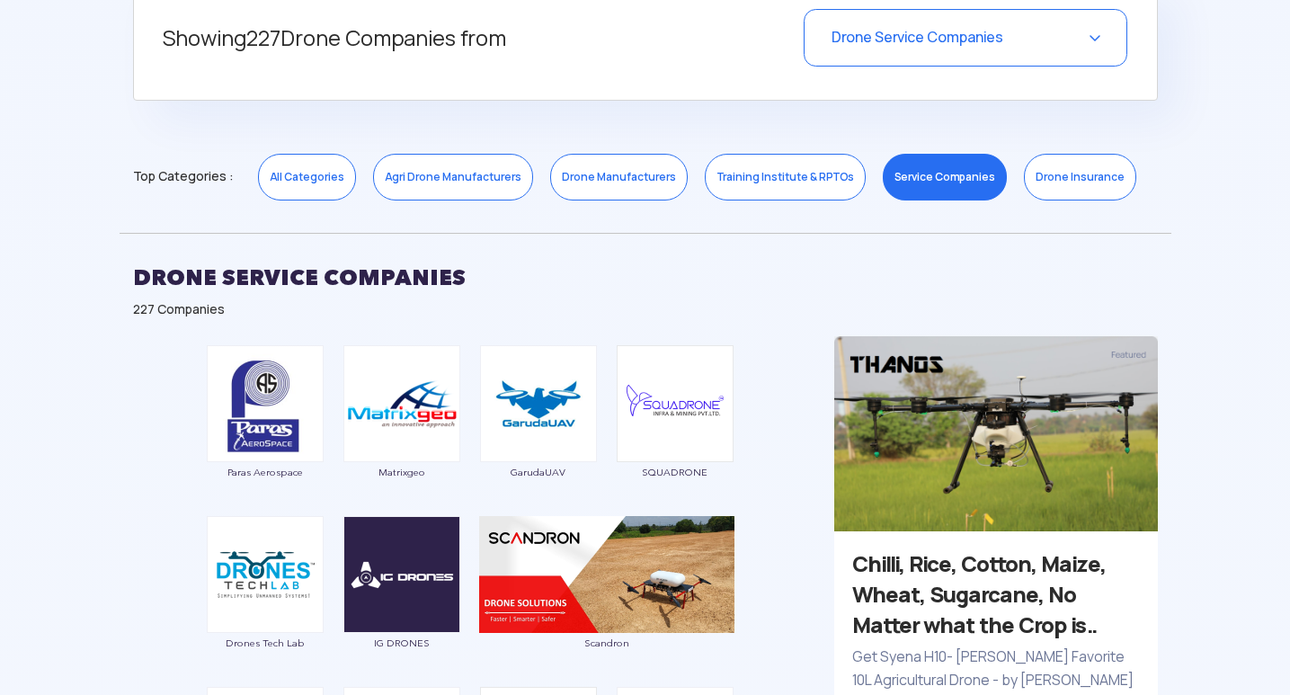
scroll to position [787, 0]
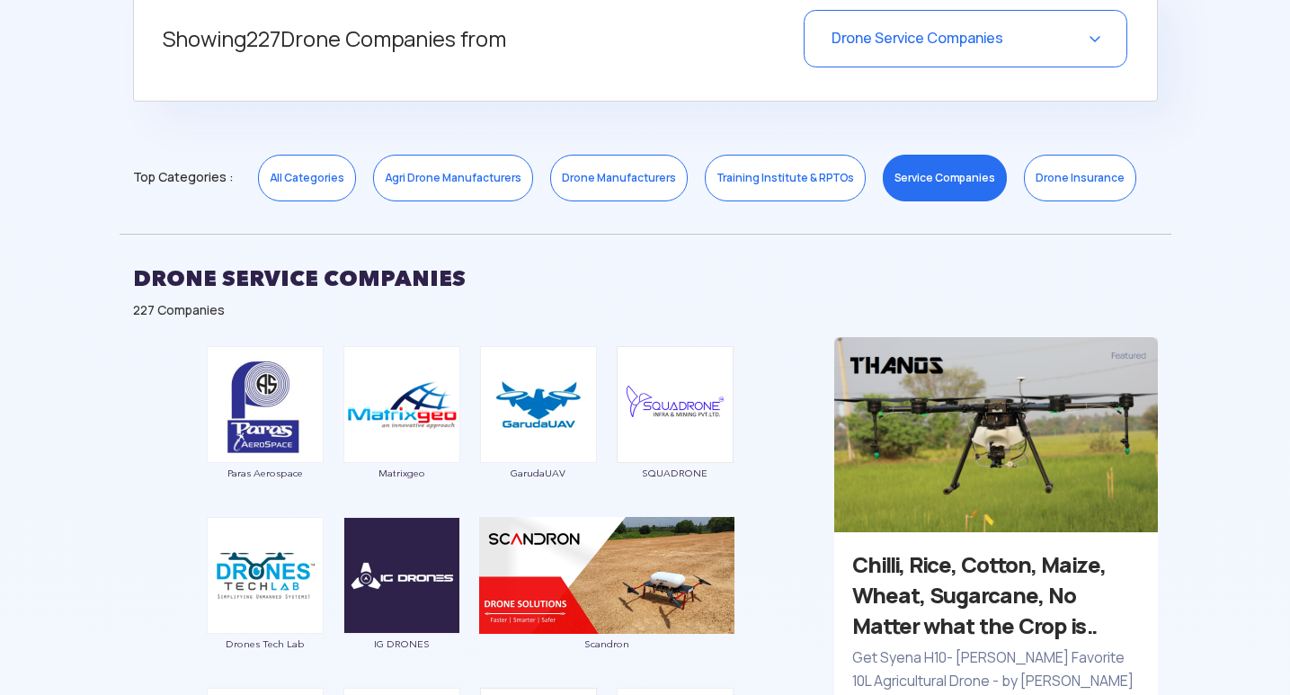
click at [772, 173] on link "Training Institute & RPTOs" at bounding box center [785, 178] width 161 height 47
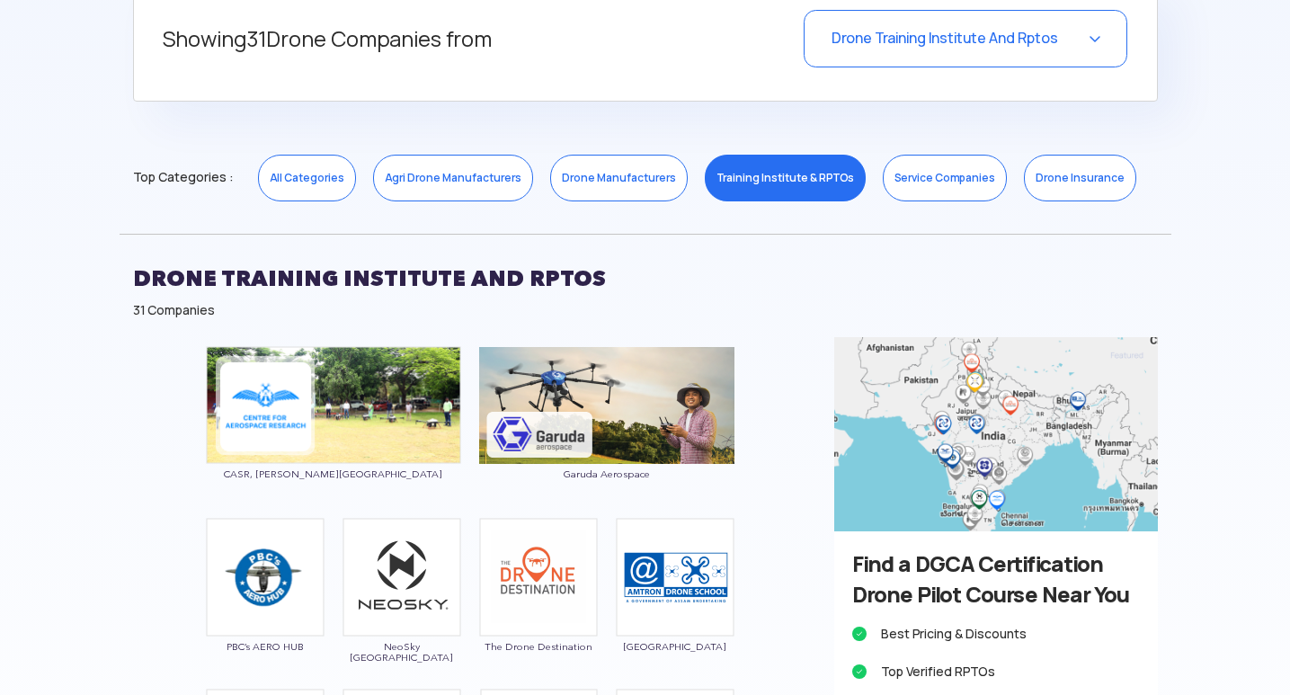
click at [928, 162] on link "Service Companies" at bounding box center [945, 178] width 124 height 47
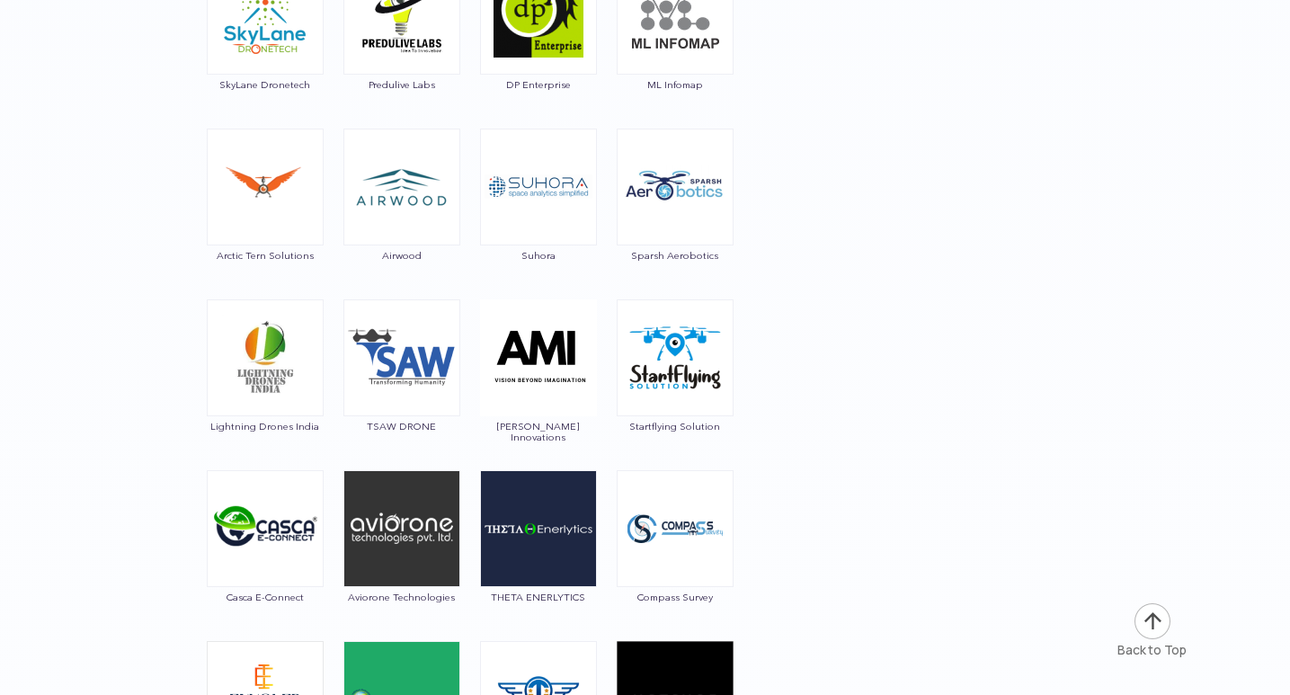
scroll to position [7888, 0]
